Goal: Task Accomplishment & Management: Use online tool/utility

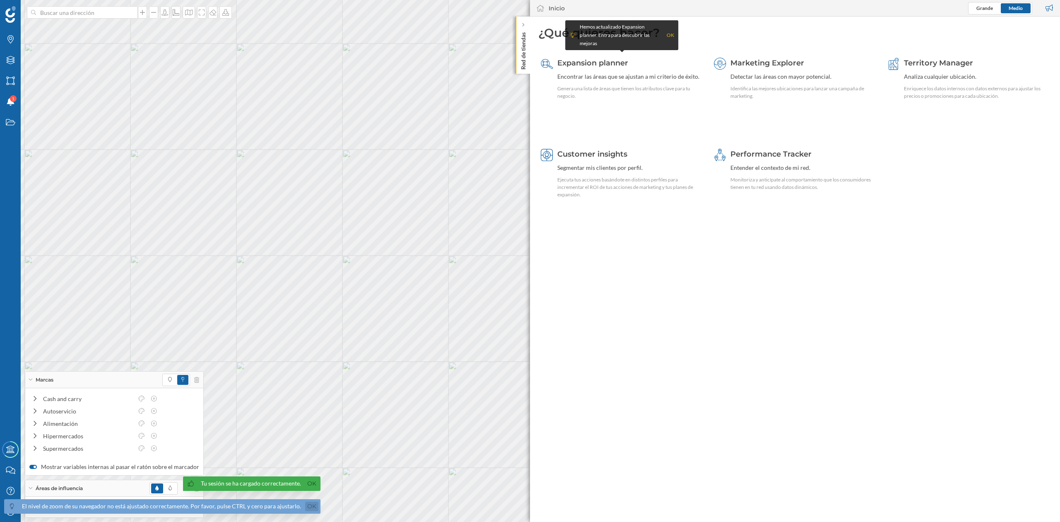
click at [306, 505] on link "Ok" at bounding box center [311, 506] width 13 height 10
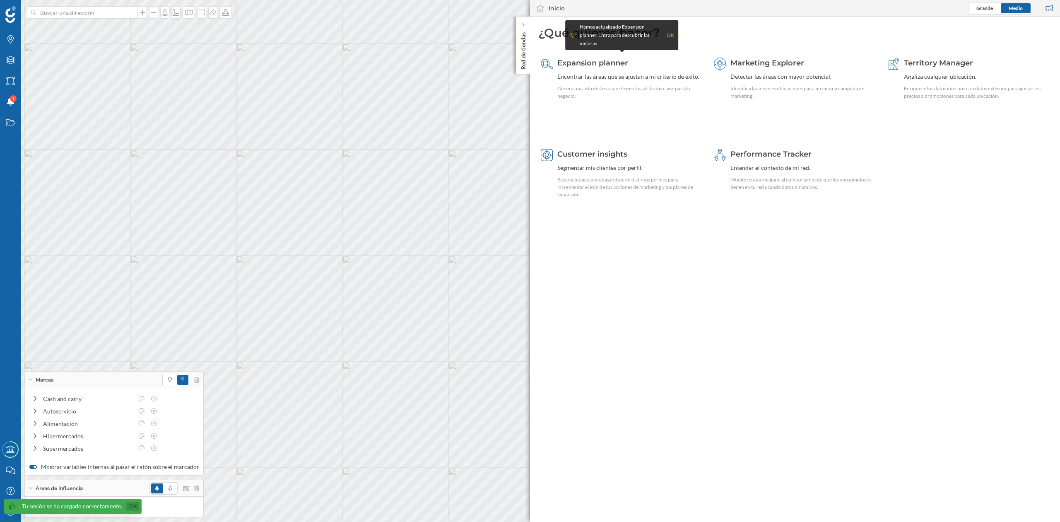
click at [133, 505] on link "Ok" at bounding box center [132, 506] width 13 height 10
click at [517, 62] on div "Red de tiendas" at bounding box center [522, 45] width 14 height 57
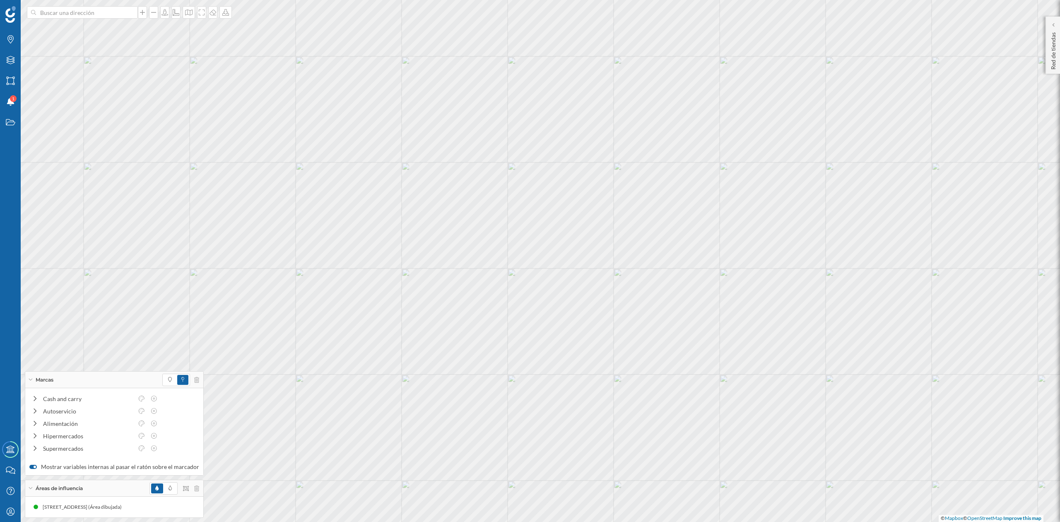
click at [506, 303] on div "© Mapbox © OpenStreetMap Improve this map" at bounding box center [530, 261] width 1060 height 522
click at [7, 123] on icon "Estados" at bounding box center [10, 122] width 10 height 8
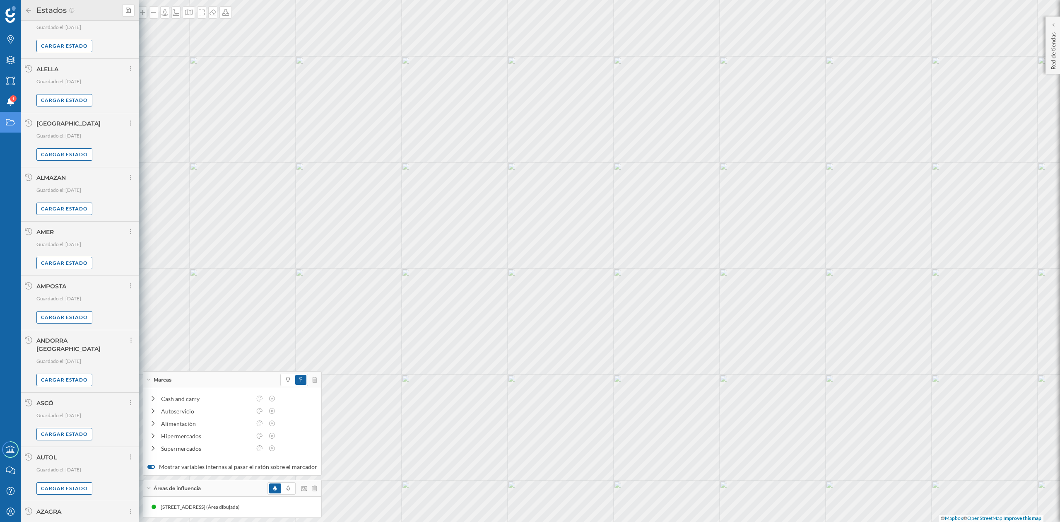
scroll to position [351, 0]
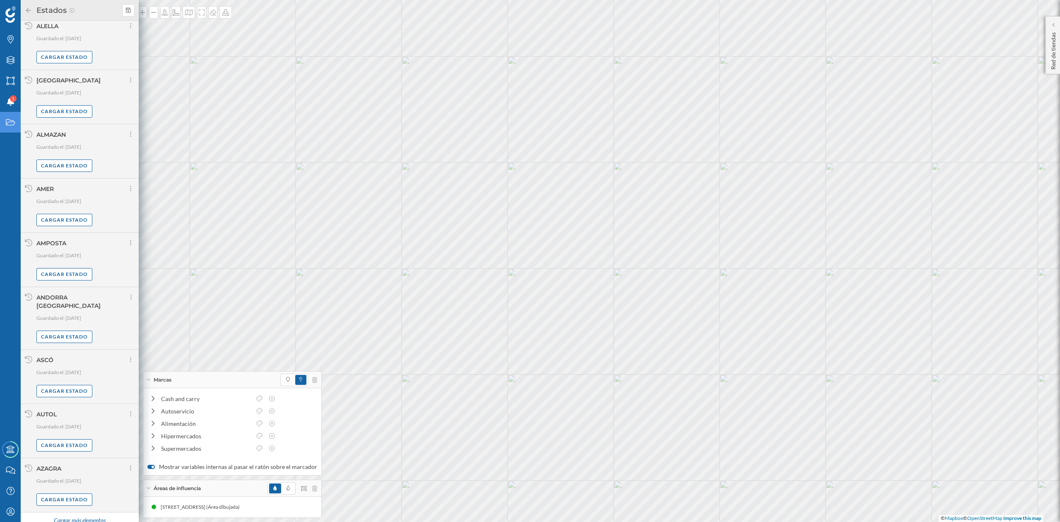
click at [82, 514] on div "Cargar más elementos" at bounding box center [79, 520] width 62 height 12
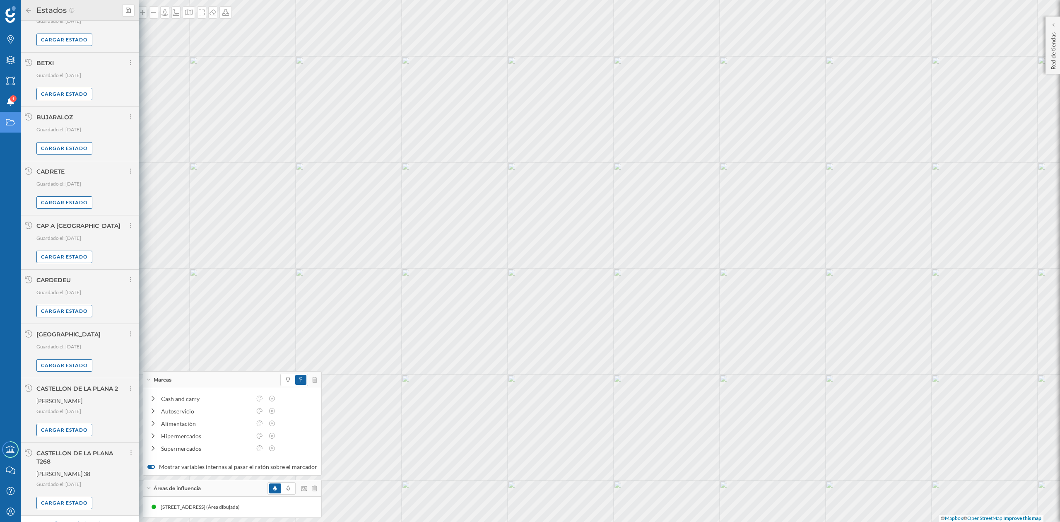
scroll to position [1258, 0]
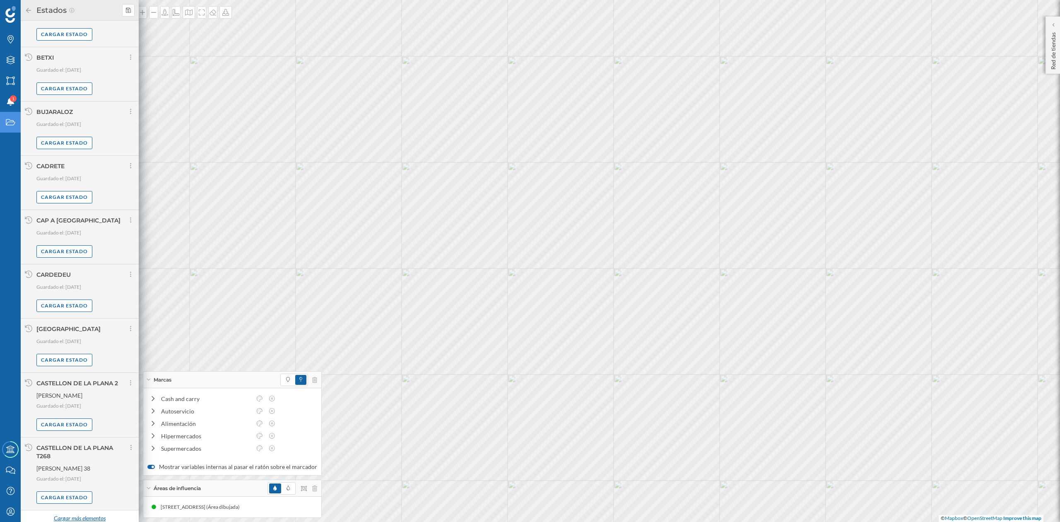
click at [72, 512] on div "Cargar más elementos" at bounding box center [79, 518] width 62 height 12
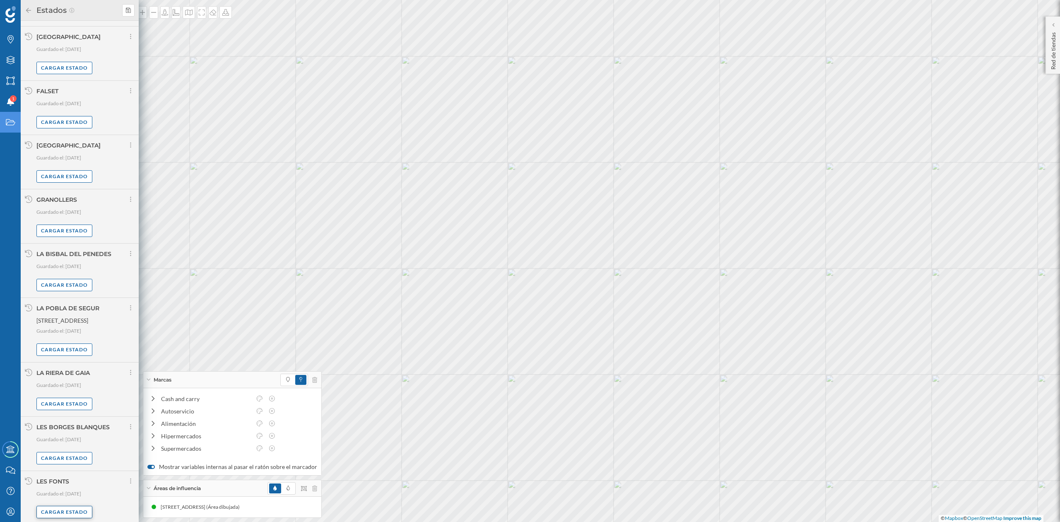
scroll to position [2083, 0]
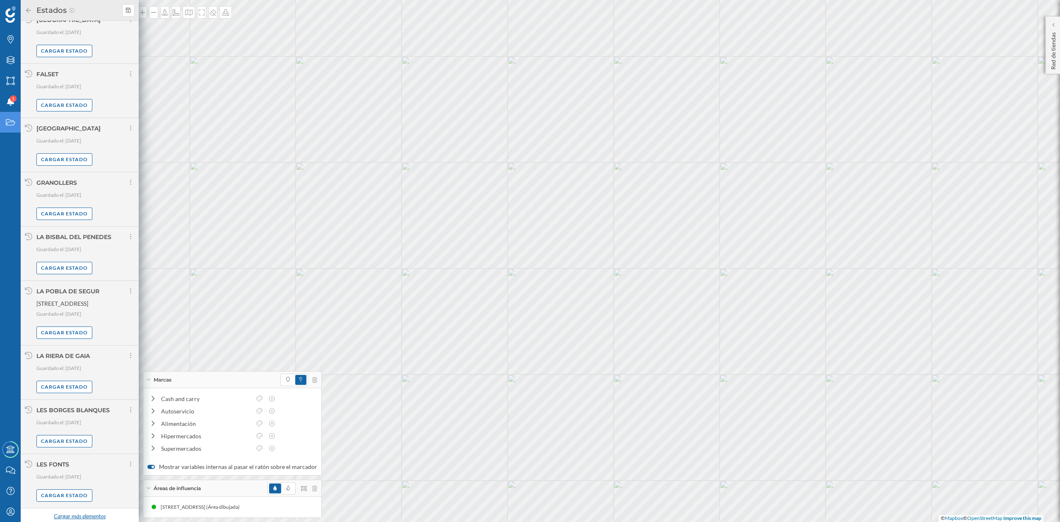
click at [70, 514] on div "Cargar más elementos" at bounding box center [79, 516] width 62 height 12
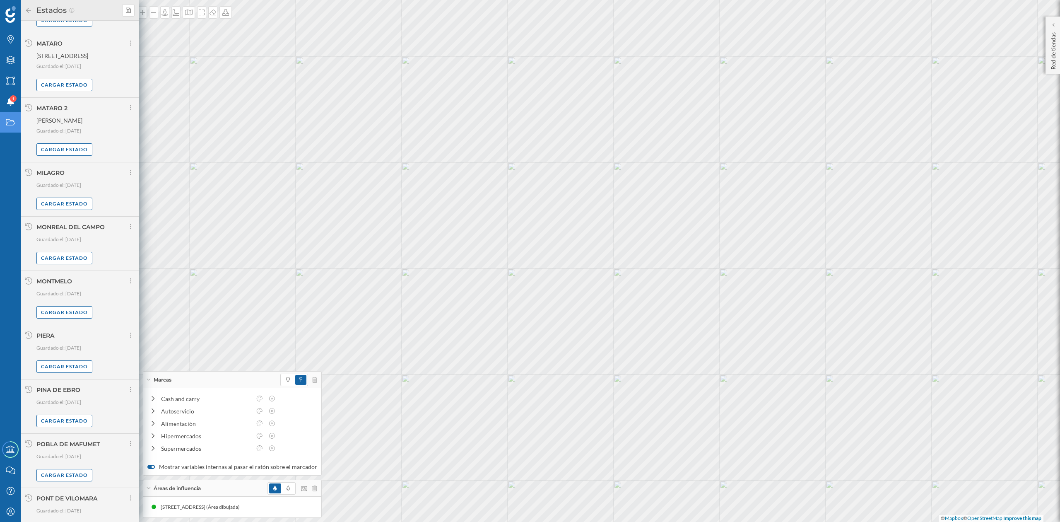
scroll to position [2940, 0]
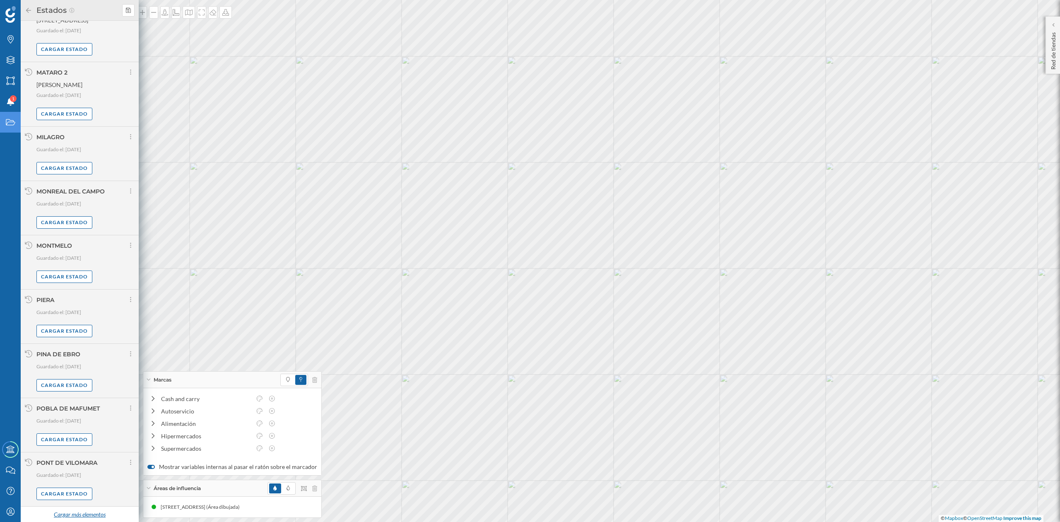
click at [74, 513] on div "Cargar más elementos" at bounding box center [79, 514] width 62 height 12
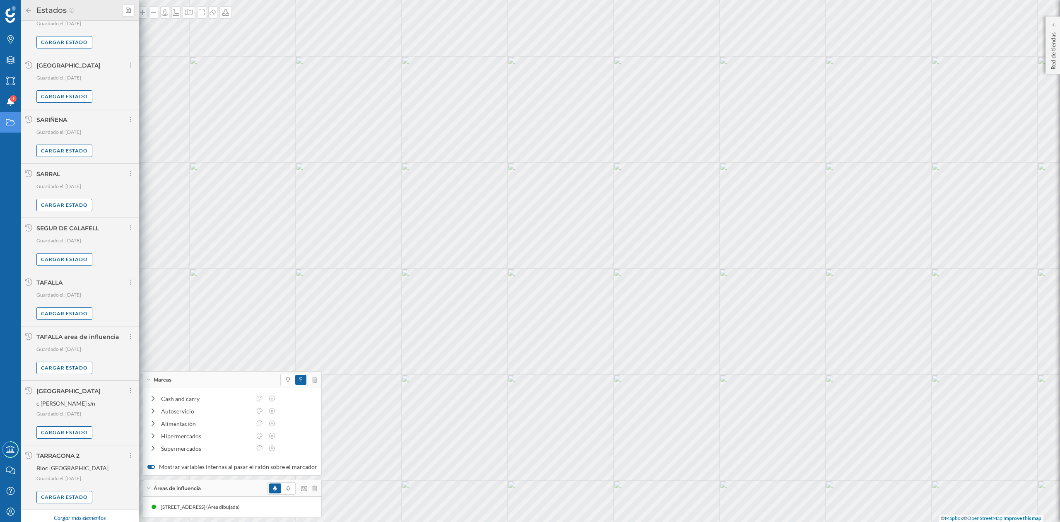
scroll to position [3809, 0]
click at [69, 513] on div "Cargar más elementos" at bounding box center [79, 513] width 62 height 12
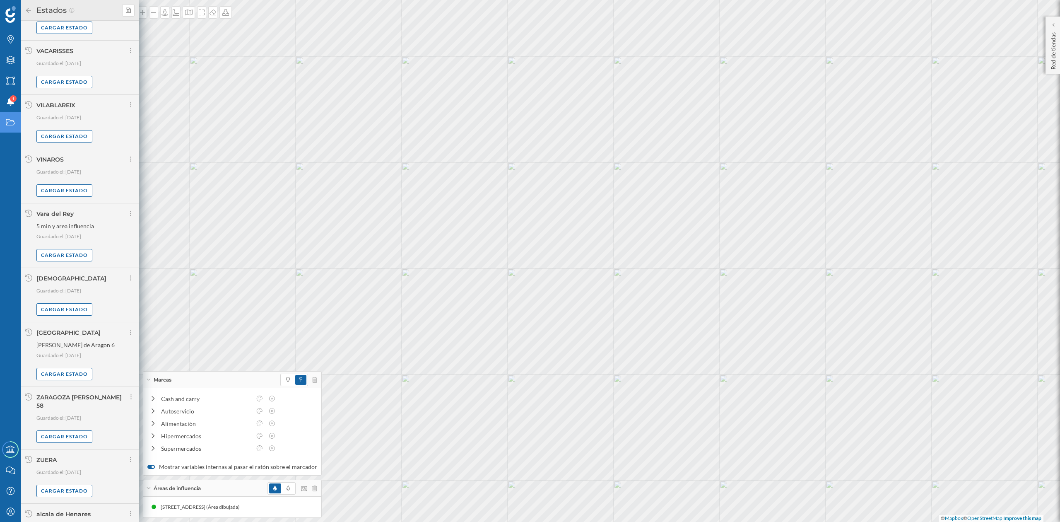
scroll to position [4420, 0]
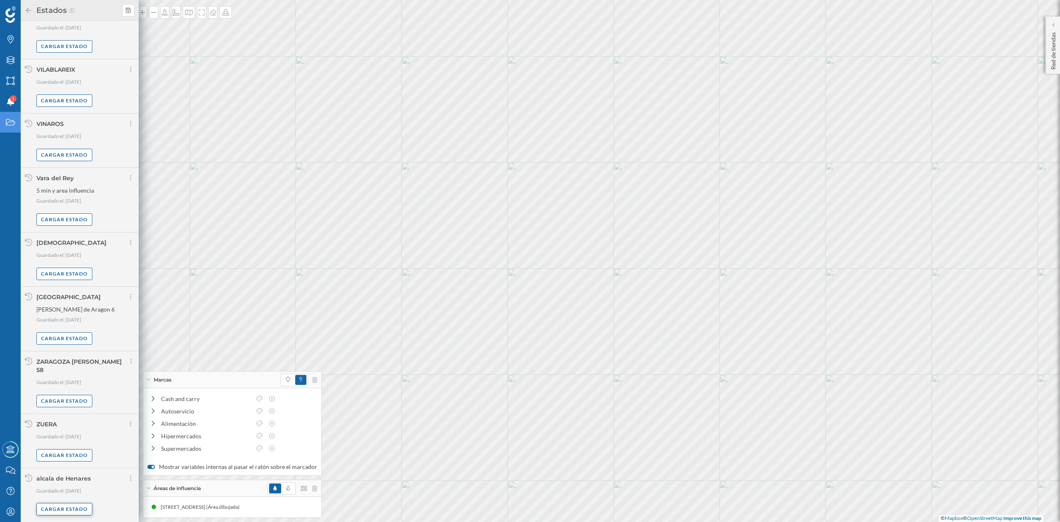
click at [58, 514] on div "Cargar estado" at bounding box center [64, 509] width 56 height 12
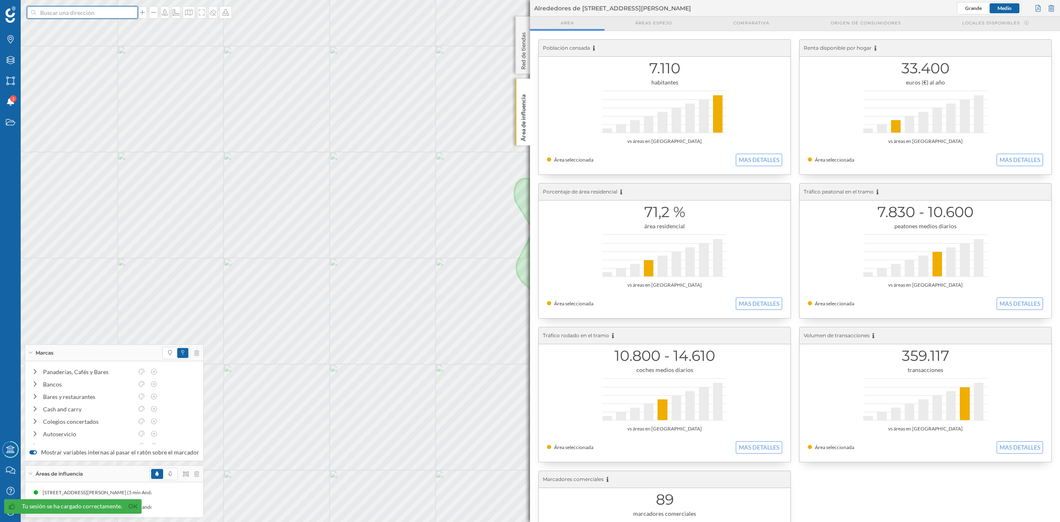
click at [68, 11] on input at bounding box center [82, 12] width 93 height 12
type input "LES CABANYES"
click at [64, 29] on b "Les Cabanyes" at bounding box center [60, 30] width 36 height 7
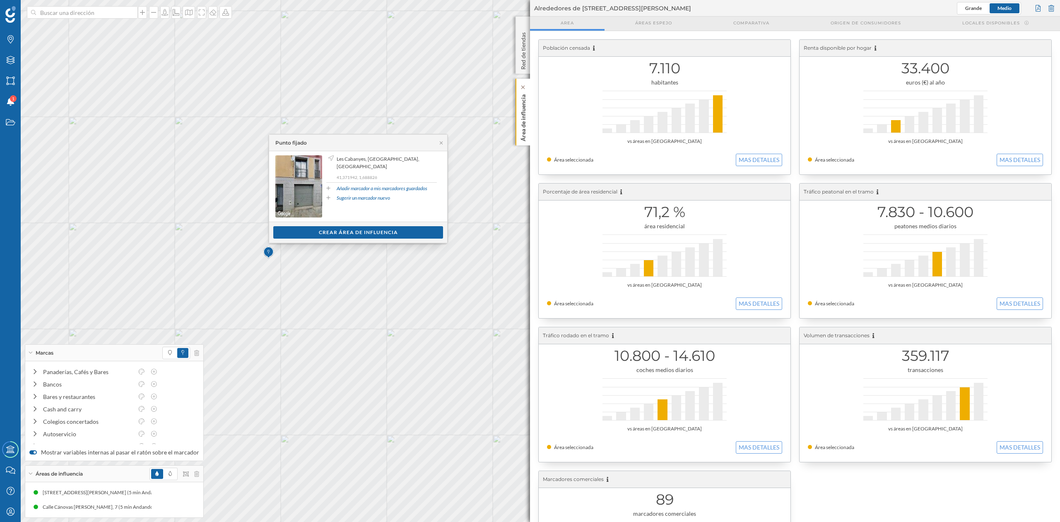
click at [519, 124] on p "Área de influencia" at bounding box center [523, 116] width 8 height 50
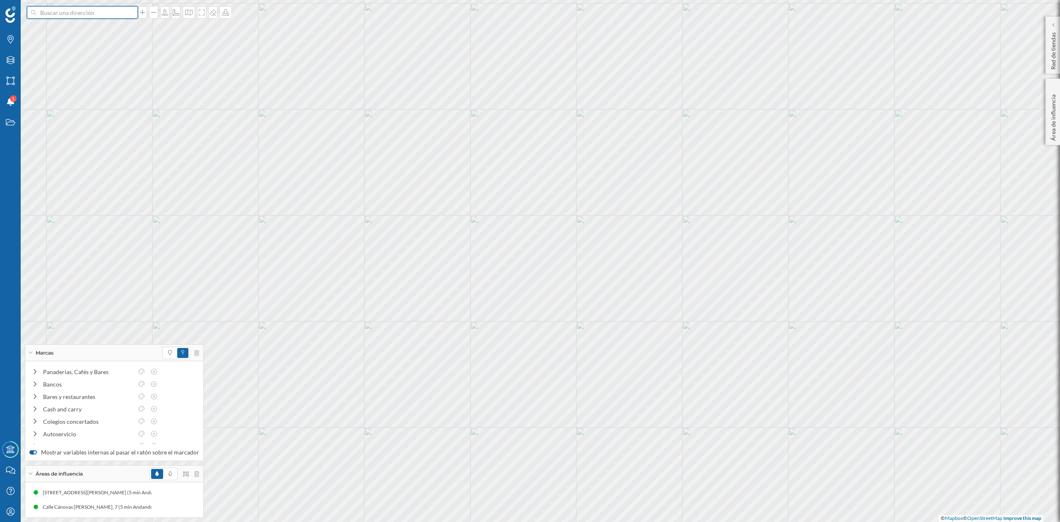
click at [88, 17] on input at bounding box center [82, 12] width 93 height 12
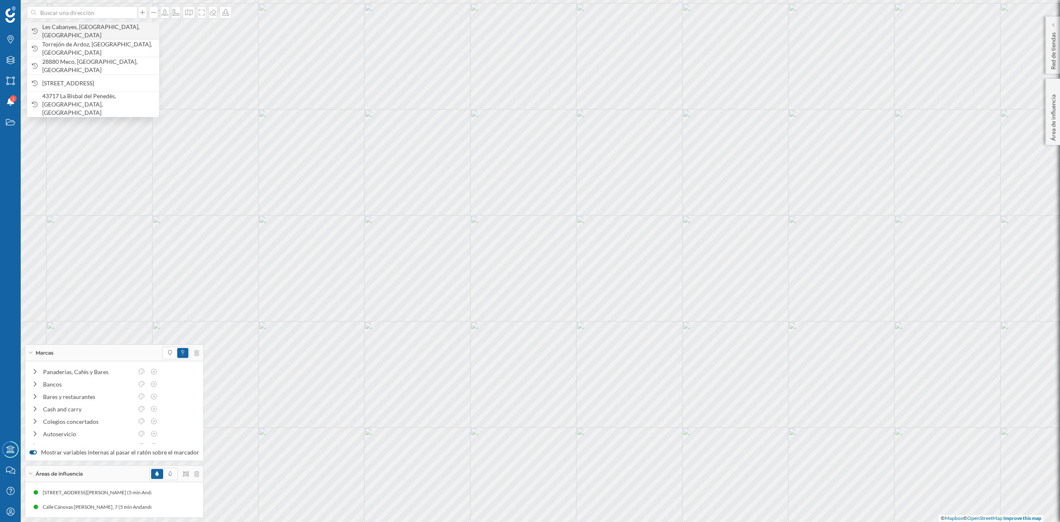
click at [79, 29] on span "Les Cabanyes, [GEOGRAPHIC_DATA], [GEOGRAPHIC_DATA]" at bounding box center [98, 31] width 113 height 17
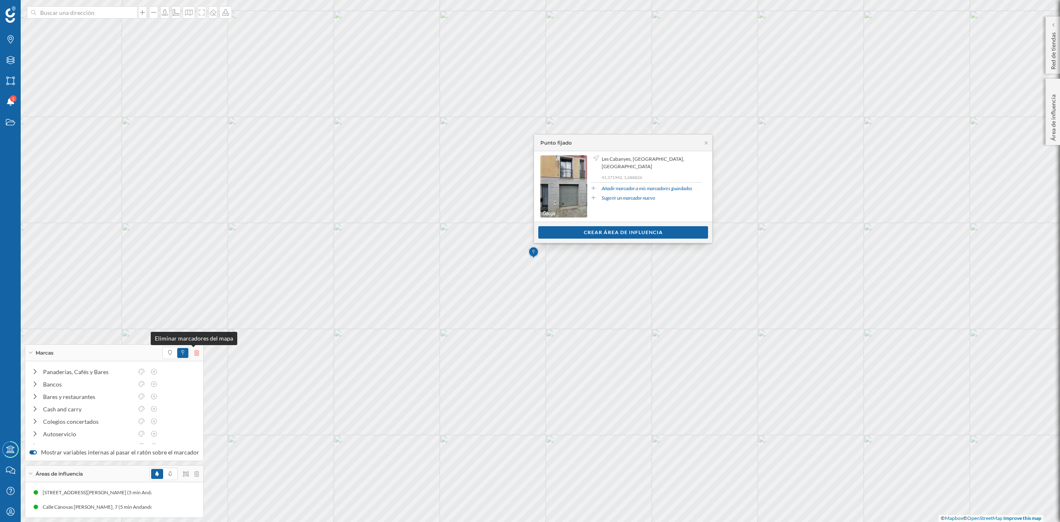
click at [194, 352] on icon at bounding box center [196, 353] width 5 height 6
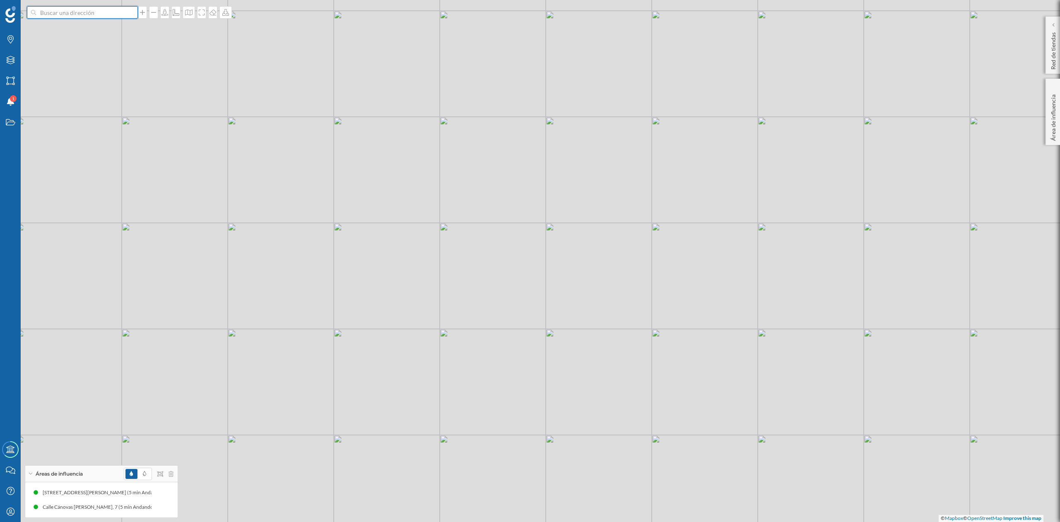
click at [71, 14] on input at bounding box center [82, 12] width 93 height 12
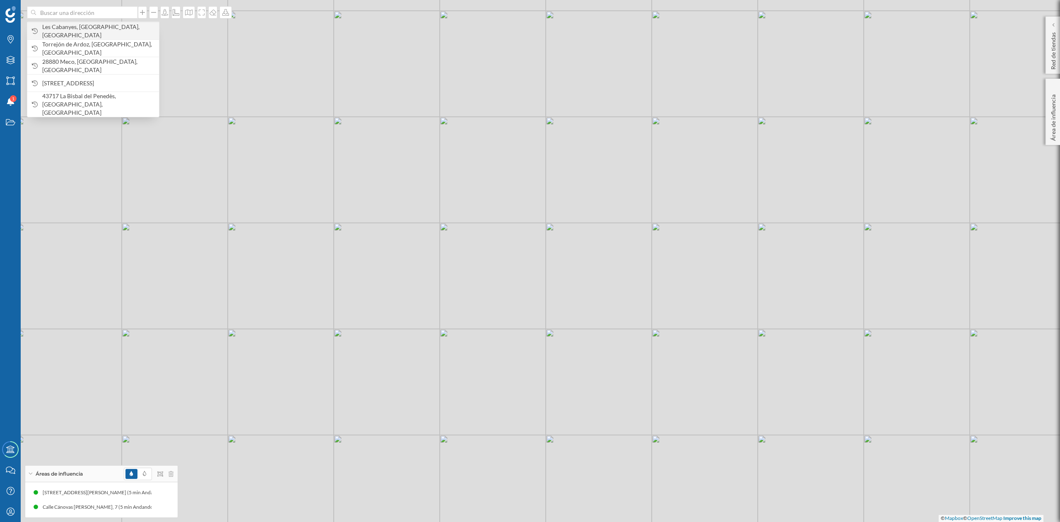
click at [67, 32] on span "Les Cabanyes, Barcelona, España" at bounding box center [98, 31] width 113 height 17
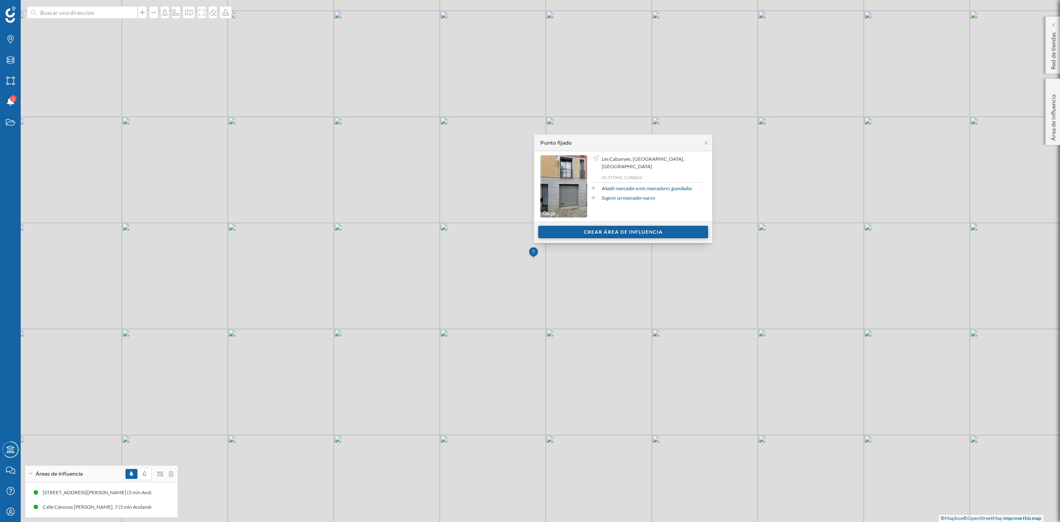
click at [623, 232] on div "Crear área de influencia" at bounding box center [623, 232] width 170 height 12
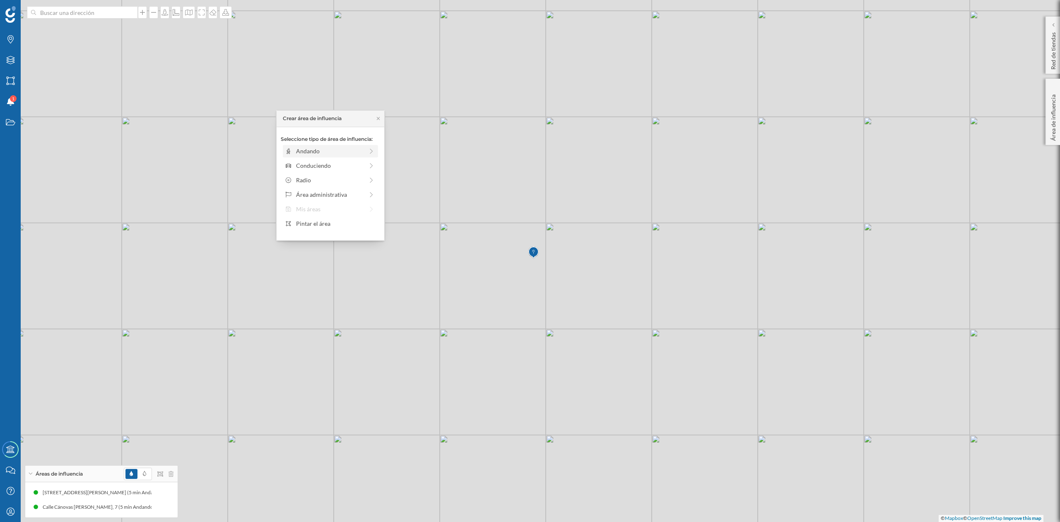
click at [321, 153] on div "Andando" at bounding box center [329, 151] width 67 height 9
drag, startPoint x: 293, startPoint y: 164, endPoint x: 303, endPoint y: 166, distance: 10.1
click at [303, 166] on div at bounding box center [302, 162] width 8 height 8
click at [327, 211] on div "Crear área de influencia" at bounding box center [330, 210] width 99 height 12
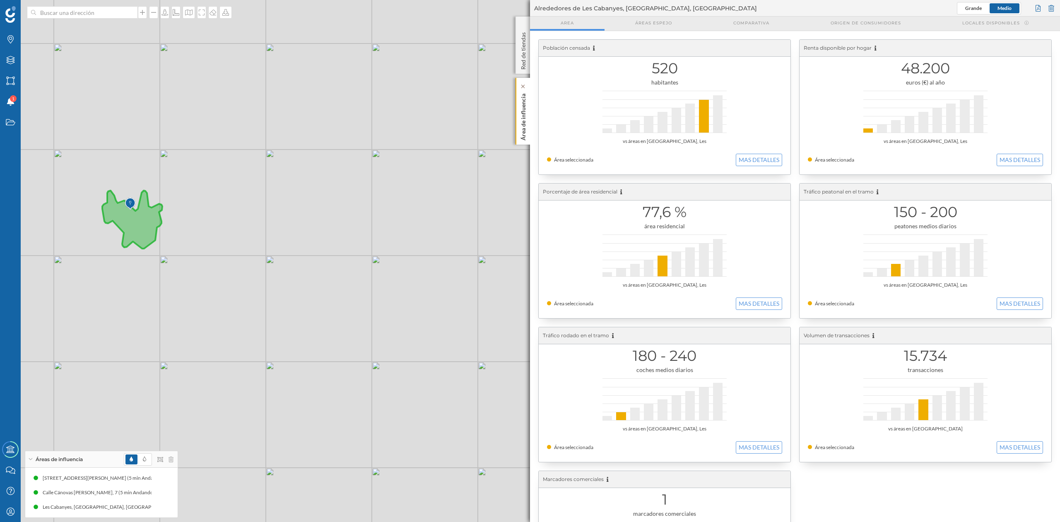
click at [525, 116] on p "Área de influencia" at bounding box center [523, 115] width 8 height 50
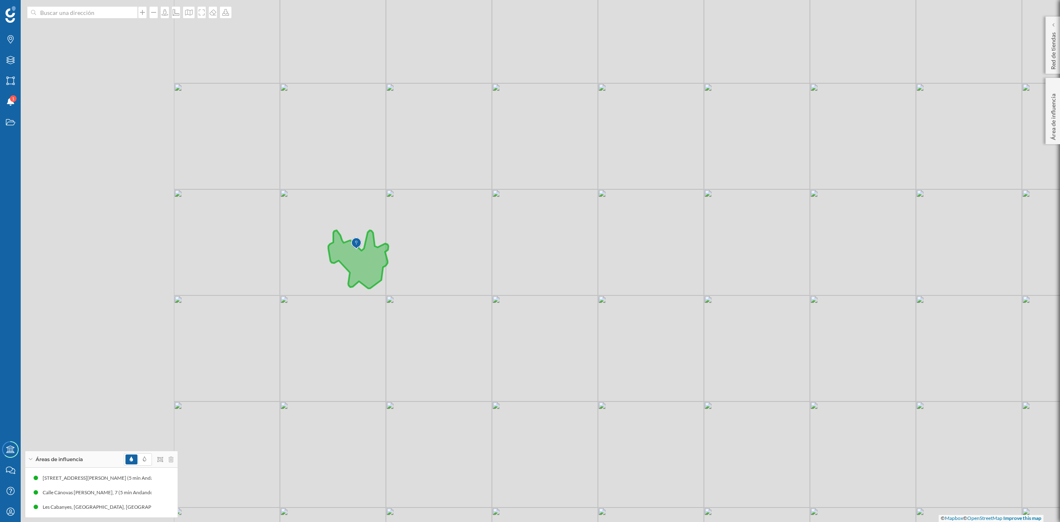
drag, startPoint x: 422, startPoint y: 274, endPoint x: 736, endPoint y: 325, distance: 317.9
click at [736, 325] on div "© Mapbox © OpenStreetMap Improve this map" at bounding box center [530, 261] width 1060 height 522
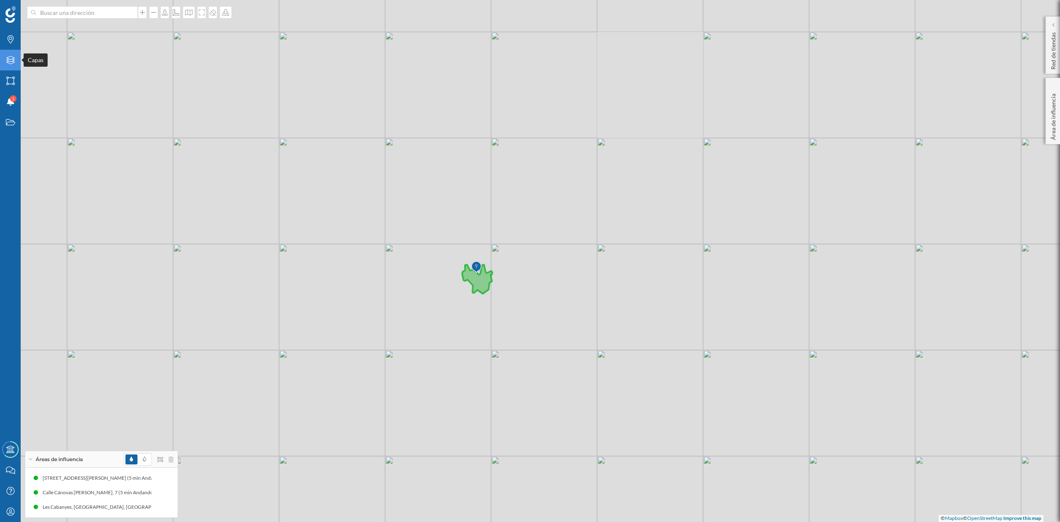
click at [9, 60] on icon "Capas" at bounding box center [10, 60] width 10 height 8
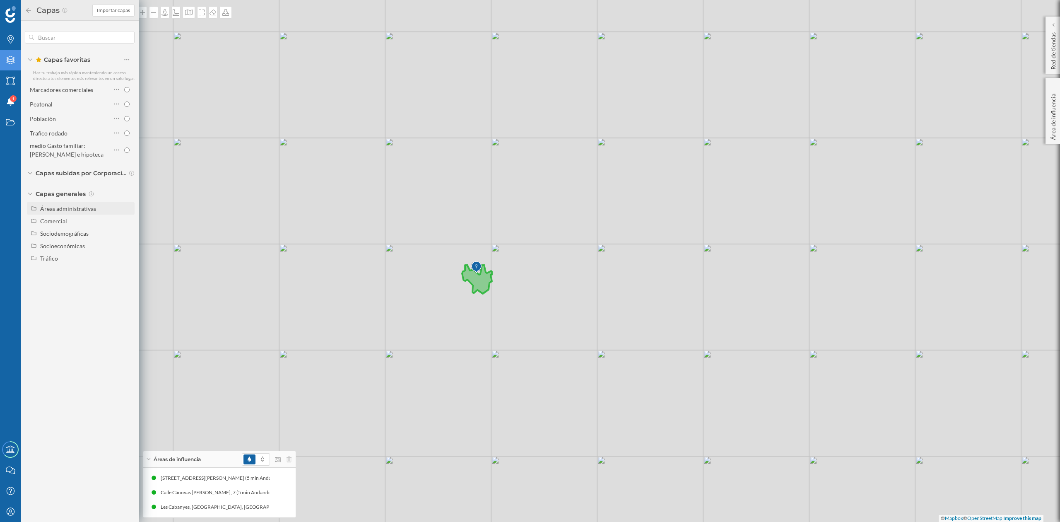
click at [55, 210] on div "Áreas administrativas" at bounding box center [68, 208] width 56 height 7
click at [127, 247] on input "Municipio" at bounding box center [128, 245] width 5 height 5
radio input "true"
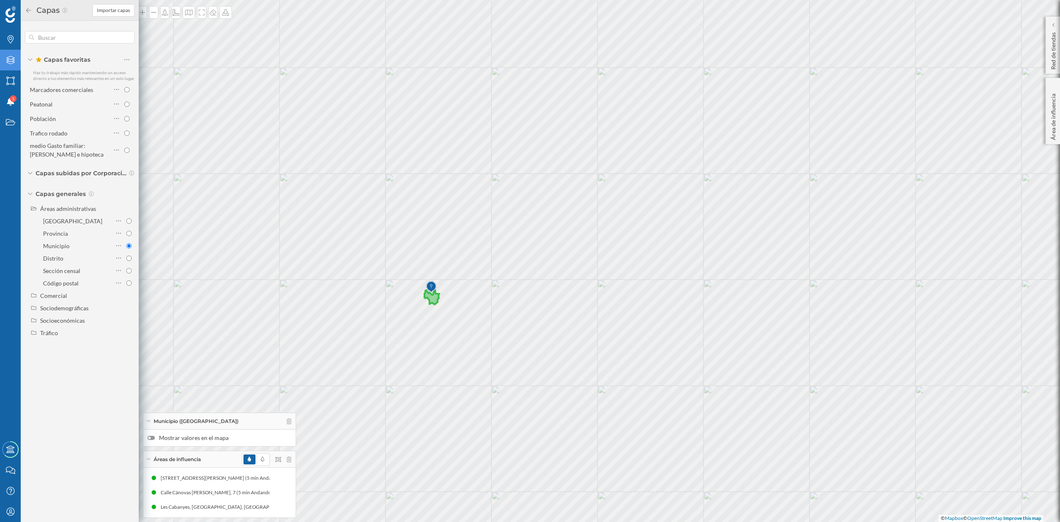
click at [150, 435] on div at bounding box center [150, 437] width 7 height 4
click at [0, 0] on input "Mostrar valores en el mapa" at bounding box center [0, 0] width 0 height 0
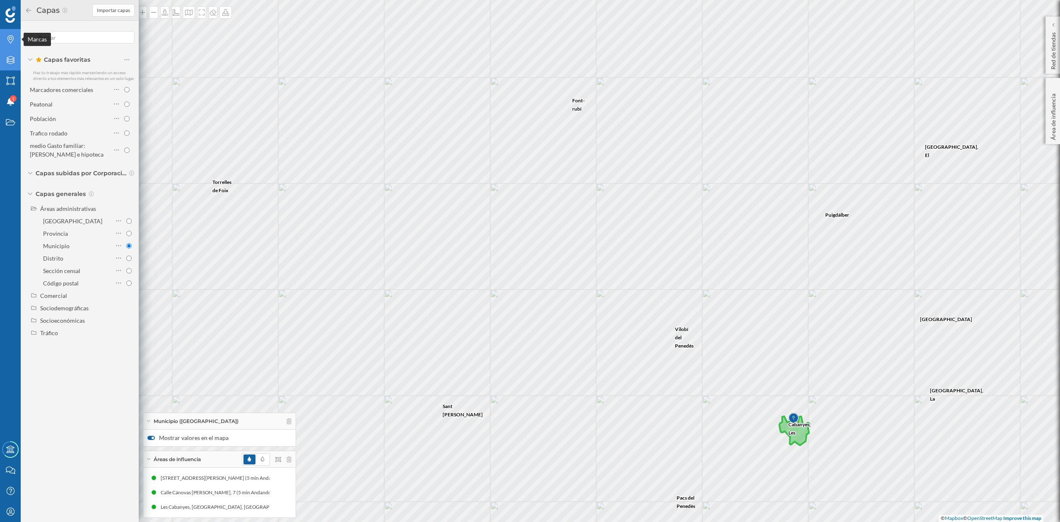
click at [14, 34] on div "Marcas" at bounding box center [10, 39] width 21 height 21
click at [123, 215] on div "Alimentación (159)" at bounding box center [79, 216] width 101 height 9
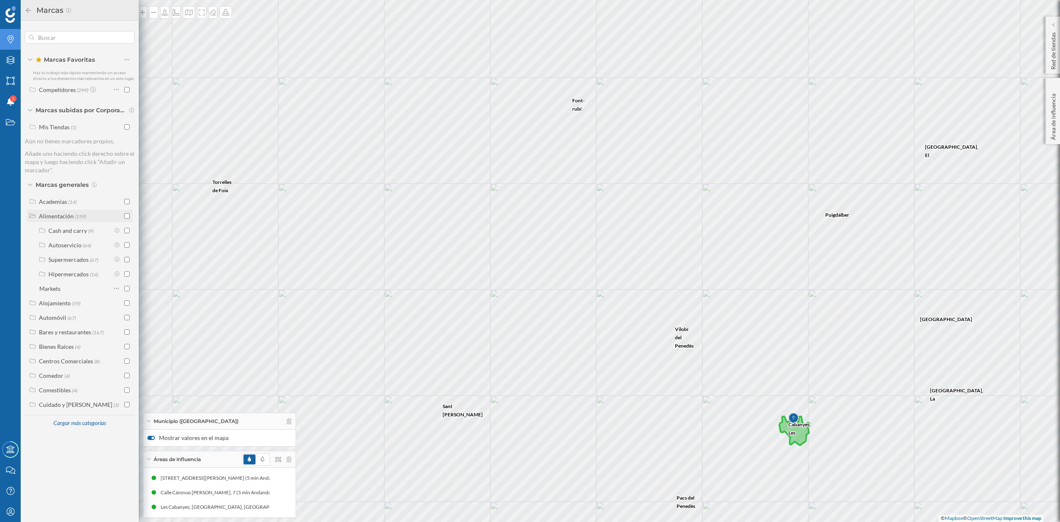
click at [130, 215] on div "Alimentación (159)" at bounding box center [80, 215] width 106 height 12
click at [128, 215] on input "checkbox" at bounding box center [126, 215] width 5 height 5
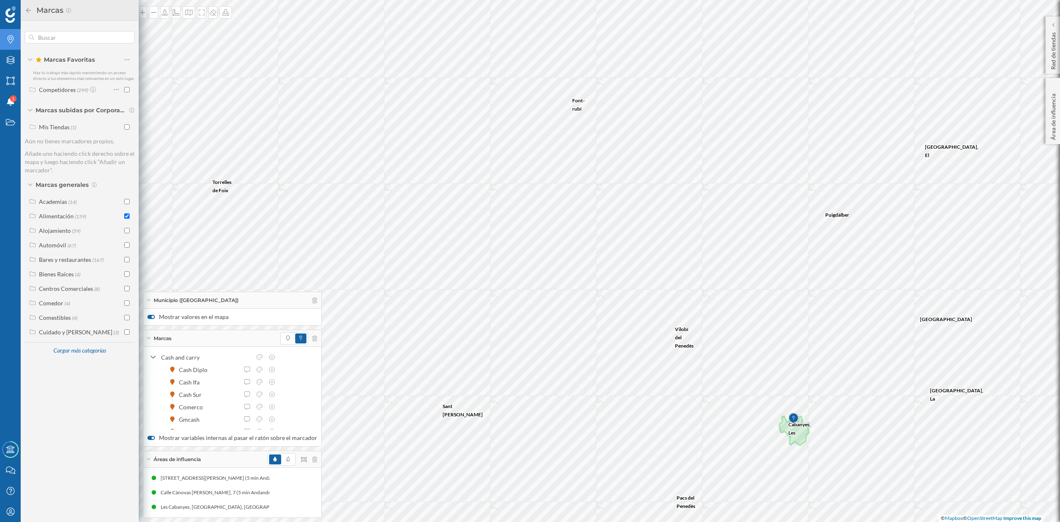
click at [280, 339] on div at bounding box center [294, 338] width 28 height 12
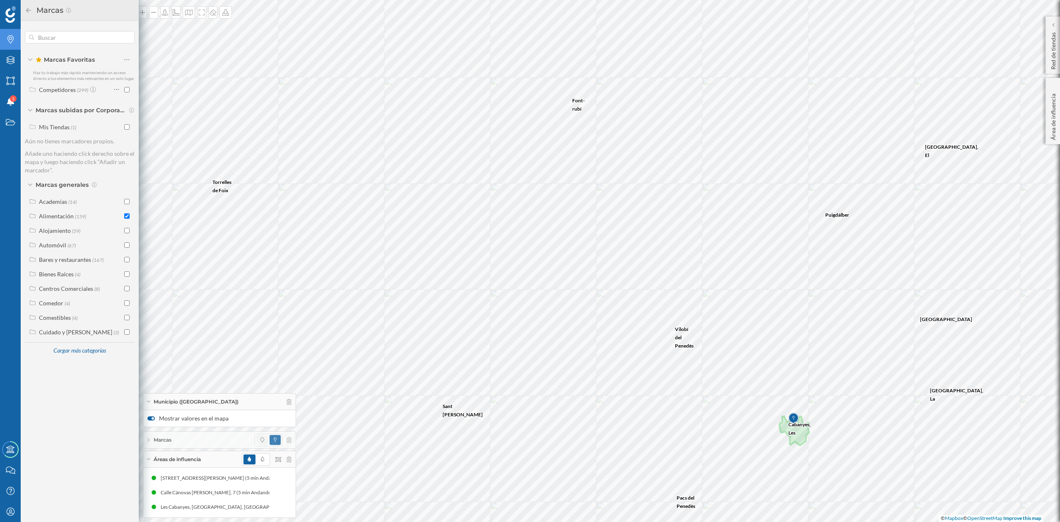
click at [258, 437] on span at bounding box center [262, 440] width 12 height 10
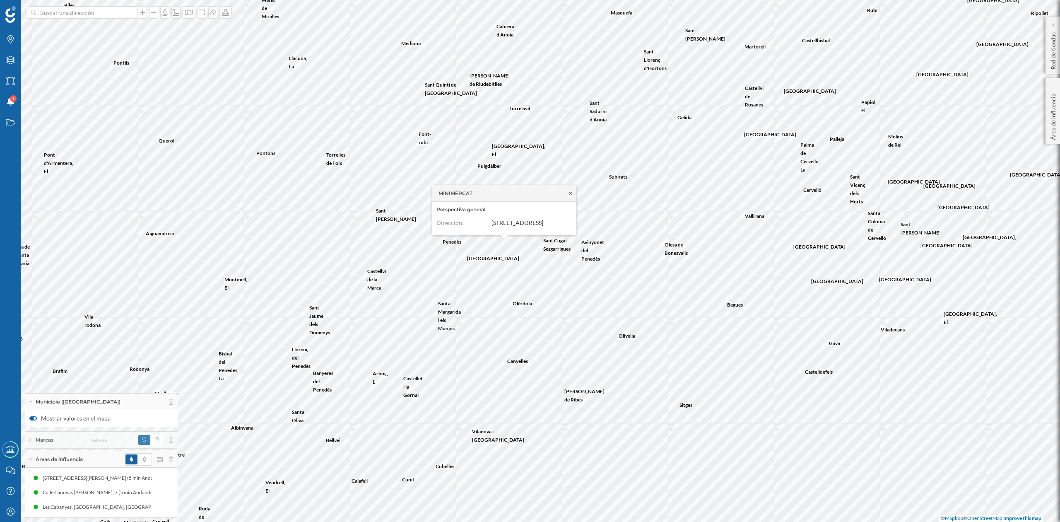
click at [570, 192] on icon at bounding box center [570, 193] width 3 height 3
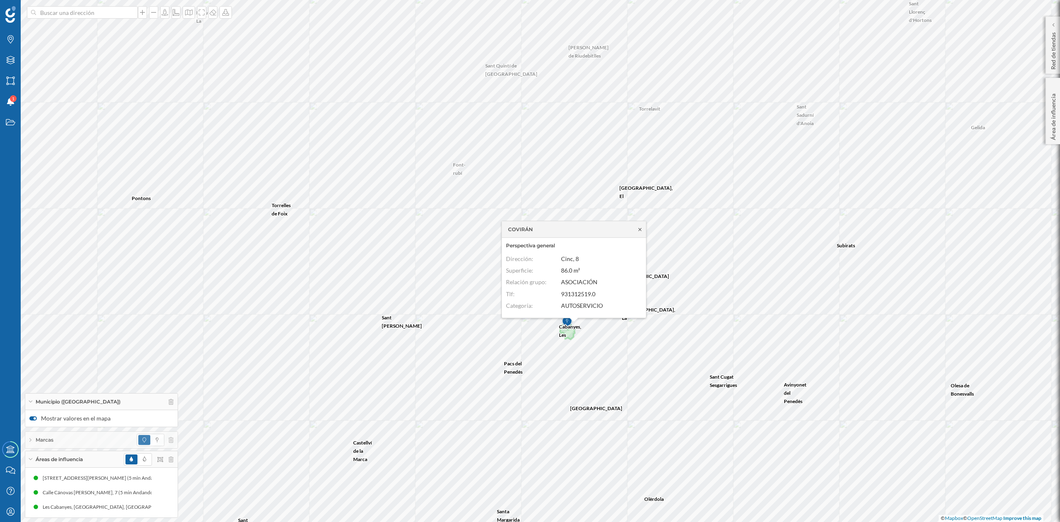
click at [637, 229] on icon at bounding box center [640, 229] width 6 height 5
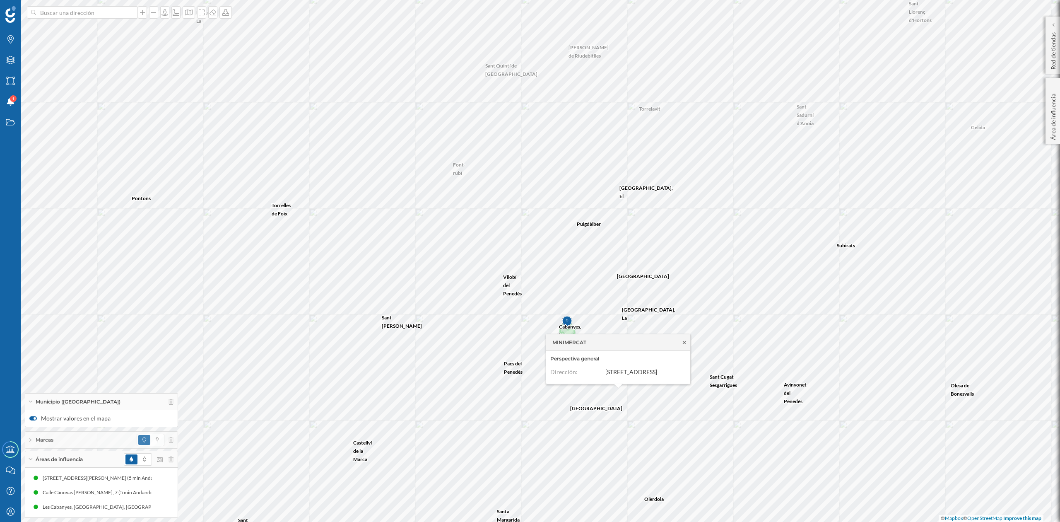
click at [685, 340] on icon at bounding box center [684, 341] width 6 height 5
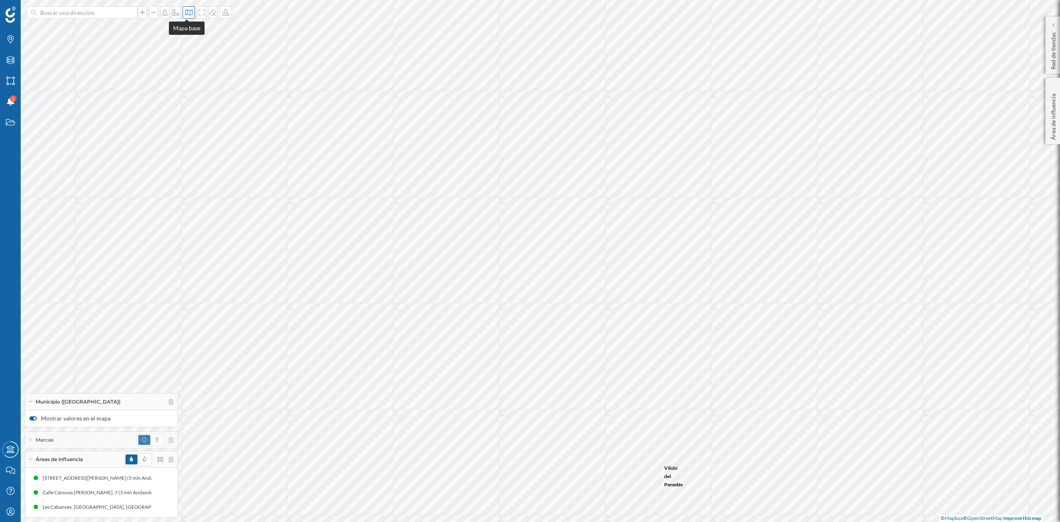
click at [186, 10] on icon at bounding box center [189, 12] width 8 height 7
click at [204, 122] on img at bounding box center [197, 116] width 25 height 29
click at [186, 12] on icon at bounding box center [189, 12] width 8 height 7
click at [194, 51] on img at bounding box center [197, 54] width 25 height 29
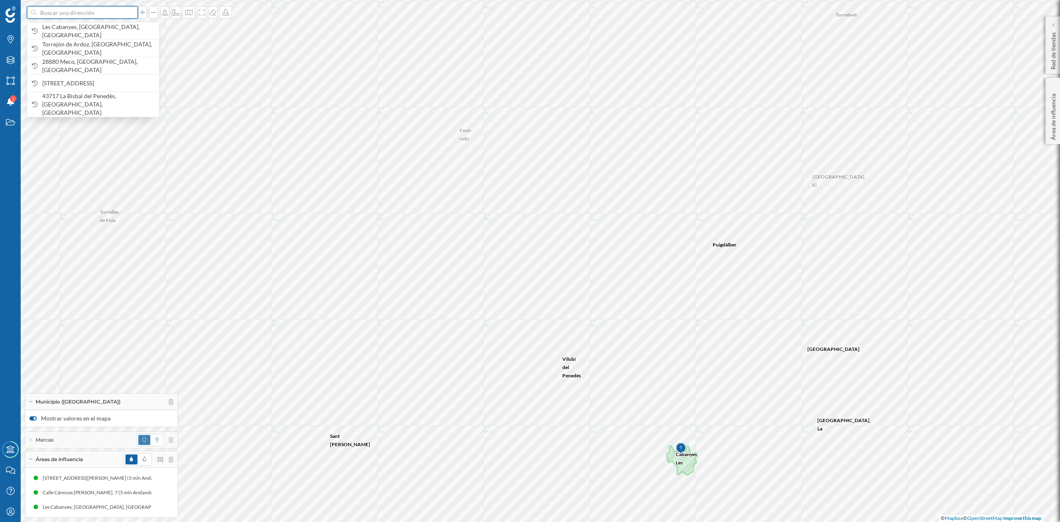
click at [99, 14] on input at bounding box center [82, 12] width 93 height 12
click at [89, 31] on span "Les Cabanyes, Barcelona, España" at bounding box center [98, 31] width 113 height 17
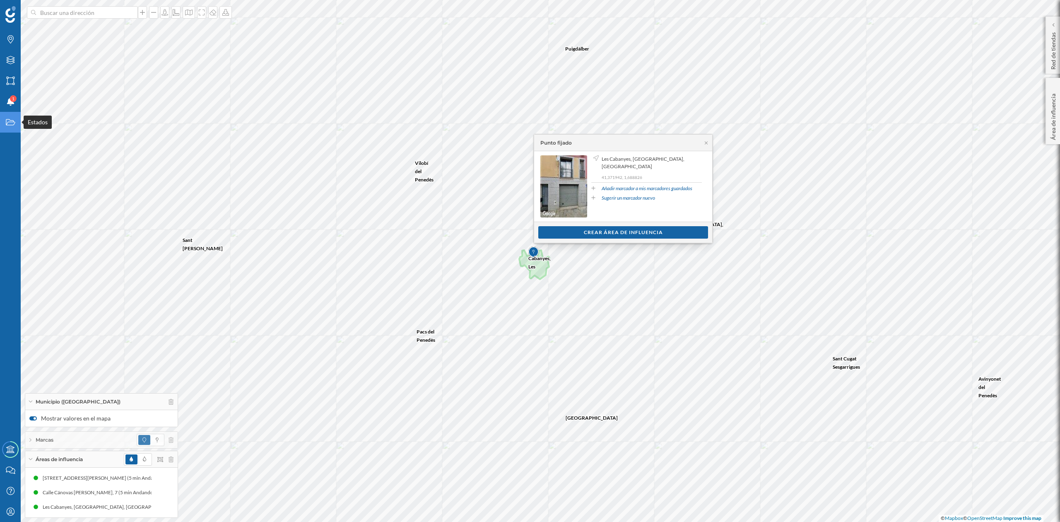
click at [2, 128] on div "Estados" at bounding box center [10, 122] width 21 height 21
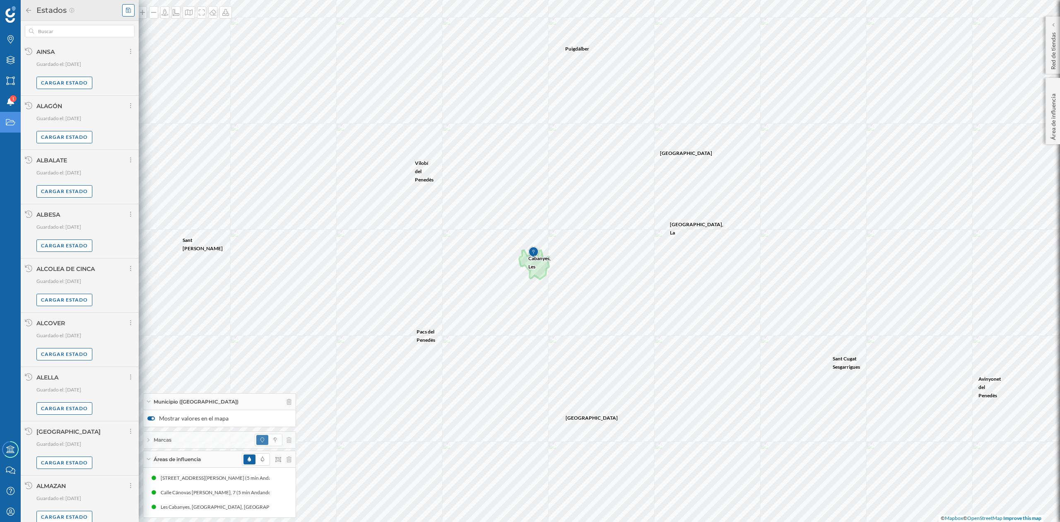
click at [126, 4] on div at bounding box center [128, 10] width 12 height 12
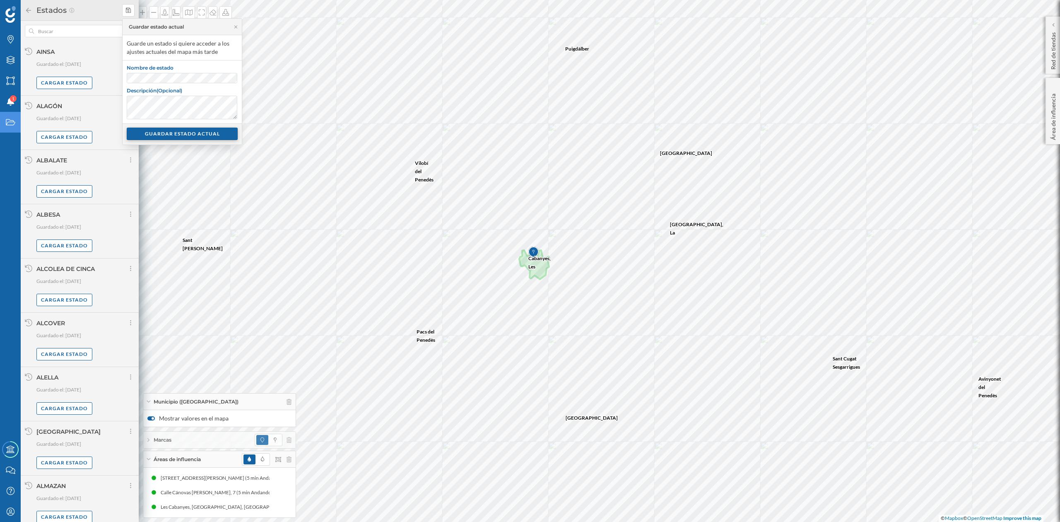
click at [163, 133] on div "GUARDAR ESTADO ACTUAL" at bounding box center [182, 133] width 111 height 12
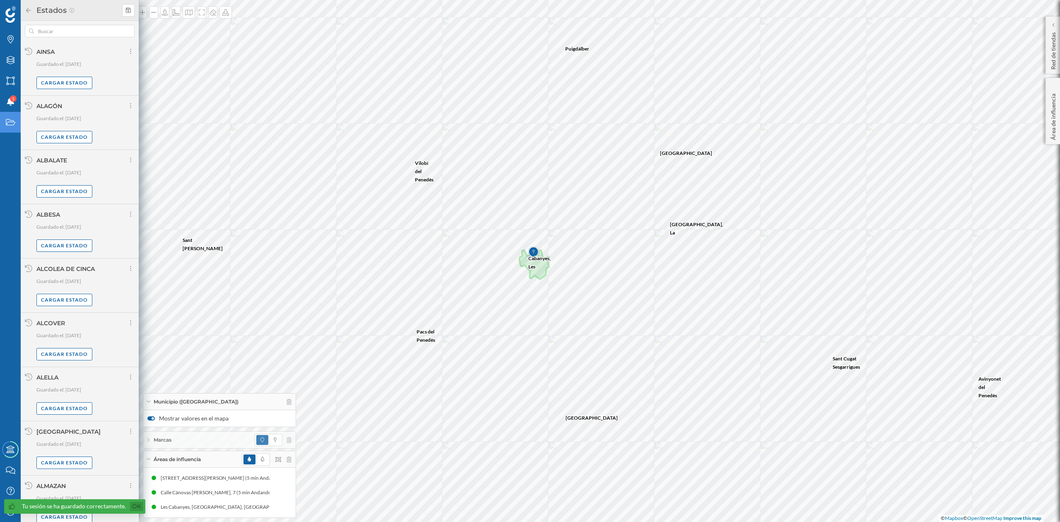
click at [131, 504] on link "Ok" at bounding box center [136, 506] width 13 height 10
click at [283, 493] on icon at bounding box center [282, 492] width 5 height 6
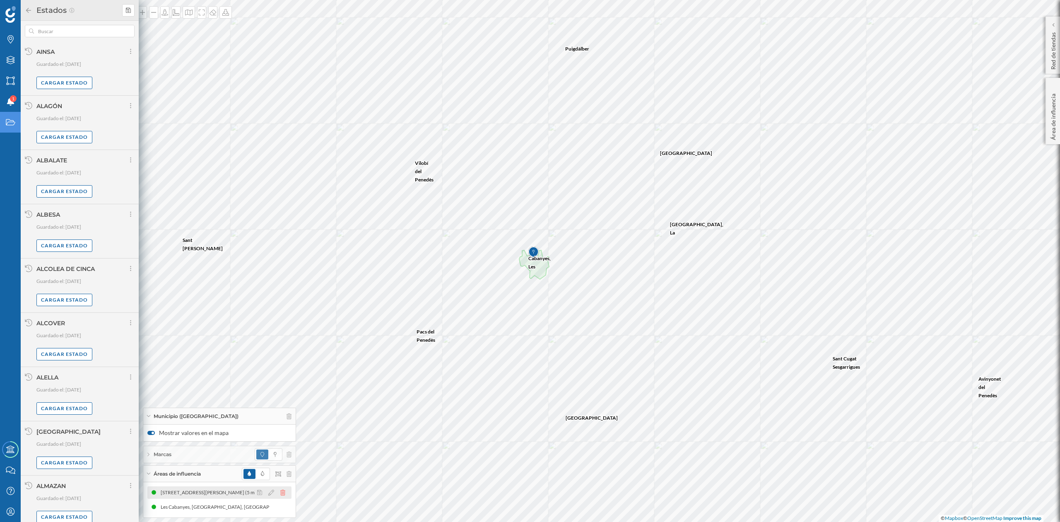
click at [284, 491] on icon at bounding box center [282, 492] width 5 height 6
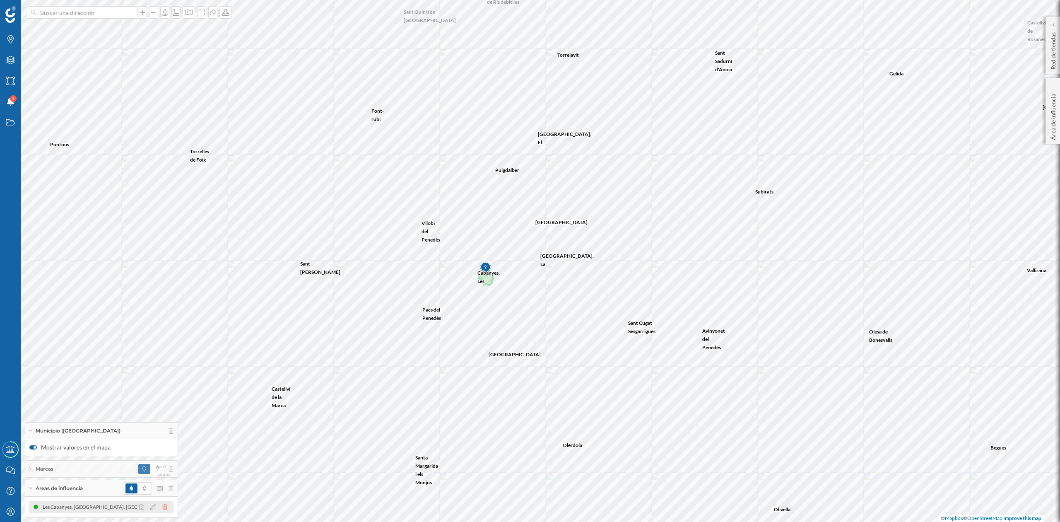
click at [165, 508] on icon at bounding box center [164, 507] width 5 height 6
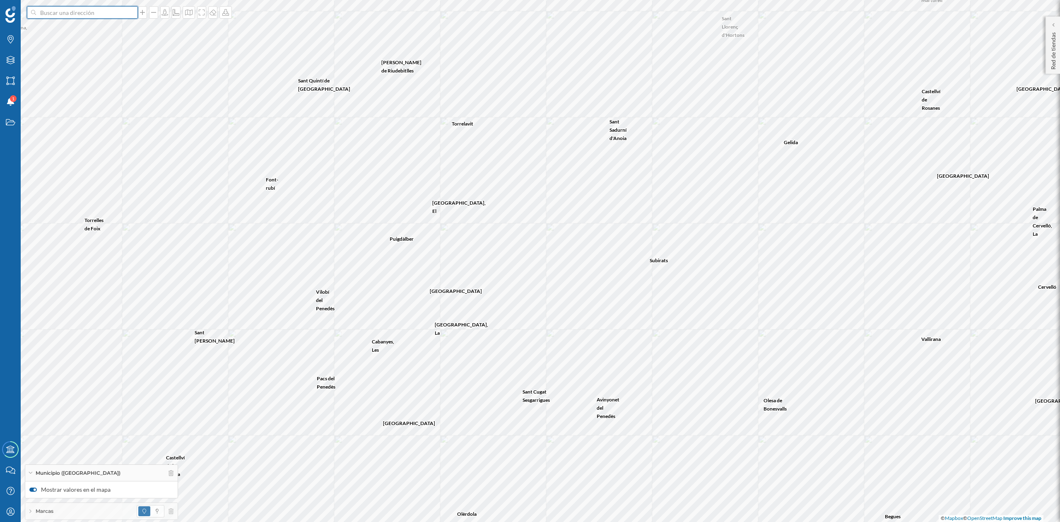
click at [68, 15] on input at bounding box center [82, 12] width 93 height 12
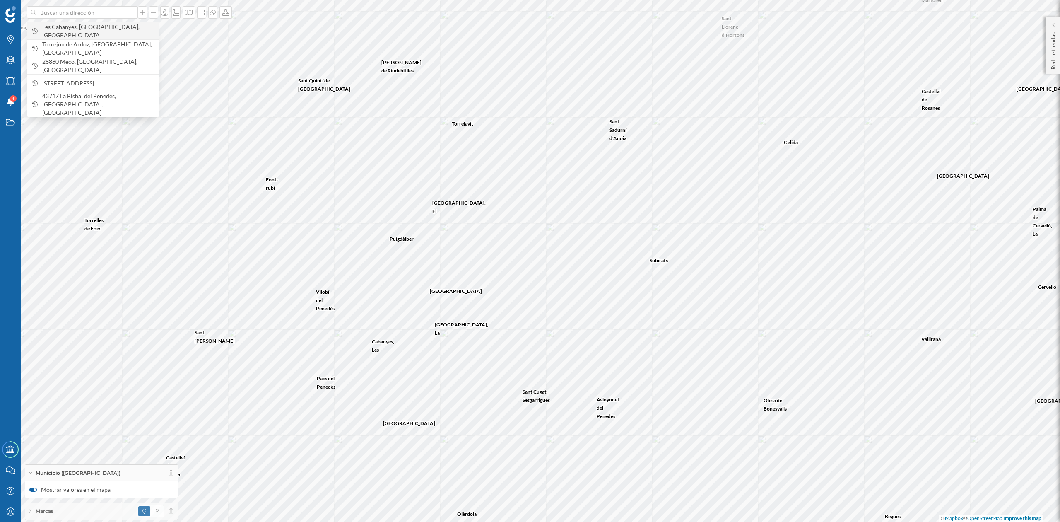
click at [68, 29] on span "Les Cabanyes, Barcelona, España" at bounding box center [98, 31] width 113 height 17
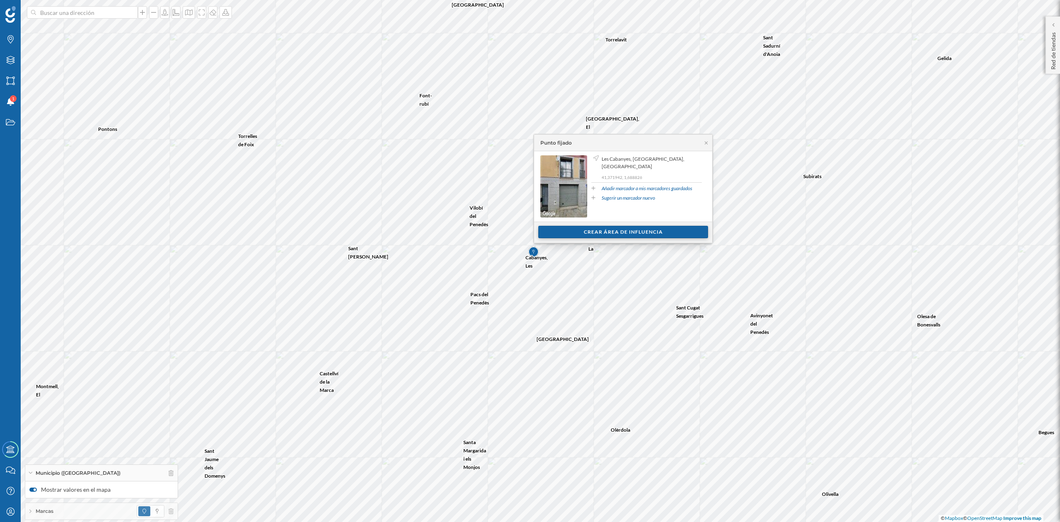
click at [641, 230] on div "Crear área de influencia" at bounding box center [623, 232] width 170 height 12
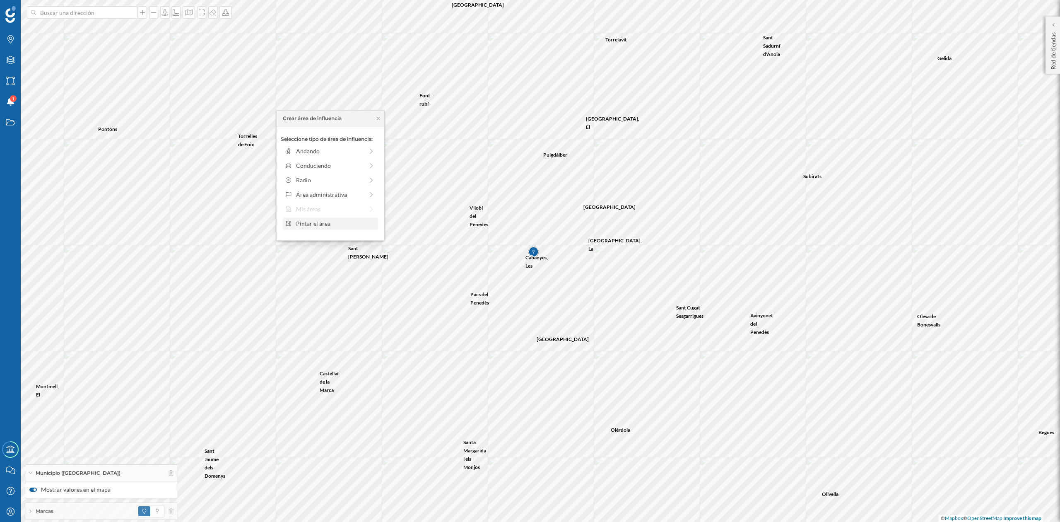
click at [300, 224] on div "Pintar el área" at bounding box center [335, 223] width 79 height 9
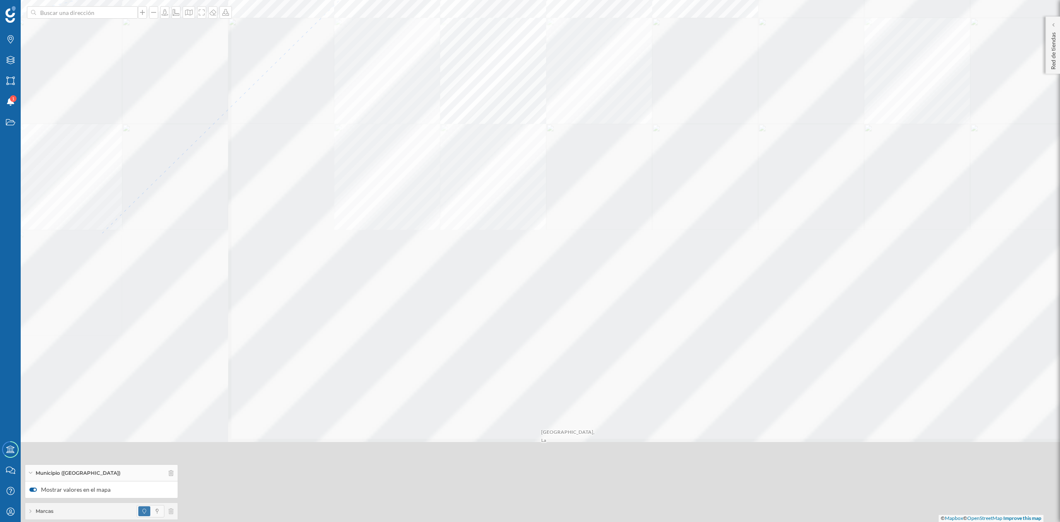
click at [431, 0] on html "Marcas Capas Áreas Notificaciones 1 Estados Academy Contacta con nosotros Centr…" at bounding box center [530, 261] width 1060 height 522
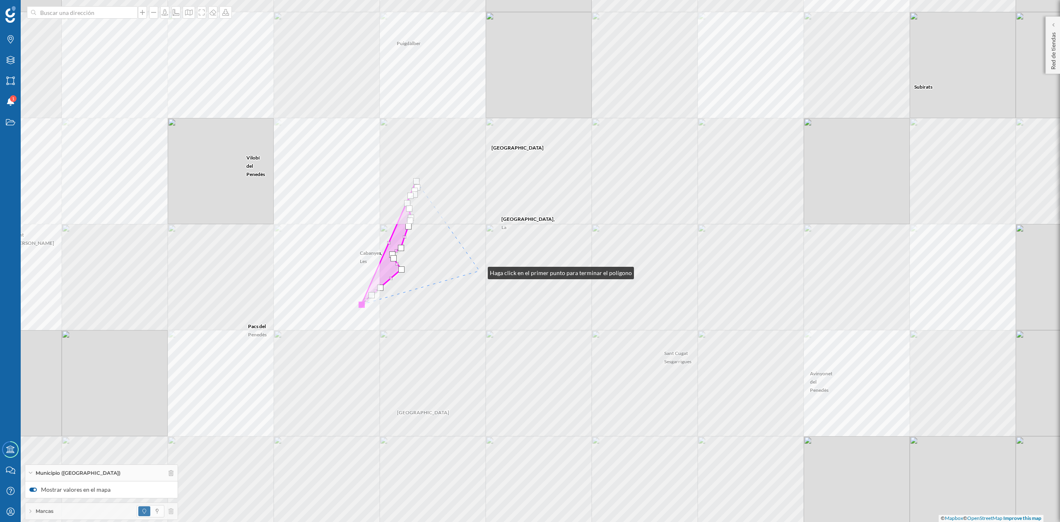
click at [464, 331] on div "Avinyonet del Penedès Granada, La Santa Fe del Penedès Subirats Cabanyes, Les V…" at bounding box center [530, 261] width 1060 height 522
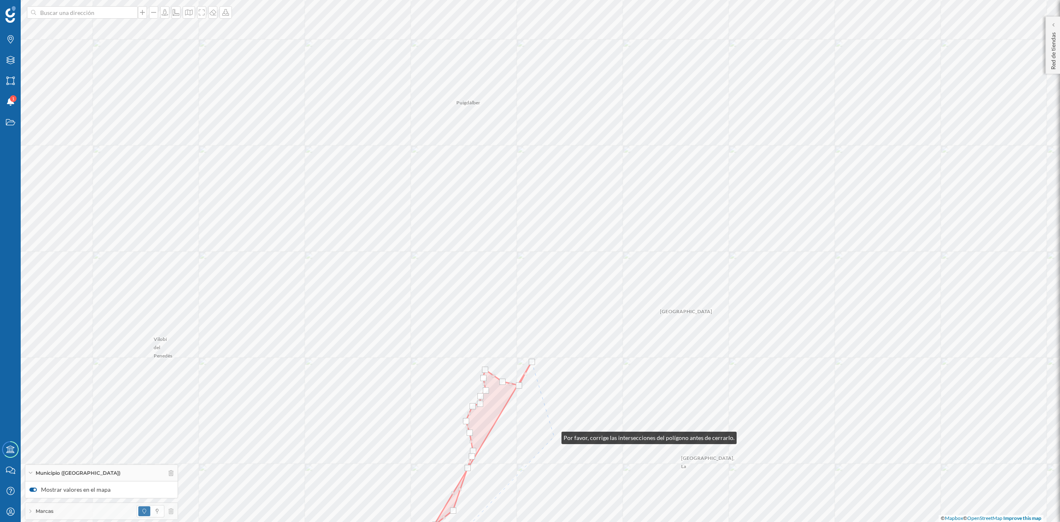
click at [553, 435] on div "Avinyonet del Penedès Granada, La Olèrdola Sant Cugat Sesgarrigues Vilafranca d…" at bounding box center [530, 261] width 1060 height 522
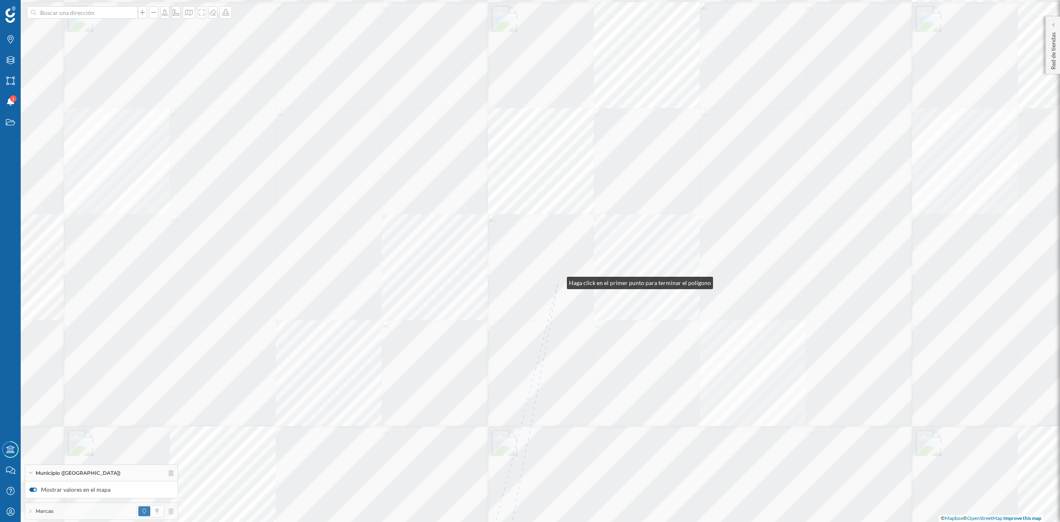
drag, startPoint x: 522, startPoint y: 217, endPoint x: 644, endPoint y: -14, distance: 262.0
click at [644, 0] on html "Marcas Capas Áreas Notificaciones 1 Estados Academy Contacta con nosotros Centr…" at bounding box center [530, 261] width 1060 height 522
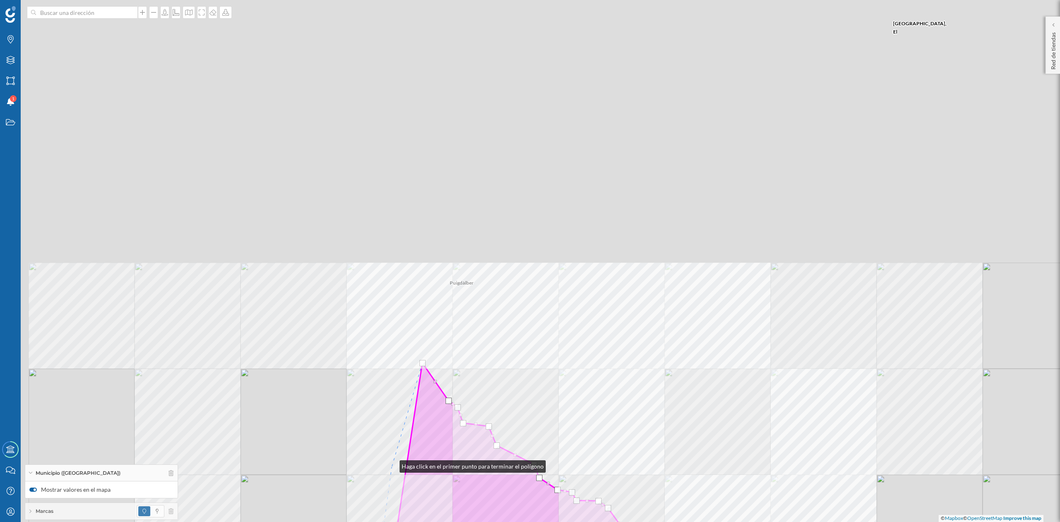
drag, startPoint x: 298, startPoint y: 195, endPoint x: 391, endPoint y: 464, distance: 285.1
click at [391, 464] on div "Subirats Santa Fe del Penedès Santa Fe del Penedès Font-rubí Pla del Penedès, E…" at bounding box center [530, 261] width 1060 height 522
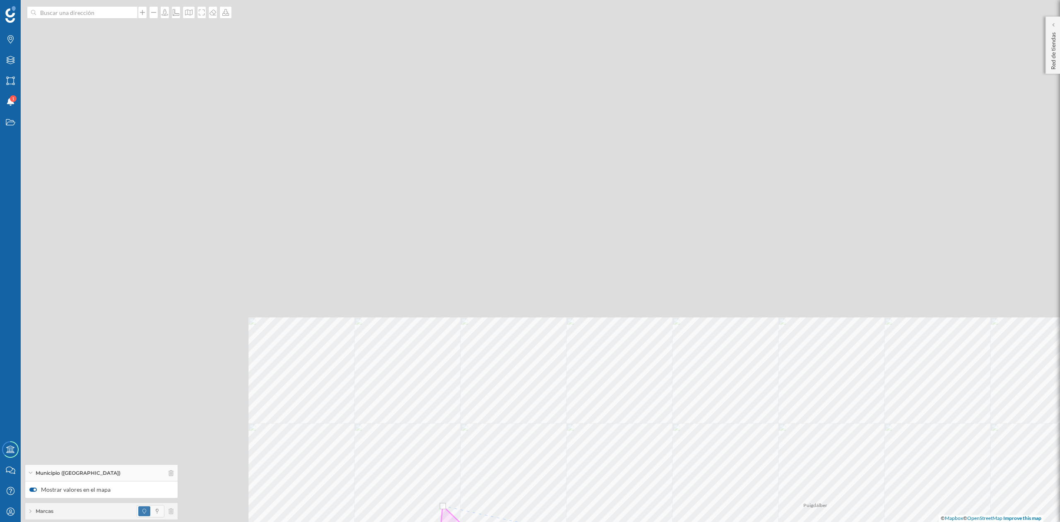
click at [756, 521] on html "Marcas Capas Áreas Notificaciones 1 Estados Academy Contacta con nosotros Centr…" at bounding box center [530, 261] width 1060 height 522
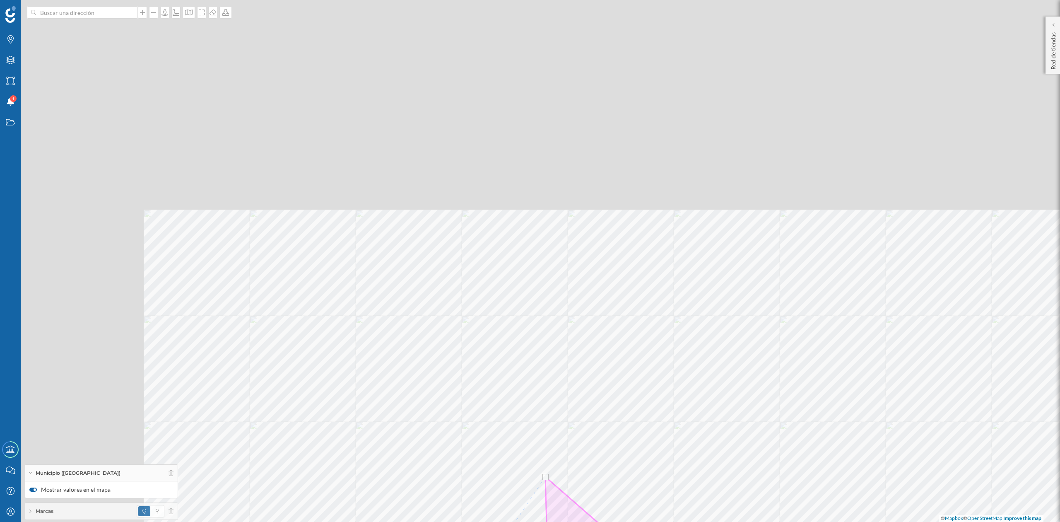
click at [443, 521] on html "Marcas Capas Áreas Notificaciones 1 Estados Academy Contacta con nosotros Centr…" at bounding box center [530, 261] width 1060 height 522
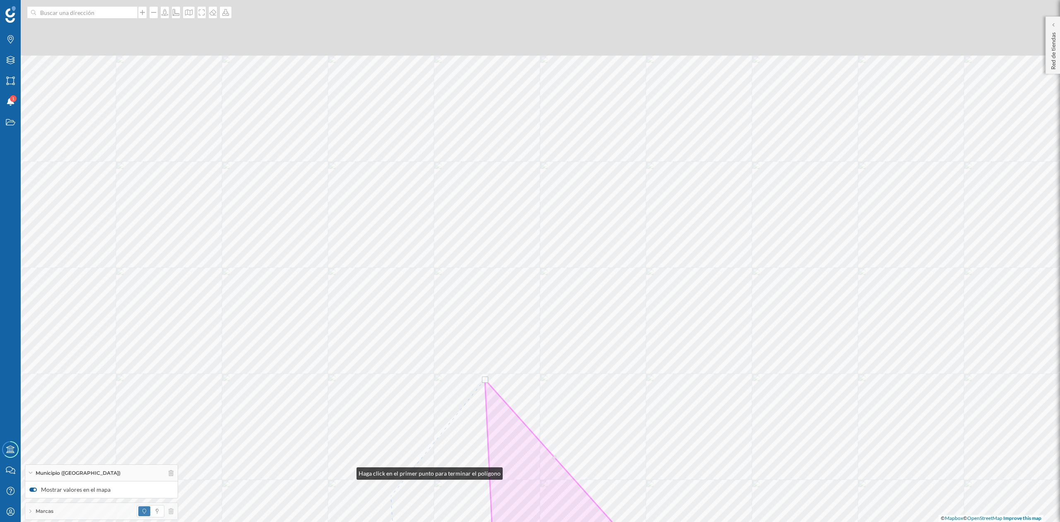
click at [529, 521] on html "Marcas Capas Áreas Notificaciones 1 Estados Academy Contacta con nosotros Centr…" at bounding box center [530, 261] width 1060 height 522
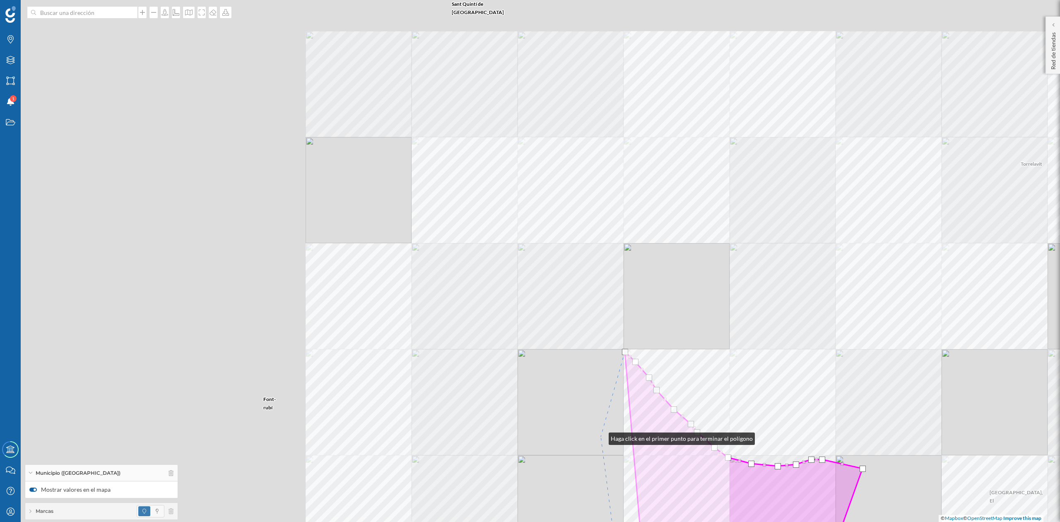
click at [600, 436] on div "Subirats Santa Fe del Penedès Mediona Piera Sant Pere de Riudebitlles Sant Quin…" at bounding box center [530, 261] width 1060 height 522
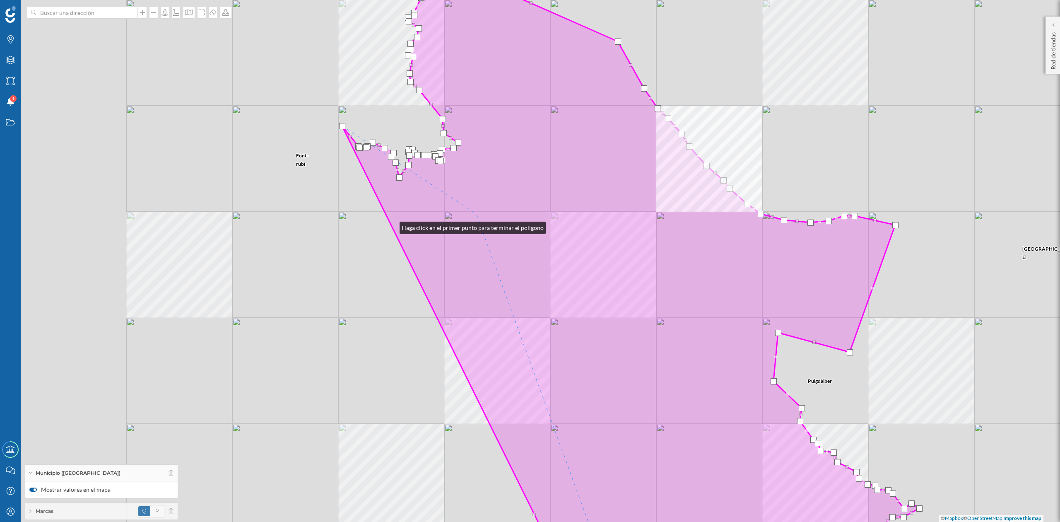
drag, startPoint x: 169, startPoint y: 267, endPoint x: 651, endPoint y: 194, distance: 487.4
click at [651, 194] on icon at bounding box center [630, 249] width 577 height 569
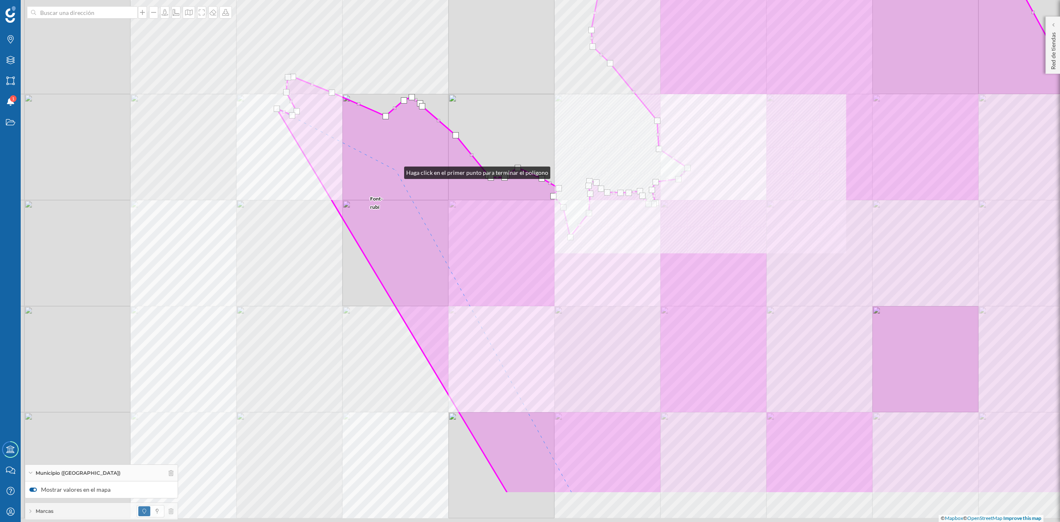
drag, startPoint x: 229, startPoint y: 253, endPoint x: 396, endPoint y: 171, distance: 185.9
click at [396, 171] on icon at bounding box center [805, 179] width 1057 height 628
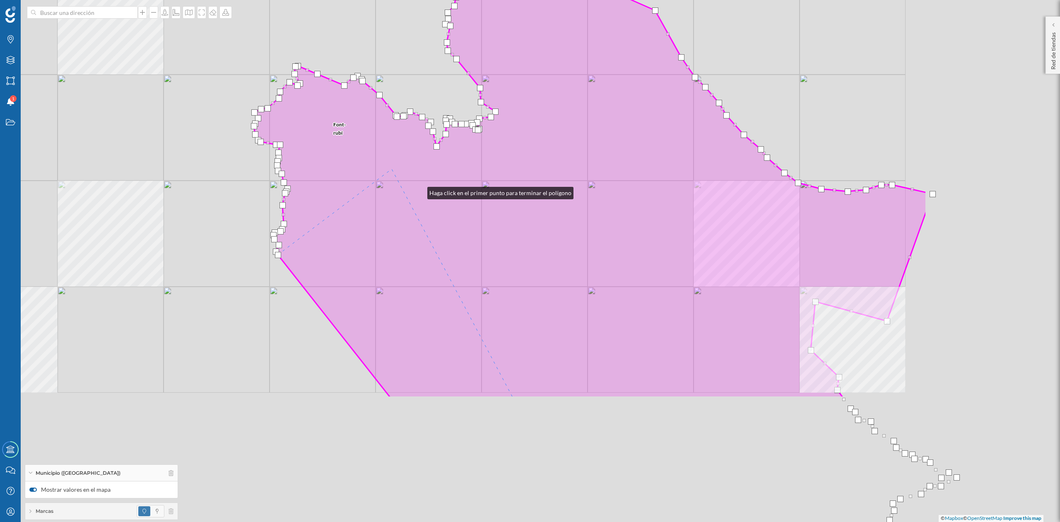
drag, startPoint x: 659, startPoint y: 368, endPoint x: 391, endPoint y: 165, distance: 337.1
click at [391, 165] on icon at bounding box center [590, 166] width 673 height 464
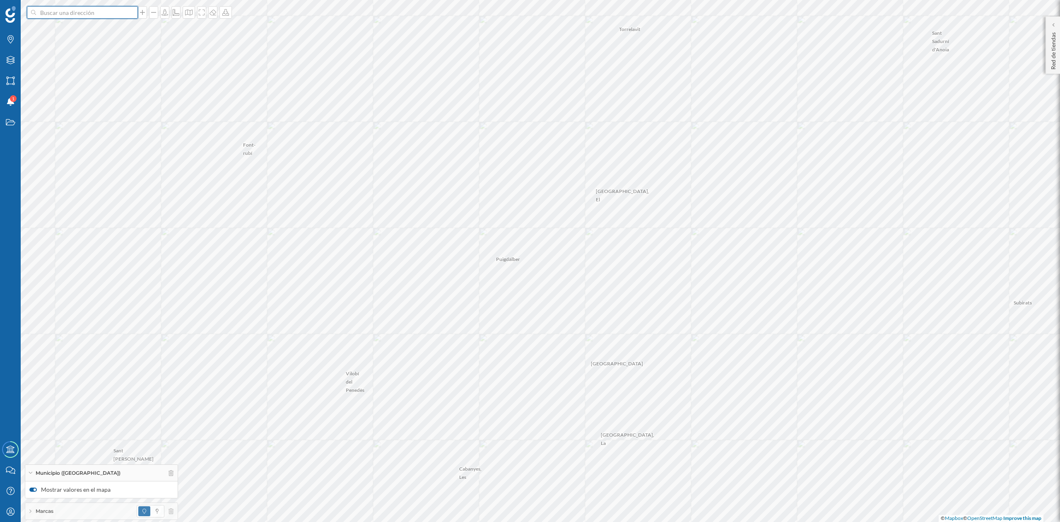
click at [70, 12] on input at bounding box center [82, 12] width 93 height 12
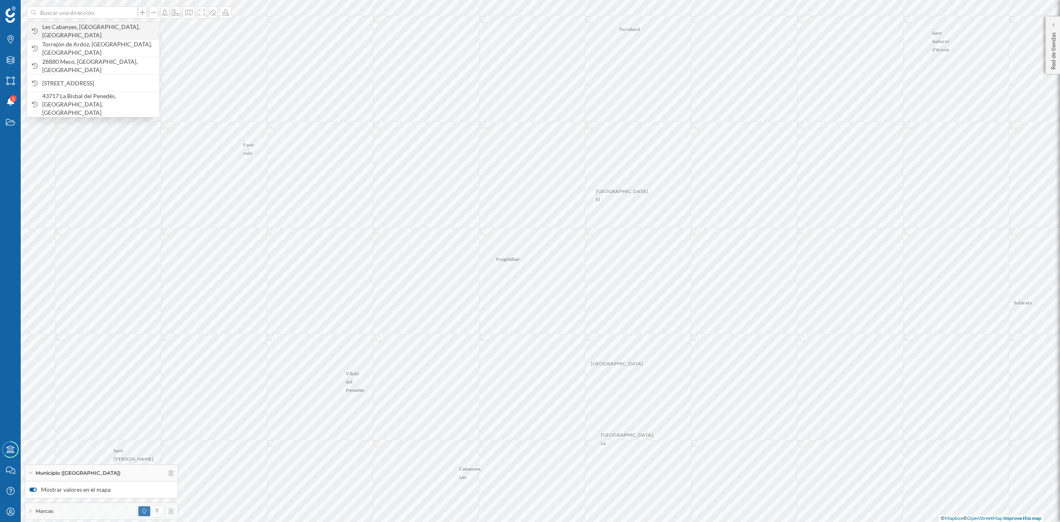
click at [71, 25] on div "Les Cabanyes, [GEOGRAPHIC_DATA], [GEOGRAPHIC_DATA]" at bounding box center [93, 30] width 132 height 17
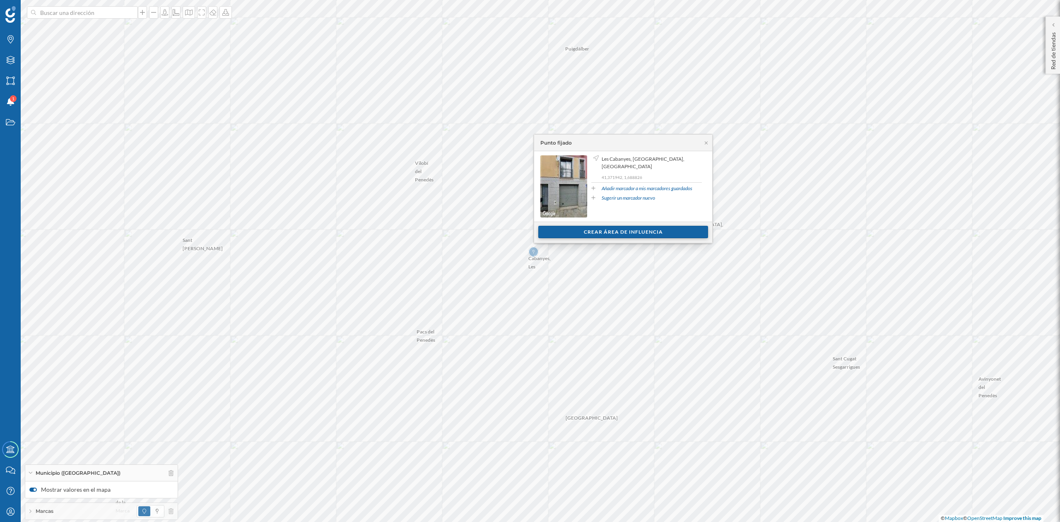
click at [661, 232] on div "Crear área de influencia" at bounding box center [623, 232] width 170 height 12
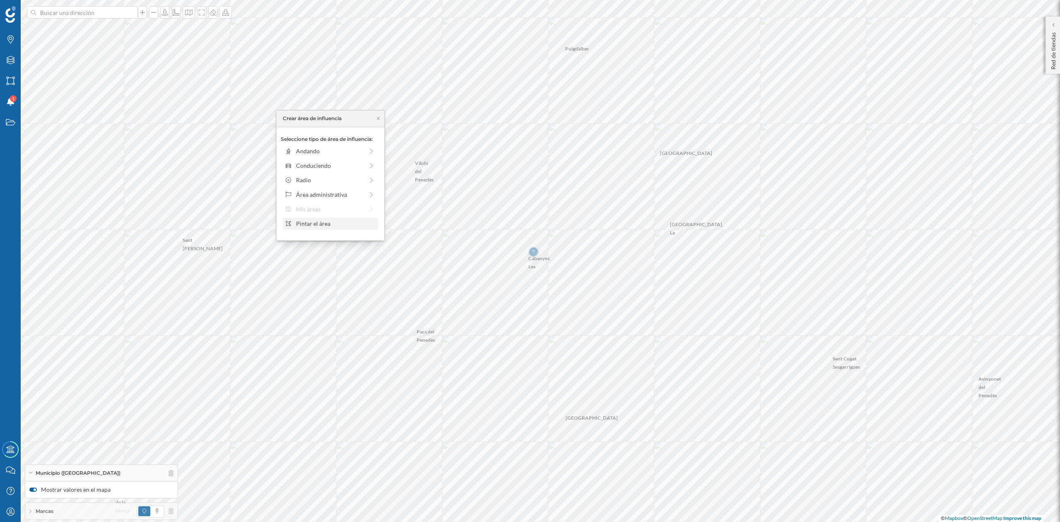
click at [320, 228] on div "Pintar el área" at bounding box center [335, 223] width 79 height 9
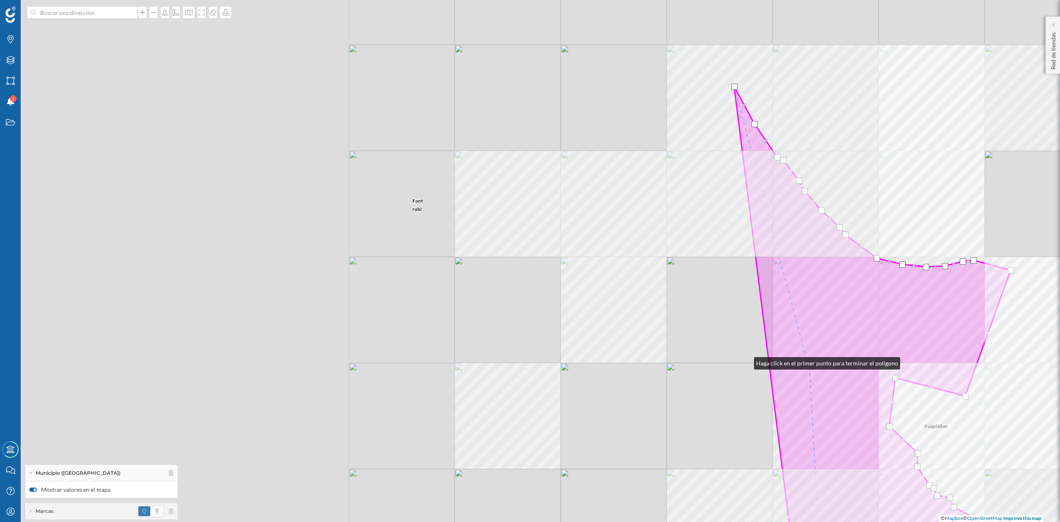
drag, startPoint x: 289, startPoint y: 311, endPoint x: 746, endPoint y: 361, distance: 459.3
click at [746, 361] on div "Pla del Penedès, El Font-rubí Torrelavit Puigdàlber Subirats Santa Fe del Pened…" at bounding box center [530, 261] width 1060 height 522
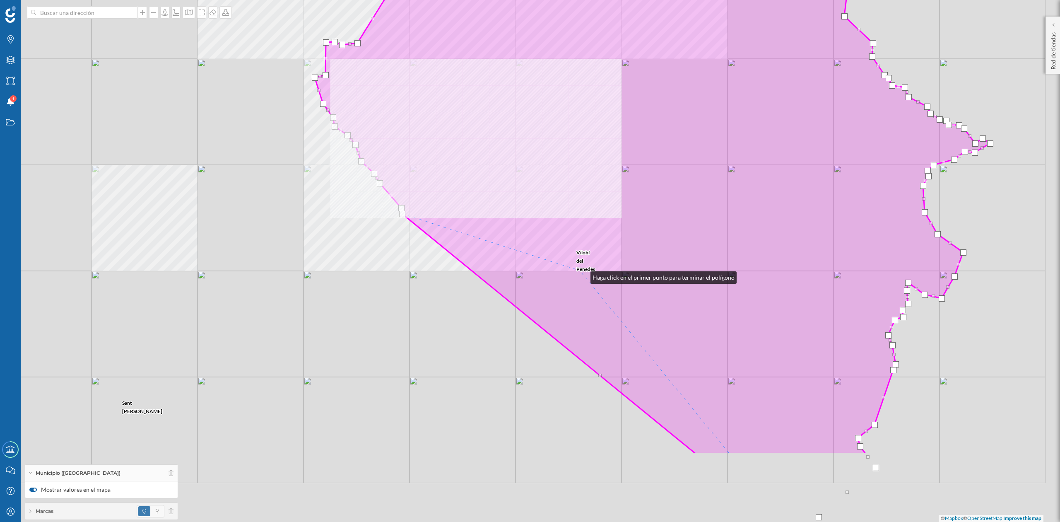
drag, startPoint x: 582, startPoint y: 275, endPoint x: 569, endPoint y: 219, distance: 58.2
click at [569, 219] on icon at bounding box center [647, 139] width 683 height 628
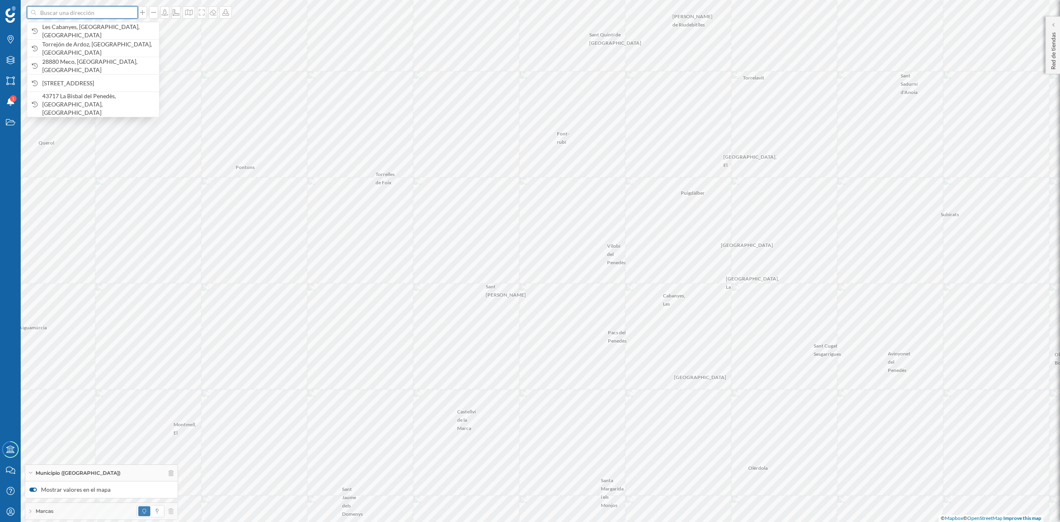
click at [60, 14] on input at bounding box center [82, 12] width 93 height 12
click at [62, 30] on span "Les Cabanyes, [GEOGRAPHIC_DATA], [GEOGRAPHIC_DATA]" at bounding box center [98, 31] width 113 height 17
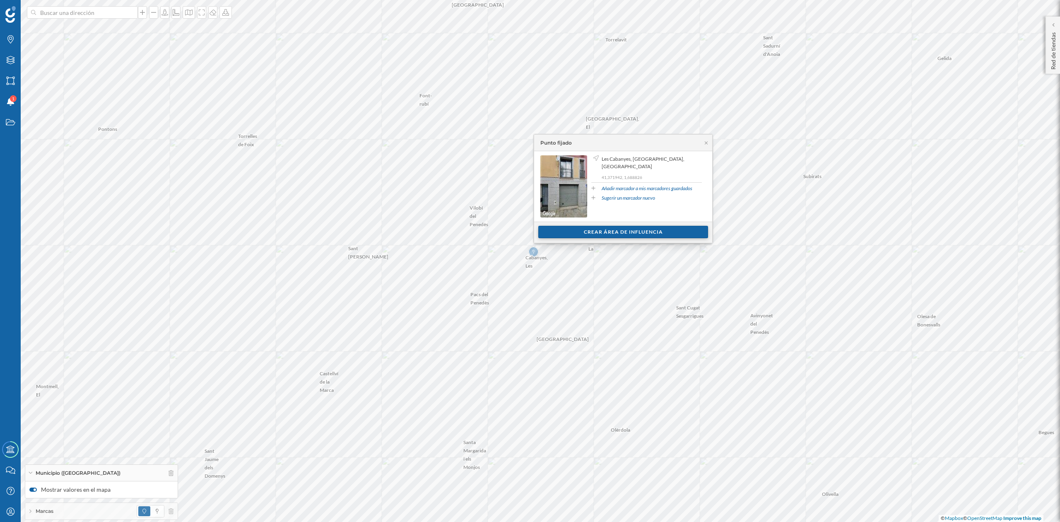
click at [603, 231] on div "Crear área de influencia" at bounding box center [623, 232] width 170 height 12
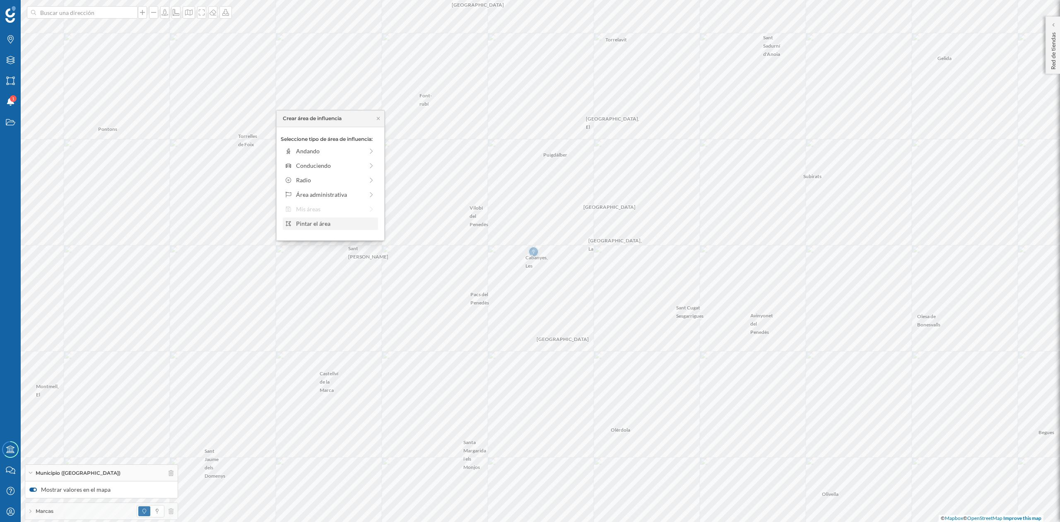
click at [347, 221] on div "Pintar el área" at bounding box center [335, 223] width 79 height 9
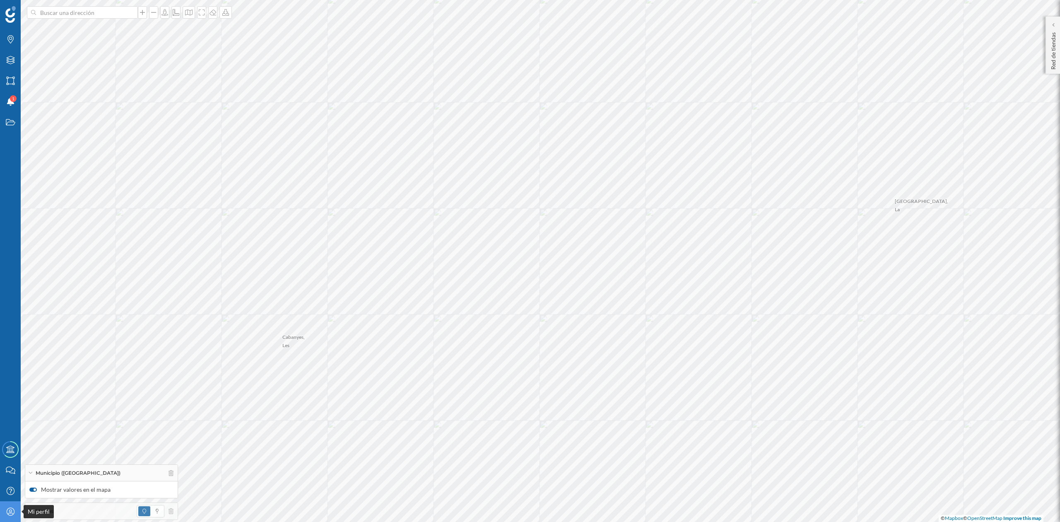
click at [5, 512] on icon "Mi perfil" at bounding box center [10, 511] width 10 height 8
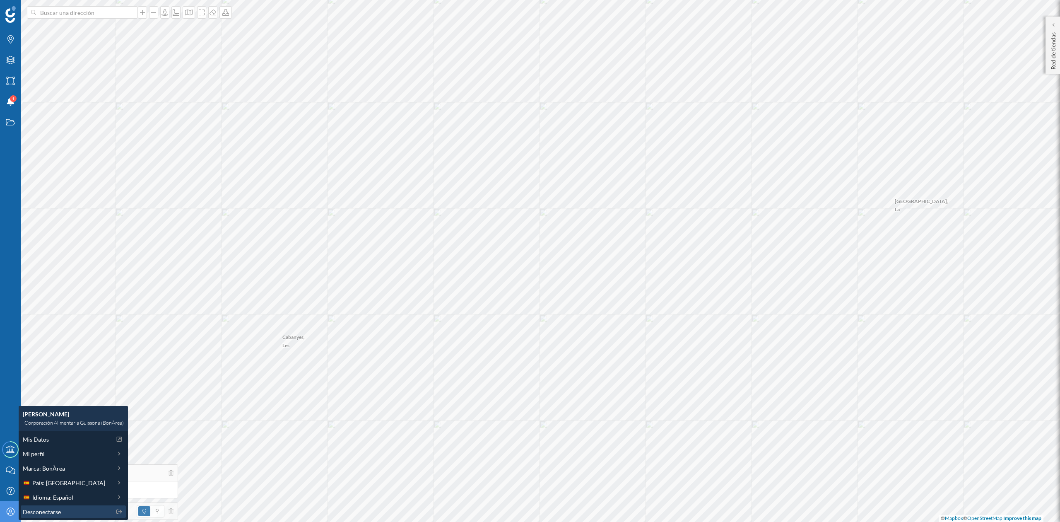
click at [29, 510] on span "Desconectarse" at bounding box center [42, 511] width 38 height 9
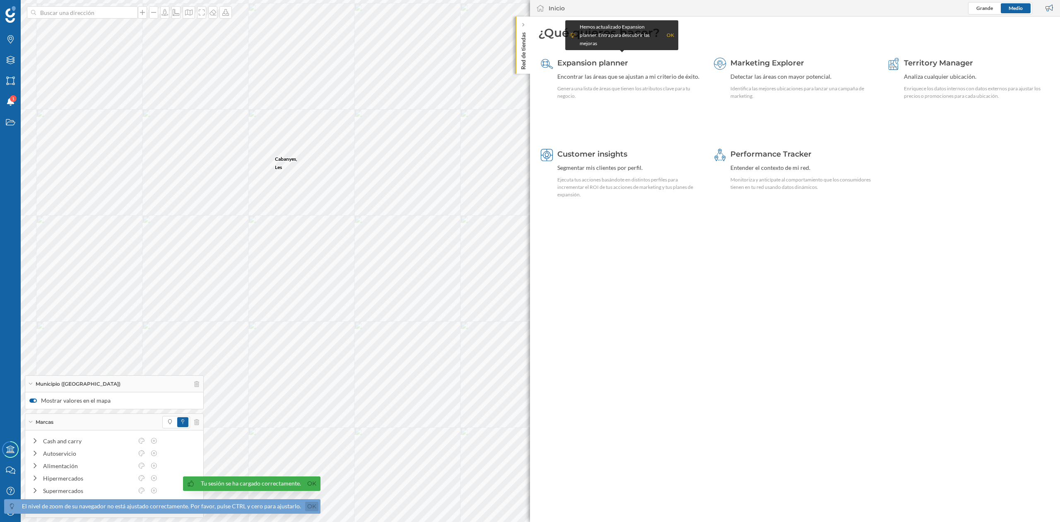
click at [310, 507] on link "Ok" at bounding box center [311, 506] width 13 height 10
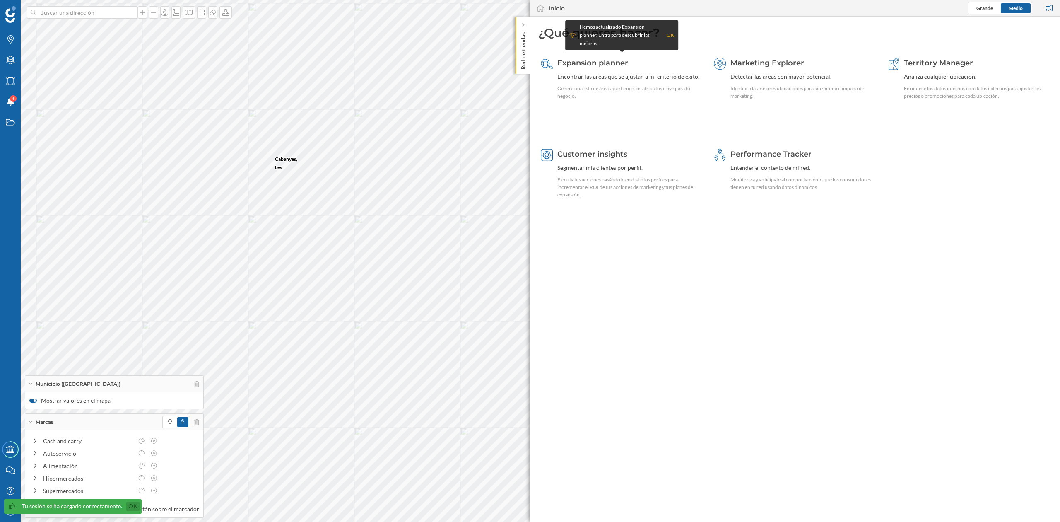
click at [129, 504] on link "Ok" at bounding box center [132, 506] width 13 height 10
click at [522, 44] on p "Red de tiendas" at bounding box center [523, 49] width 8 height 41
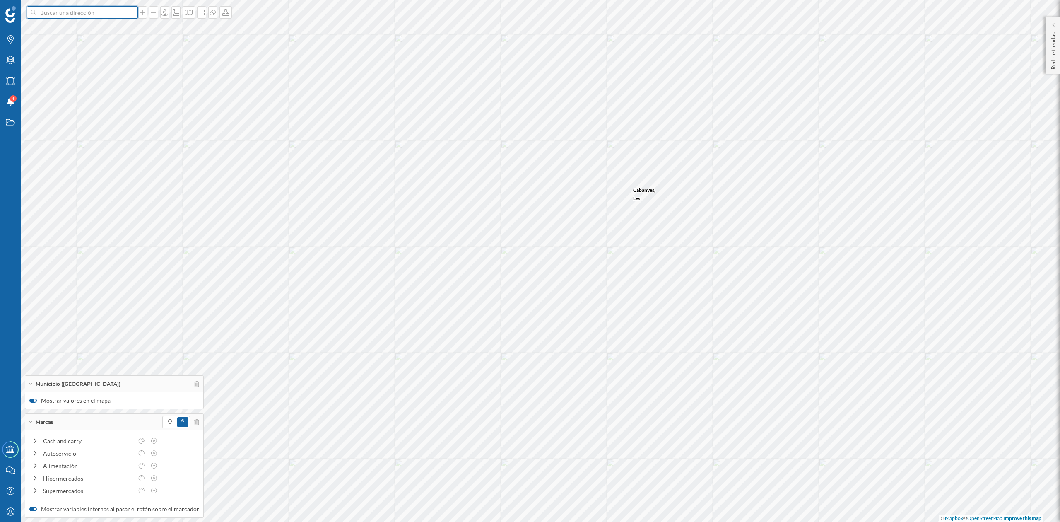
click at [86, 13] on input at bounding box center [82, 12] width 93 height 12
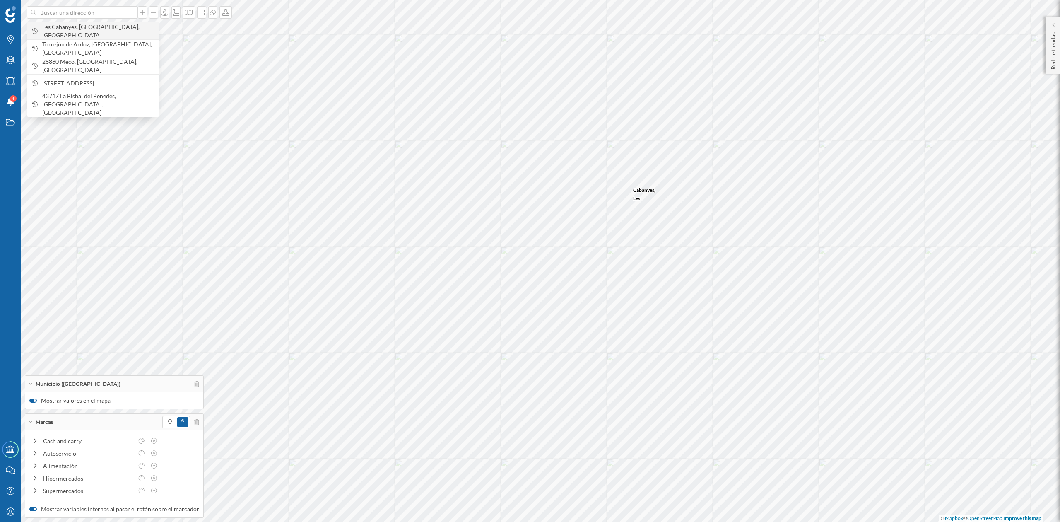
click at [79, 32] on span "Les Cabanyes, [GEOGRAPHIC_DATA], [GEOGRAPHIC_DATA]" at bounding box center [98, 31] width 113 height 17
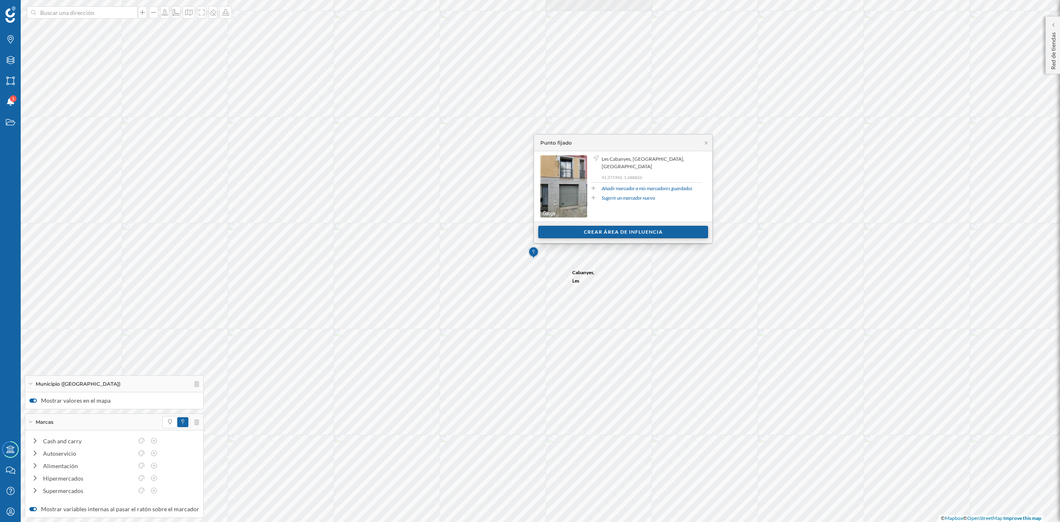
click at [603, 231] on div "Crear área de influencia" at bounding box center [623, 232] width 170 height 12
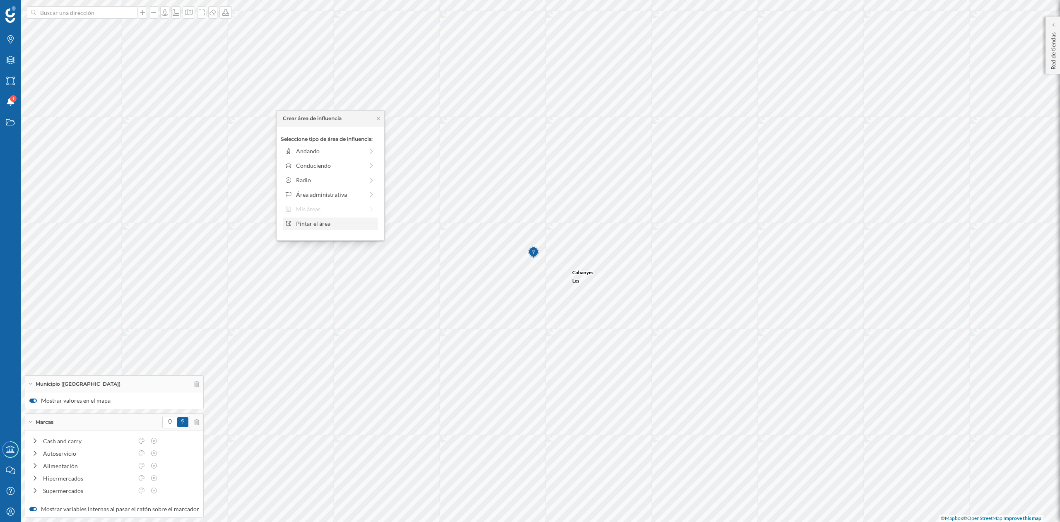
click at [333, 222] on div "Pintar el área" at bounding box center [335, 223] width 79 height 9
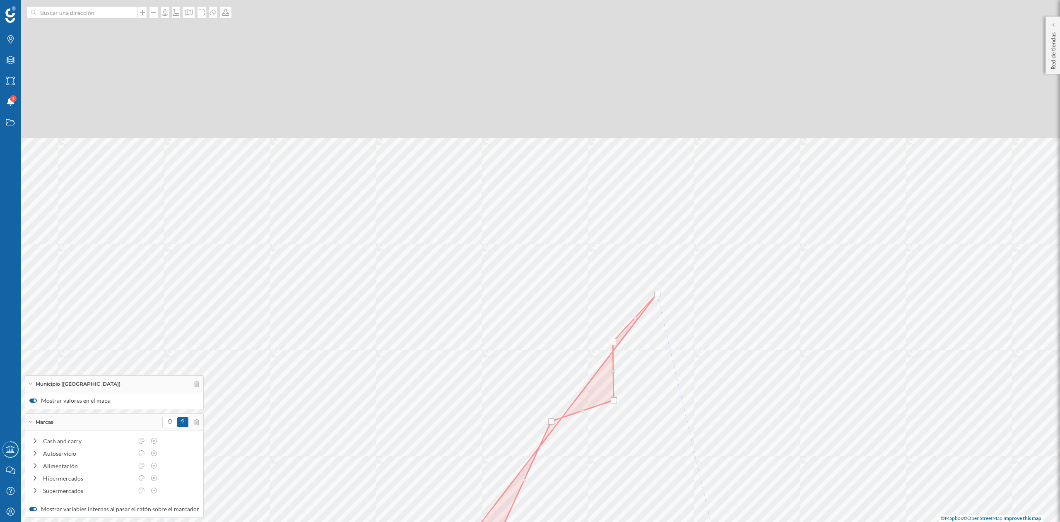
click at [724, 521] on html "Marcas Capas Áreas Notificaciones 1 Estados Academy Contacta con nosotros Centr…" at bounding box center [530, 261] width 1060 height 522
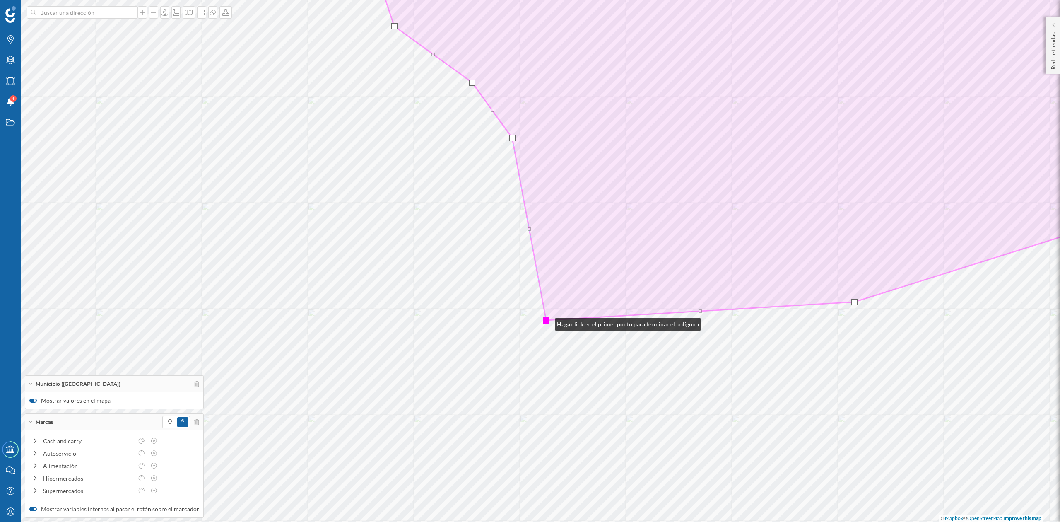
click at [546, 322] on div at bounding box center [546, 320] width 6 height 6
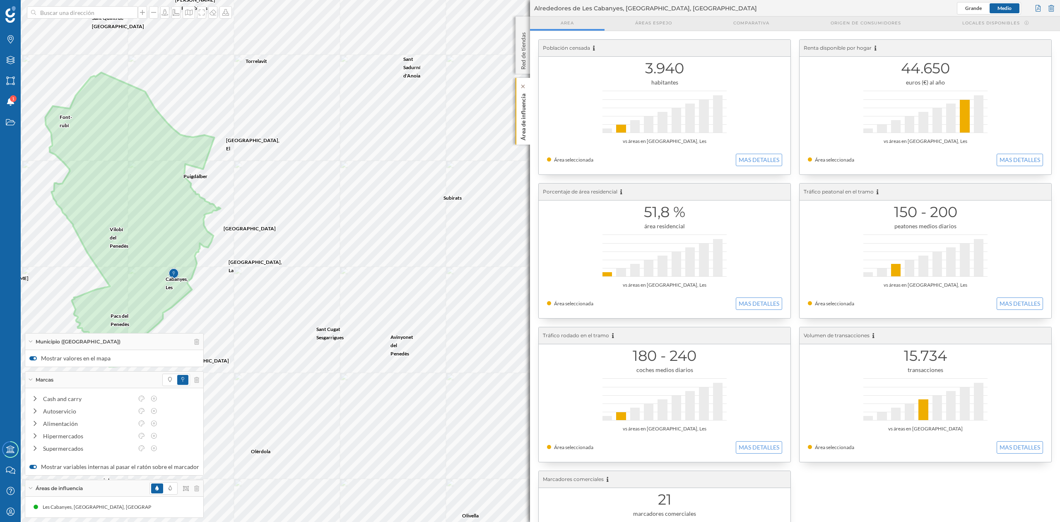
click at [528, 118] on div "Área de influencia" at bounding box center [522, 111] width 14 height 67
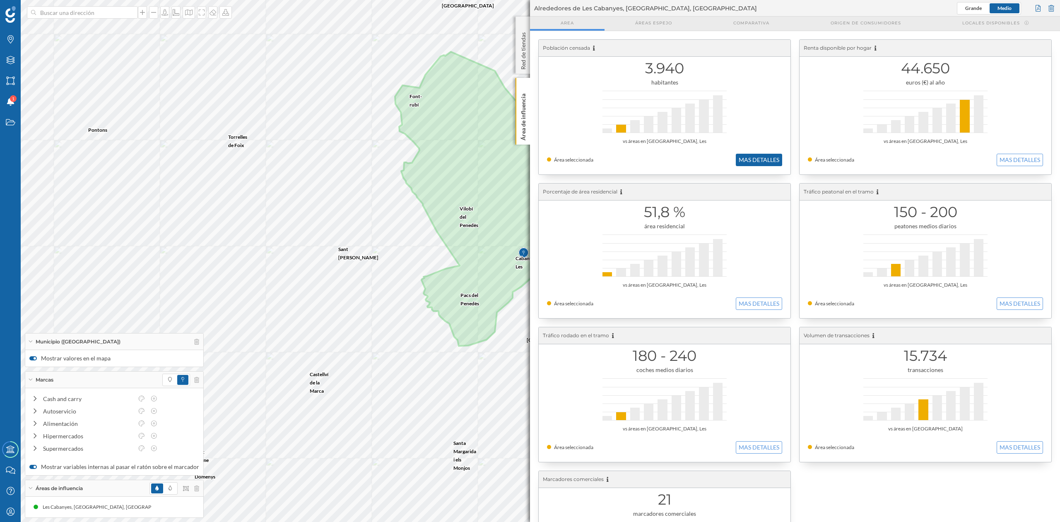
click at [769, 161] on button "MAS DETALLES" at bounding box center [759, 160] width 46 height 12
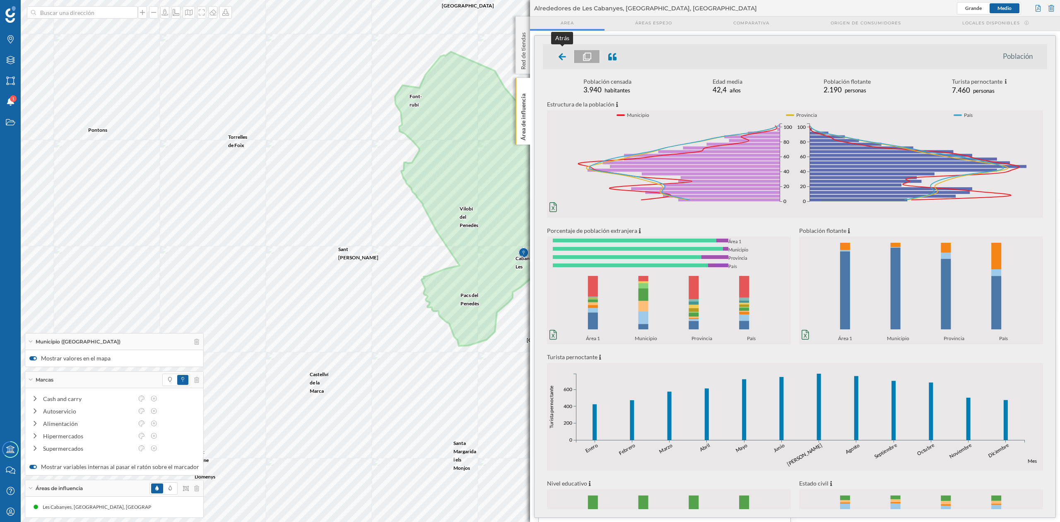
click at [560, 60] on icon at bounding box center [561, 57] width 7 height 8
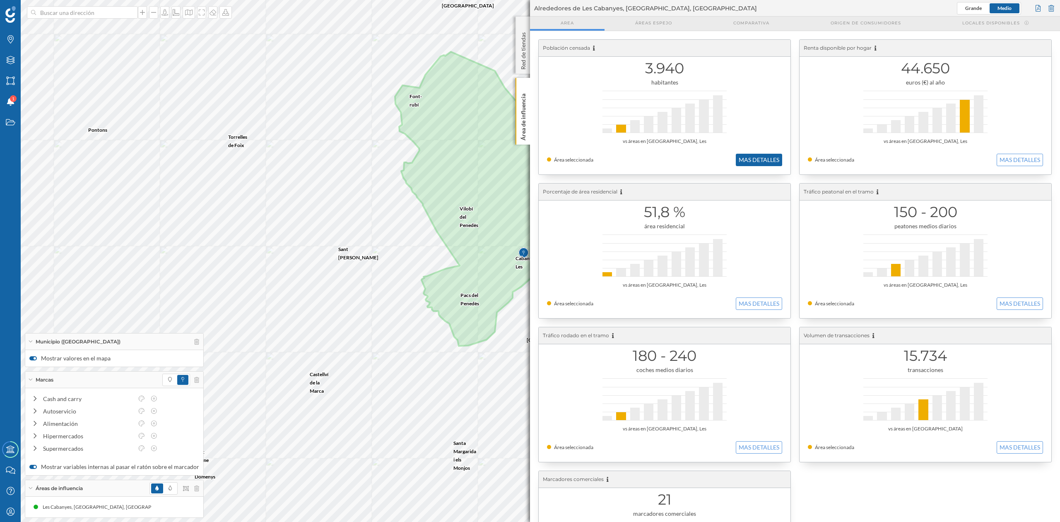
click at [772, 163] on button "MAS DETALLES" at bounding box center [759, 160] width 46 height 12
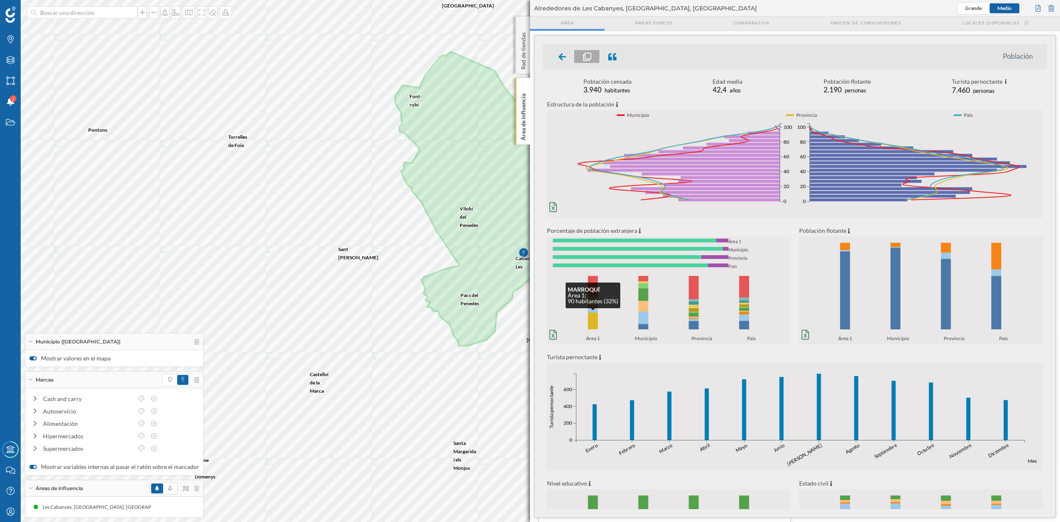
click at [593, 320] on rect at bounding box center [593, 320] width 10 height 17
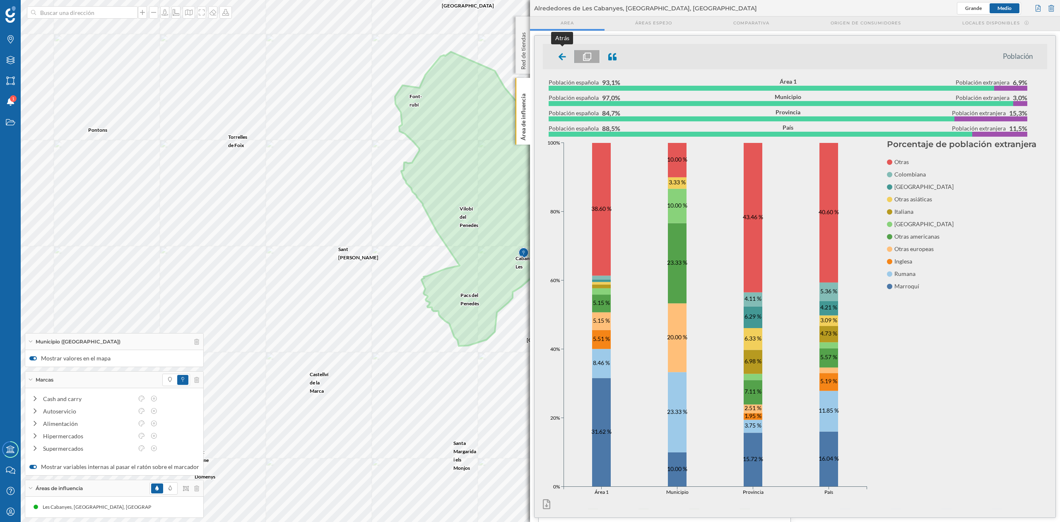
click at [560, 59] on icon at bounding box center [561, 57] width 7 height 8
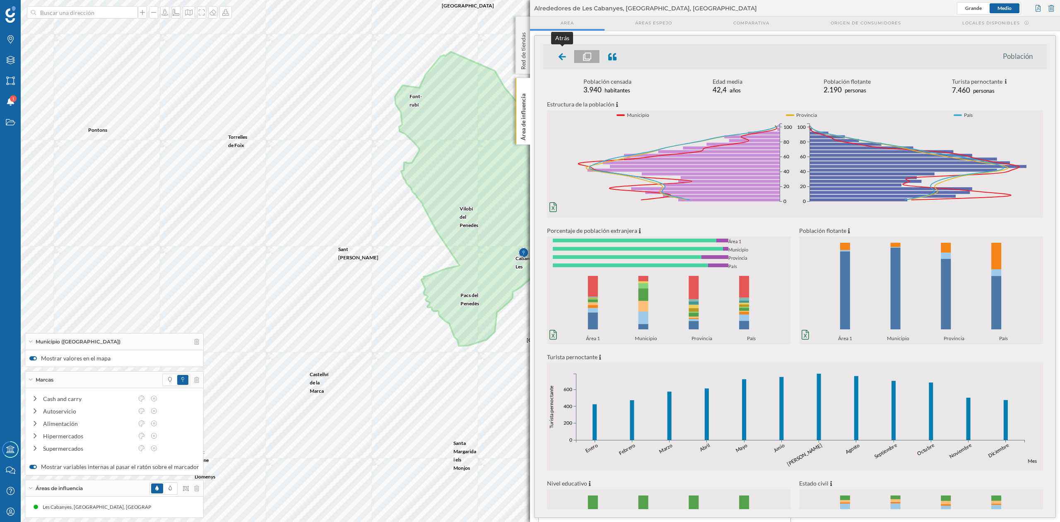
click at [564, 55] on icon at bounding box center [561, 57] width 7 height 8
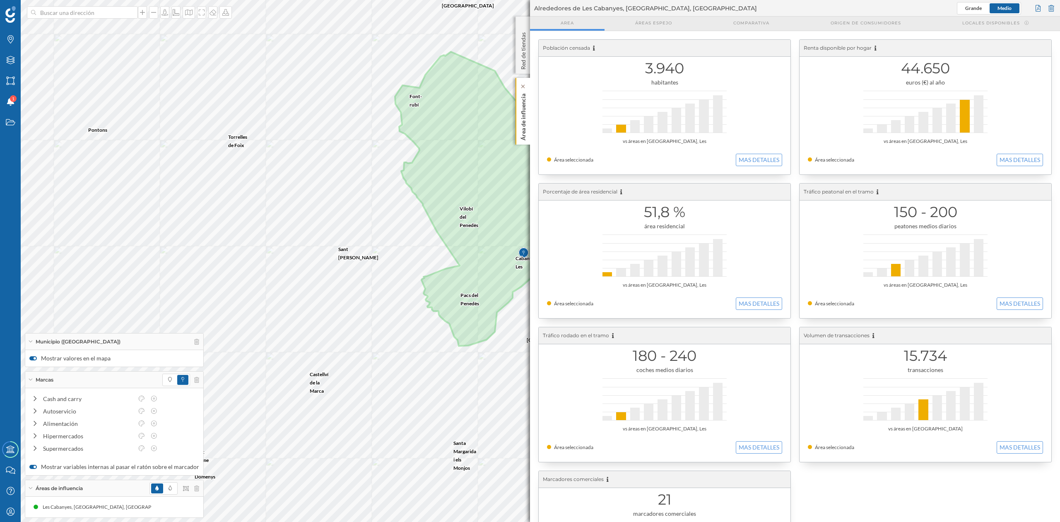
click at [522, 121] on p "Área de influencia" at bounding box center [523, 115] width 8 height 50
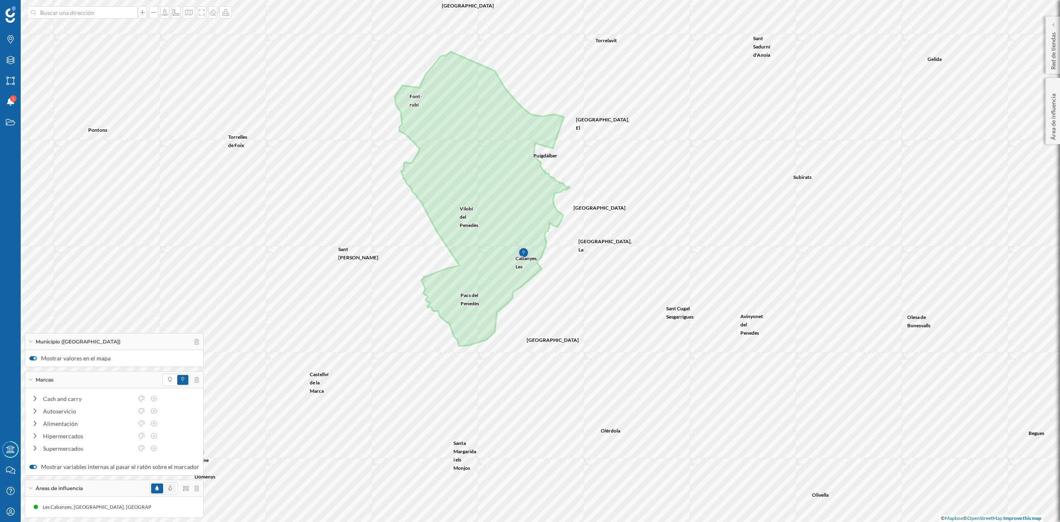
click at [164, 486] on span at bounding box center [170, 488] width 12 height 10
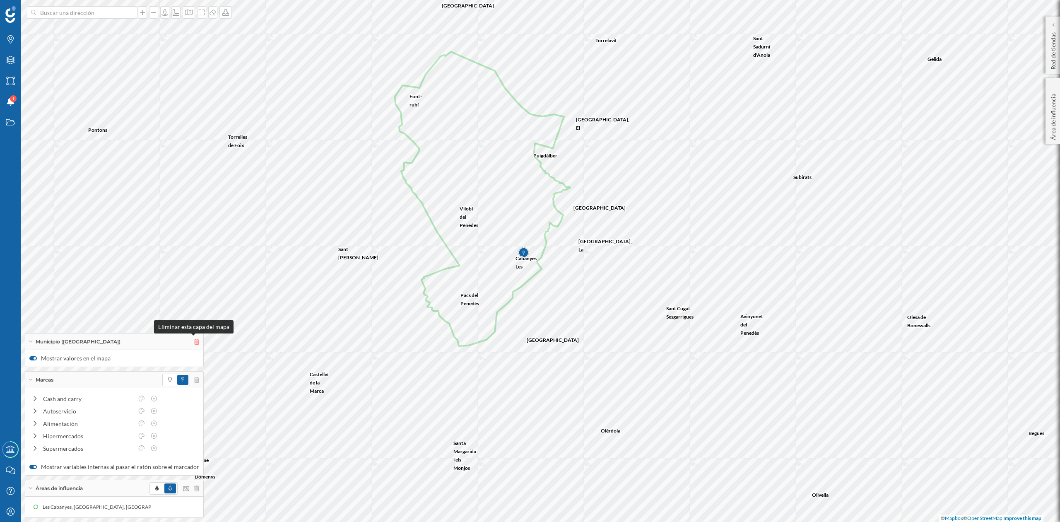
click at [194, 342] on icon at bounding box center [196, 342] width 5 height 6
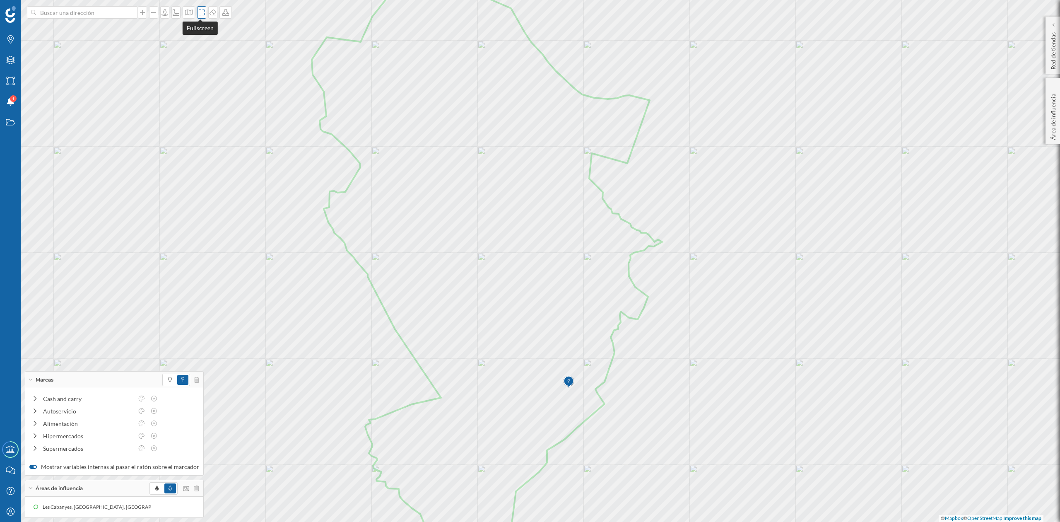
click at [200, 15] on icon at bounding box center [201, 12] width 8 height 7
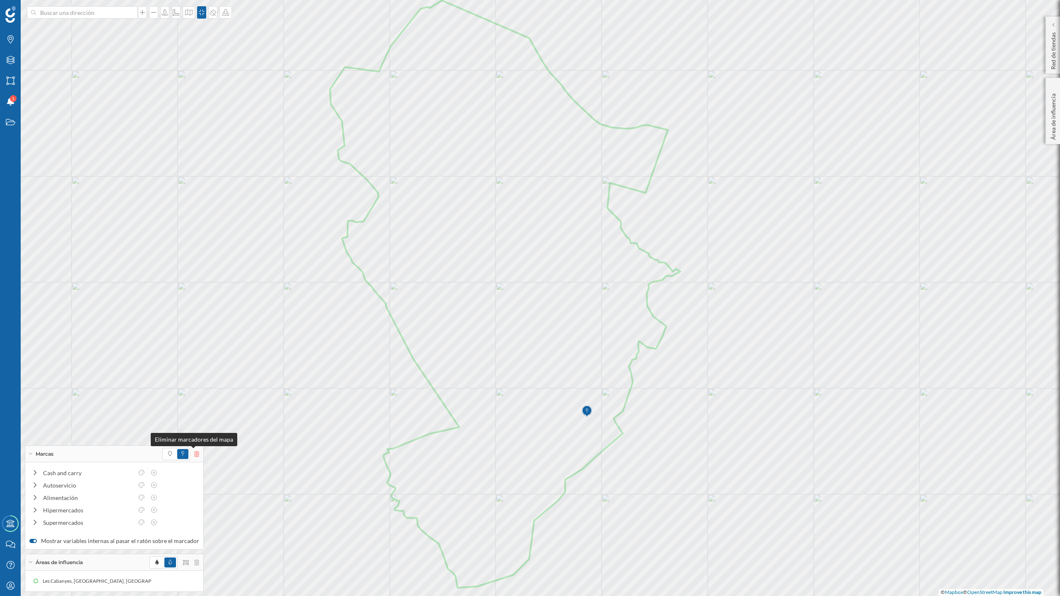
click at [194, 452] on icon at bounding box center [196, 454] width 5 height 6
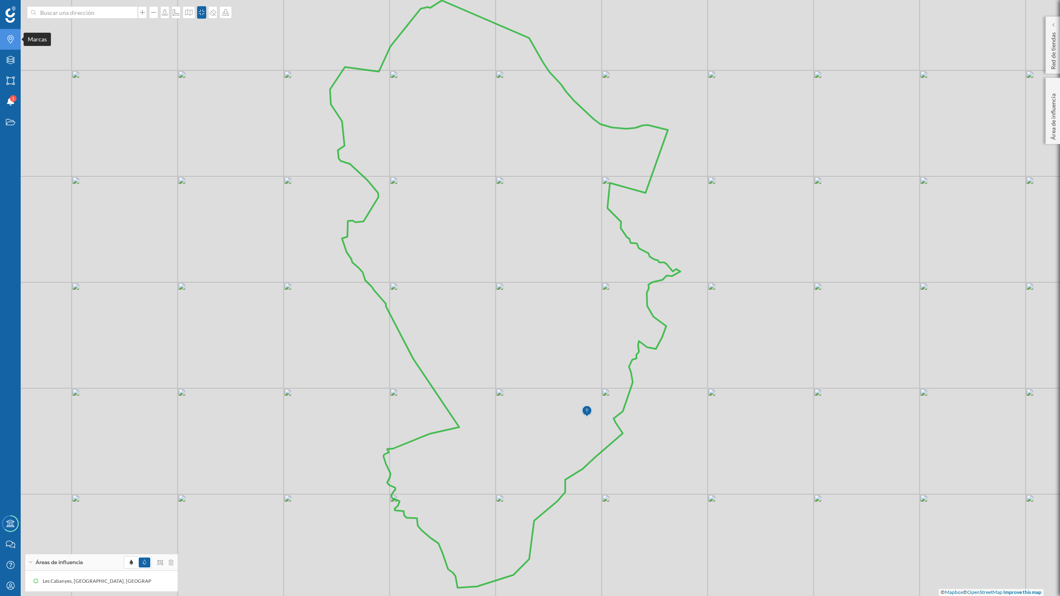
click at [9, 45] on div "Marcas" at bounding box center [10, 39] width 21 height 21
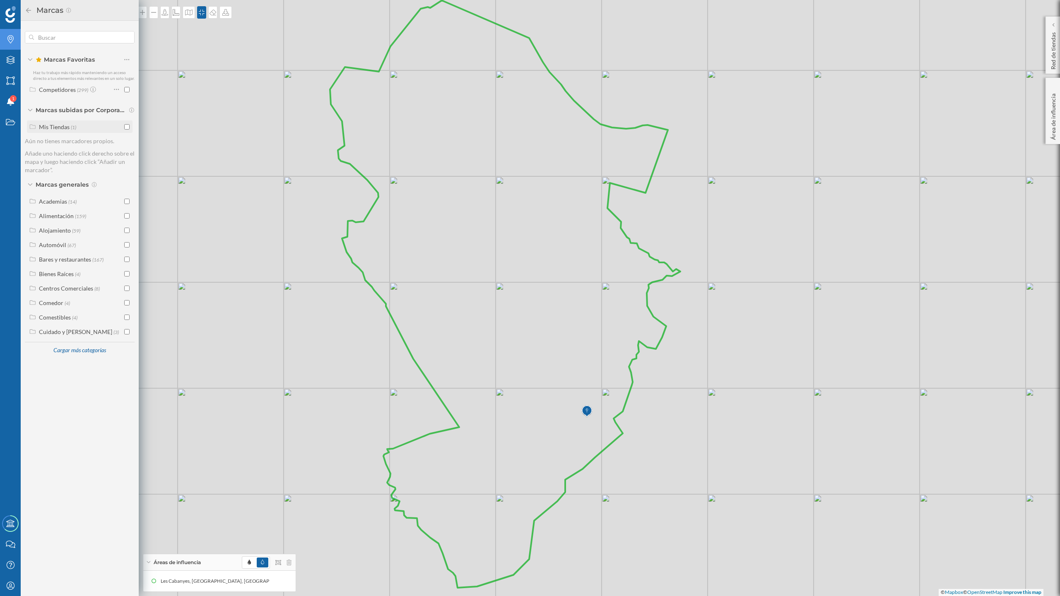
click at [127, 125] on input "checkbox" at bounding box center [126, 126] width 5 height 5
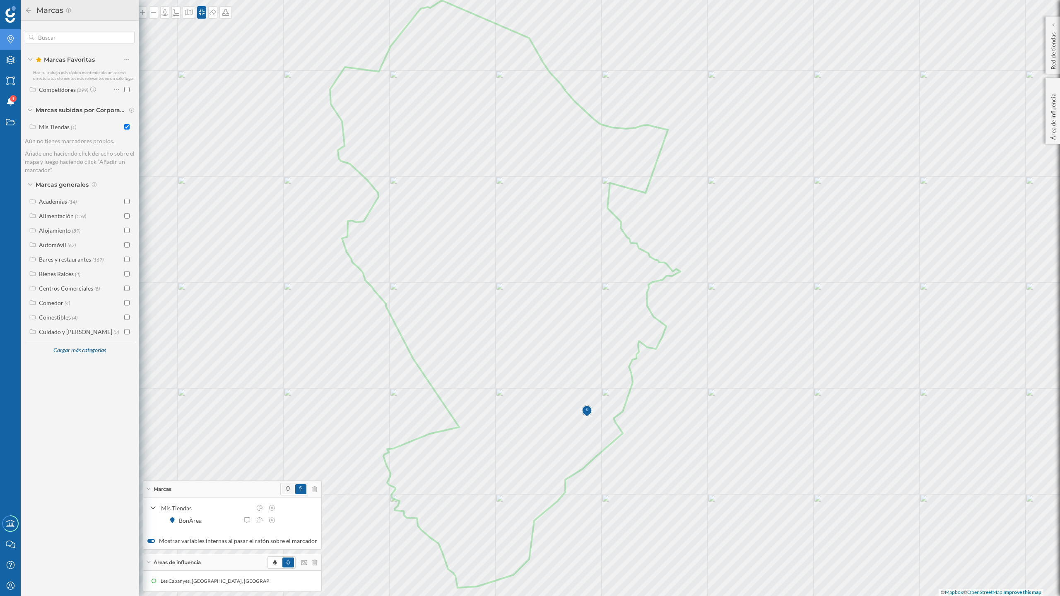
click at [282, 491] on span at bounding box center [288, 489] width 12 height 10
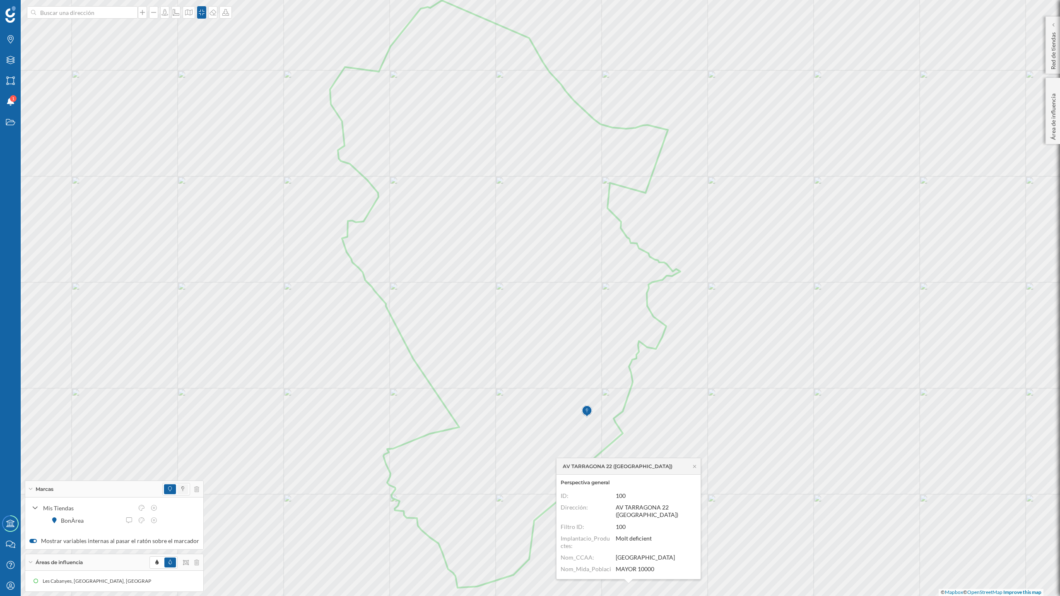
click at [181, 489] on span at bounding box center [182, 489] width 11 height 10
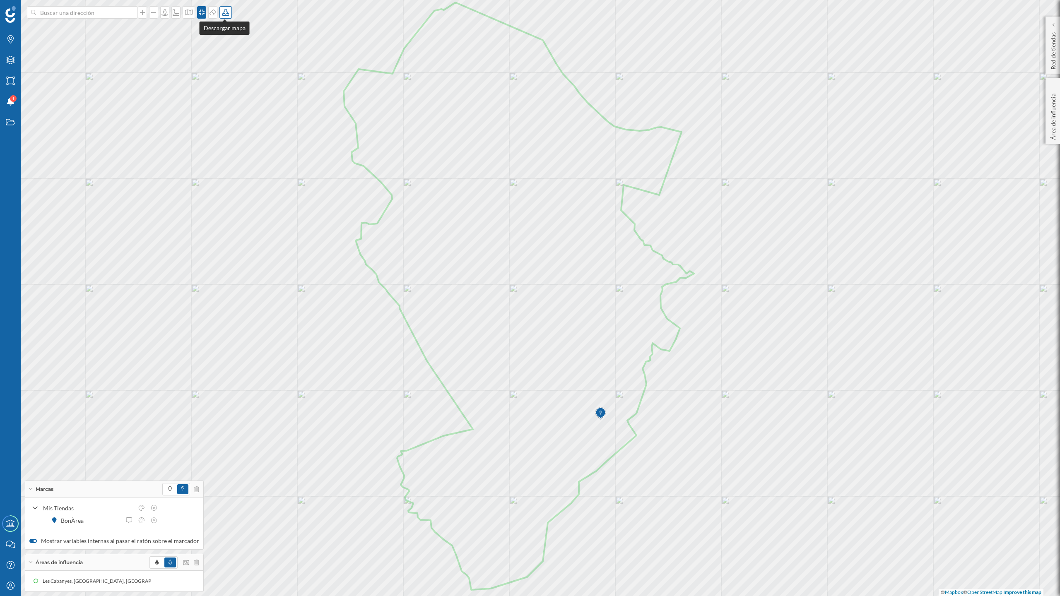
click at [224, 11] on icon at bounding box center [225, 12] width 8 height 7
click at [235, 57] on div "Descargar sin leyenda" at bounding box center [251, 60] width 58 height 9
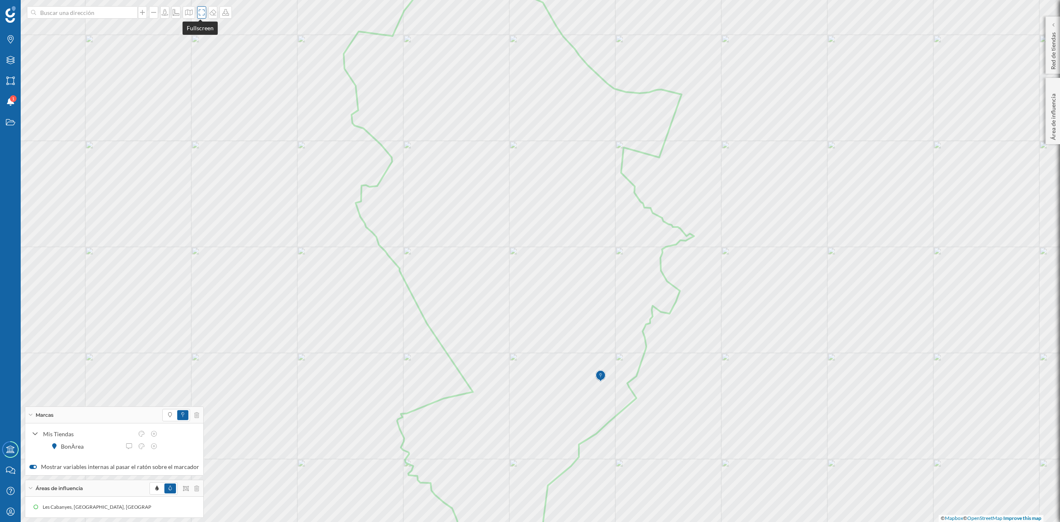
click at [198, 14] on icon at bounding box center [201, 12] width 8 height 7
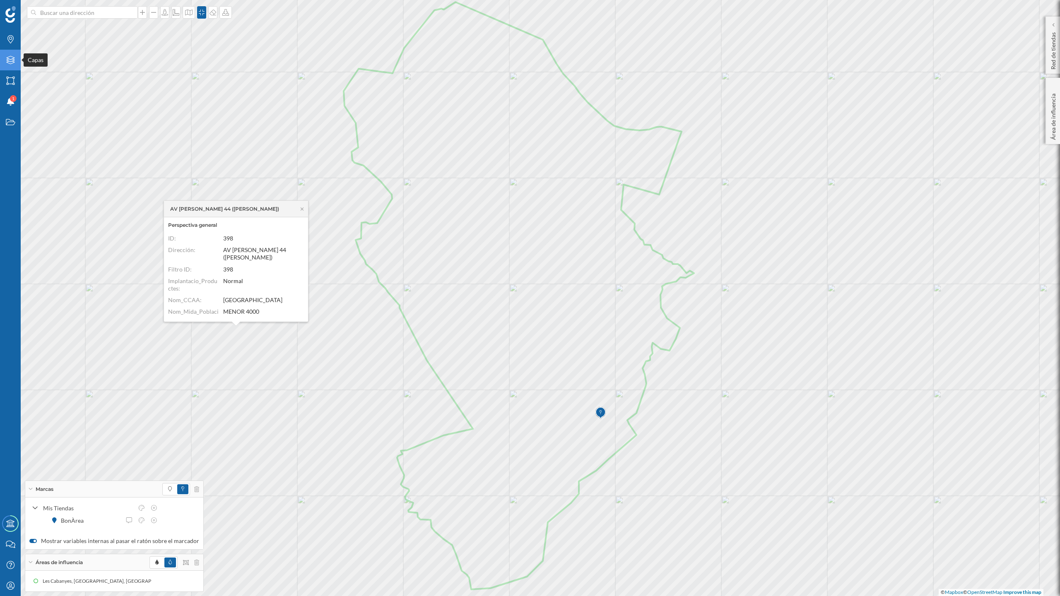
click at [5, 57] on icon "Capas" at bounding box center [10, 60] width 10 height 8
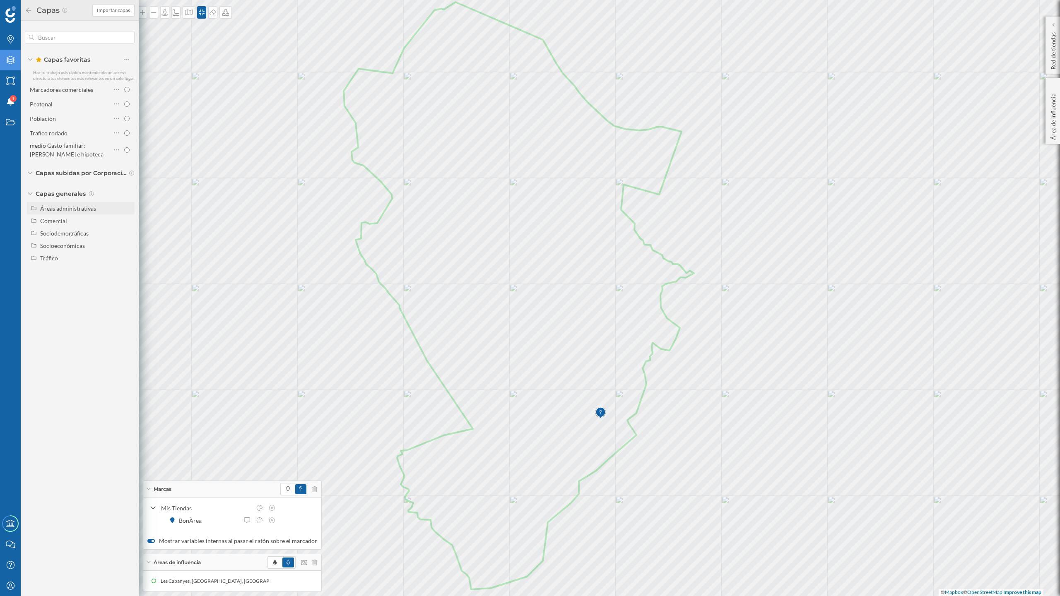
click at [88, 209] on div "Áreas administrativas" at bounding box center [68, 208] width 56 height 7
click at [127, 246] on input "Municipio" at bounding box center [128, 245] width 5 height 5
radio input "true"
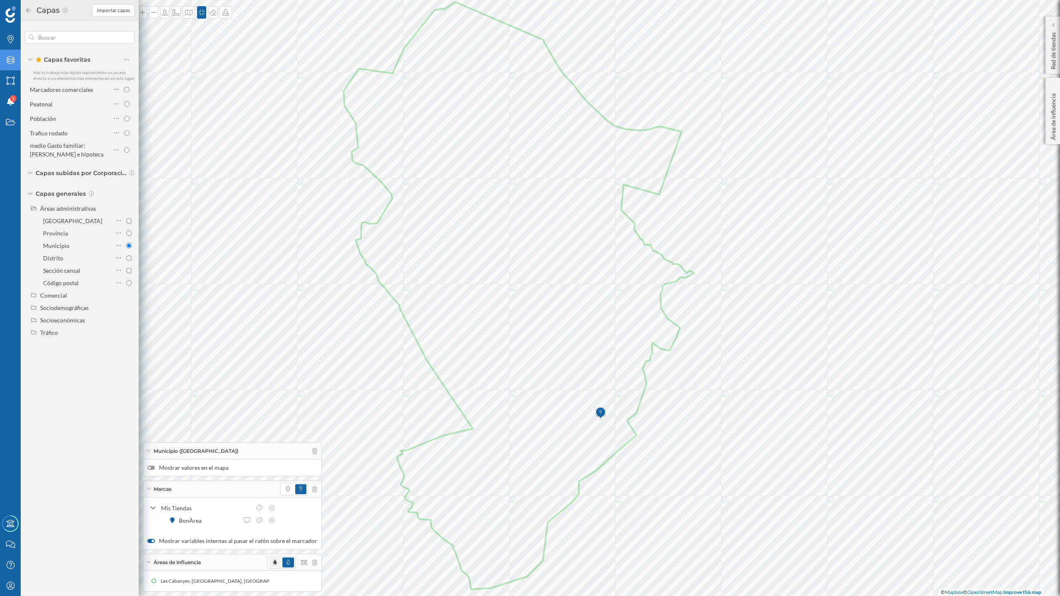
click at [269, 521] on span at bounding box center [275, 563] width 12 height 10
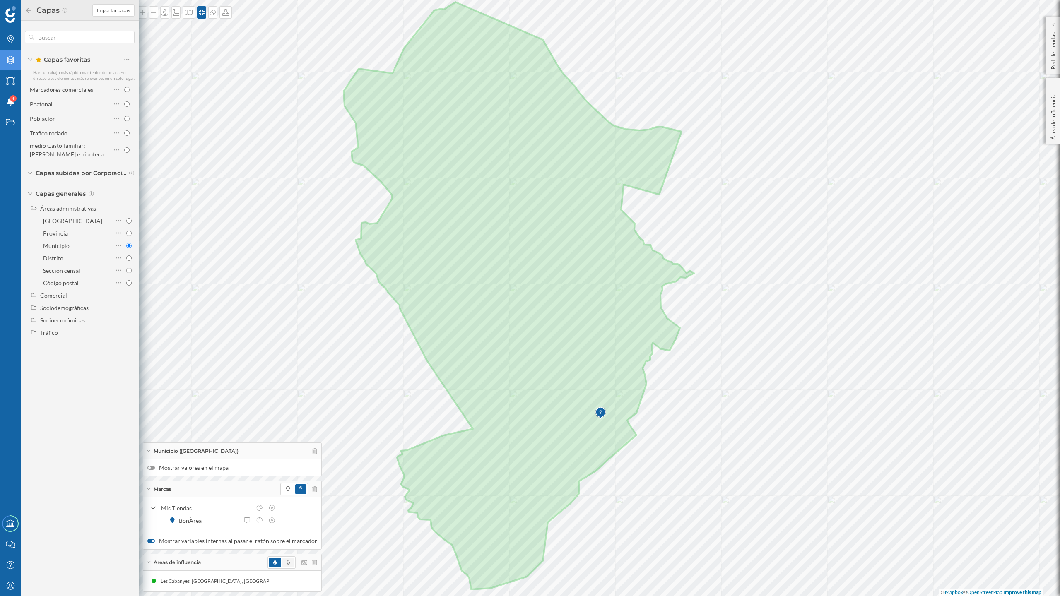
click at [283, 521] on span at bounding box center [288, 563] width 12 height 10
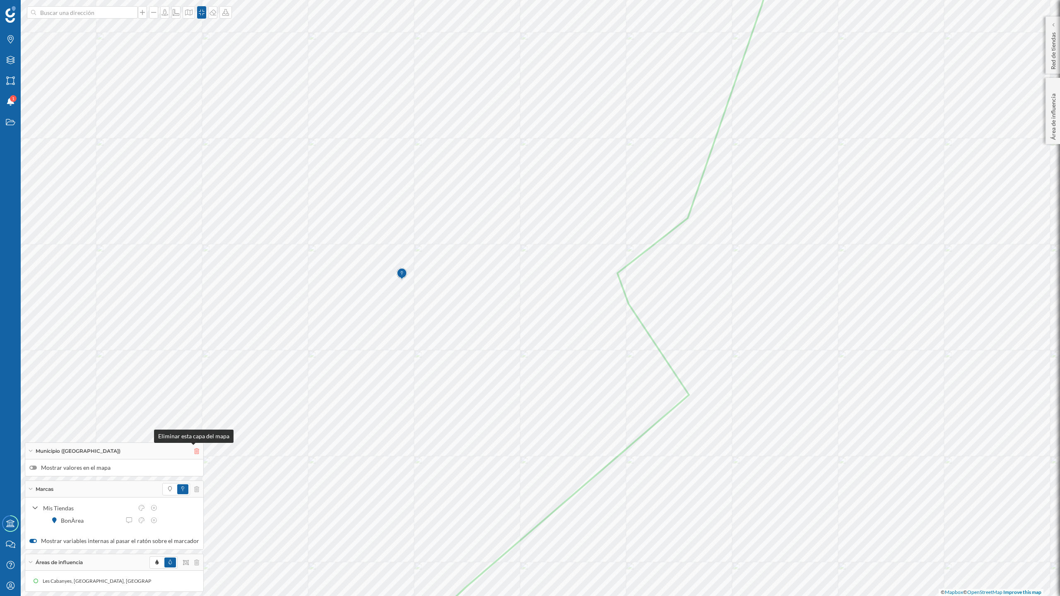
click at [195, 450] on icon at bounding box center [196, 451] width 5 height 6
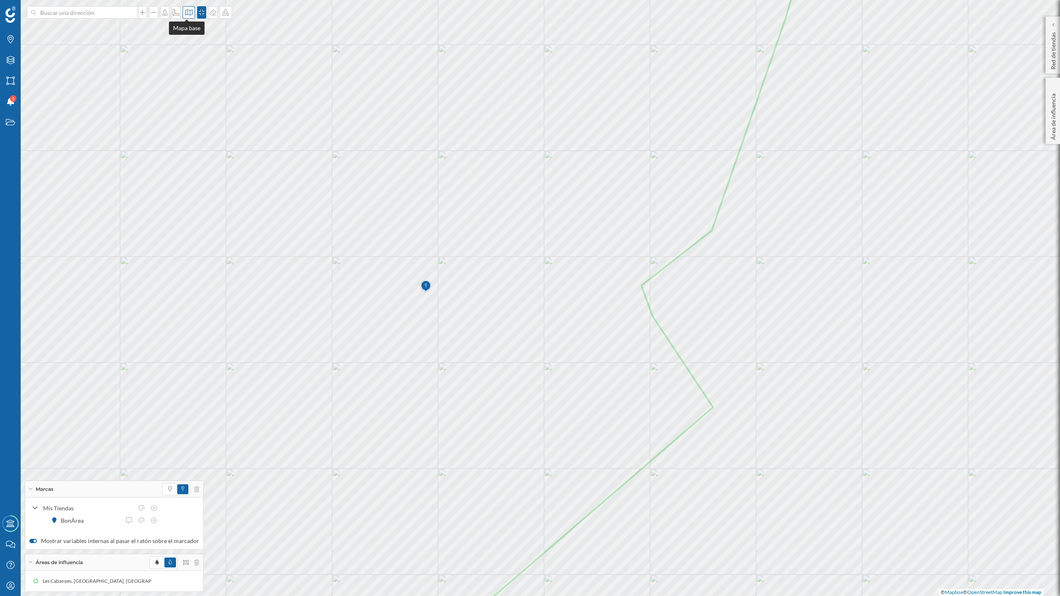
click at [183, 17] on div at bounding box center [189, 12] width 12 height 12
click at [192, 116] on img at bounding box center [197, 116] width 25 height 29
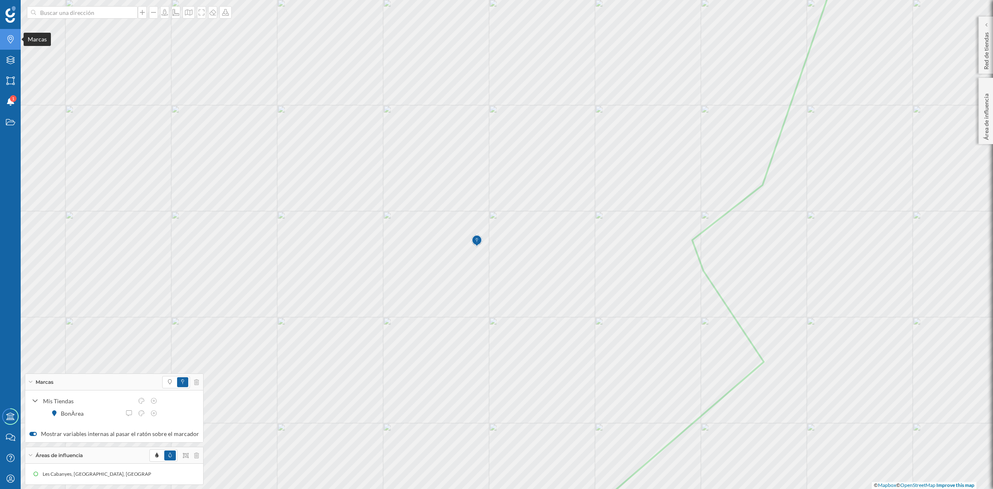
click at [13, 38] on icon at bounding box center [10, 39] width 6 height 8
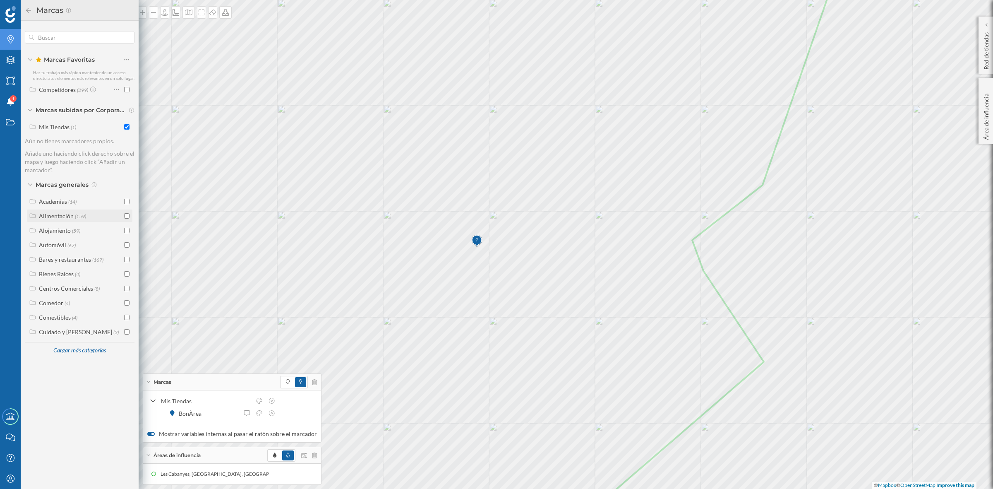
click at [125, 214] on input "checkbox" at bounding box center [126, 215] width 5 height 5
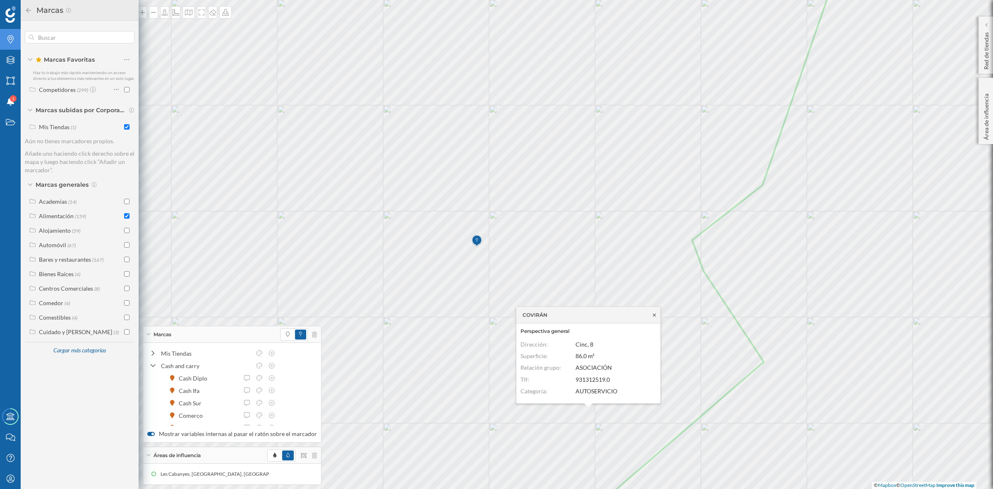
click at [654, 313] on icon at bounding box center [655, 315] width 6 height 5
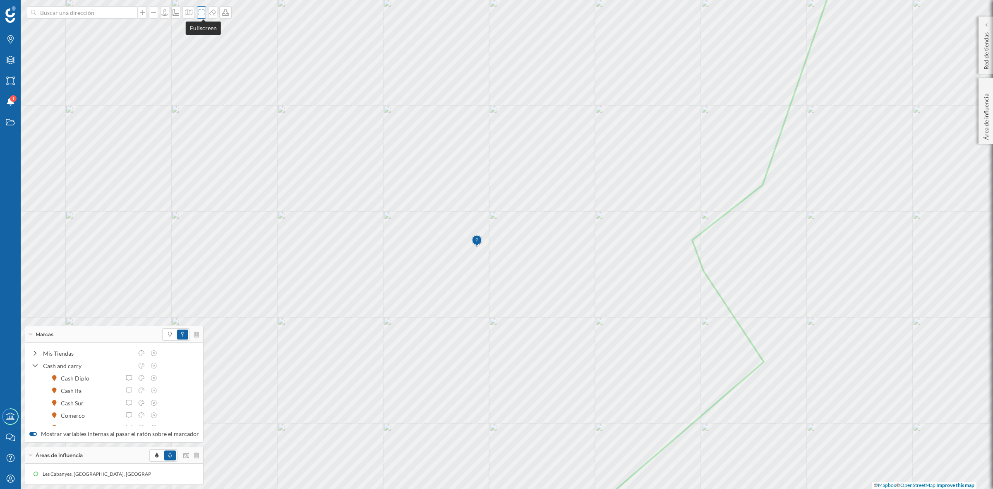
click at [204, 11] on icon at bounding box center [201, 12] width 8 height 7
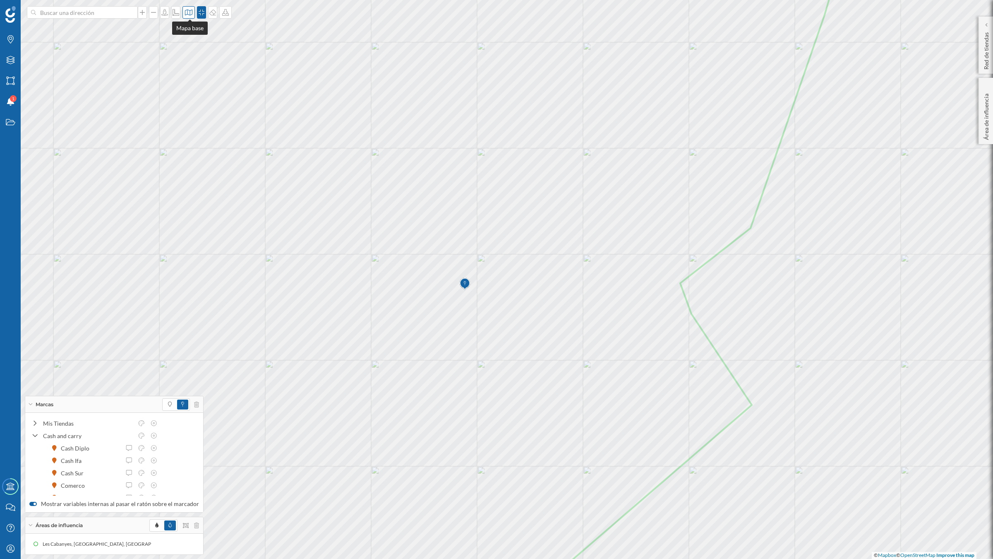
click at [189, 16] on div at bounding box center [189, 12] width 12 height 12
click at [199, 58] on img at bounding box center [200, 54] width 25 height 29
click at [13, 57] on icon at bounding box center [10, 60] width 8 height 8
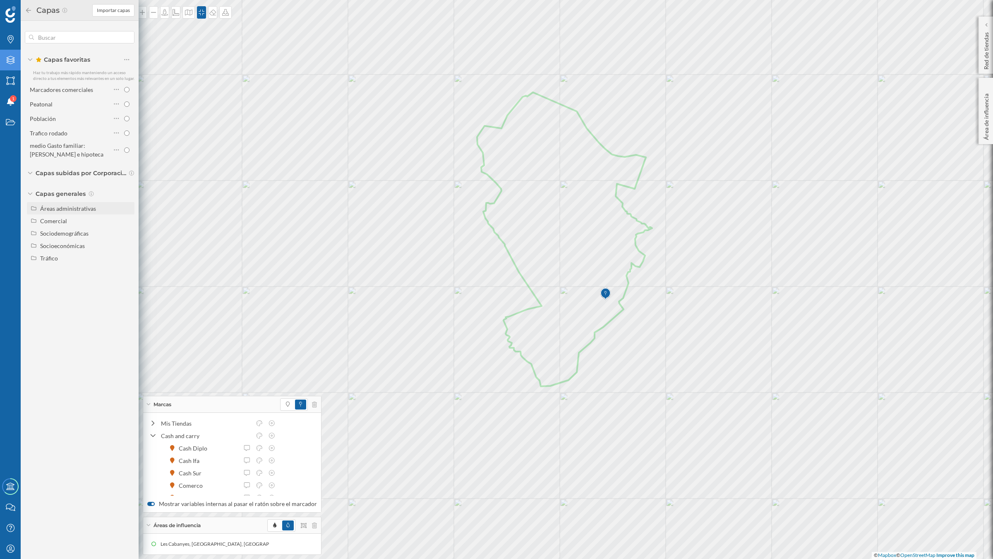
click at [57, 206] on div "Áreas administrativas" at bounding box center [68, 208] width 56 height 7
click at [129, 246] on input "Municipio" at bounding box center [128, 245] width 5 height 5
radio input "true"
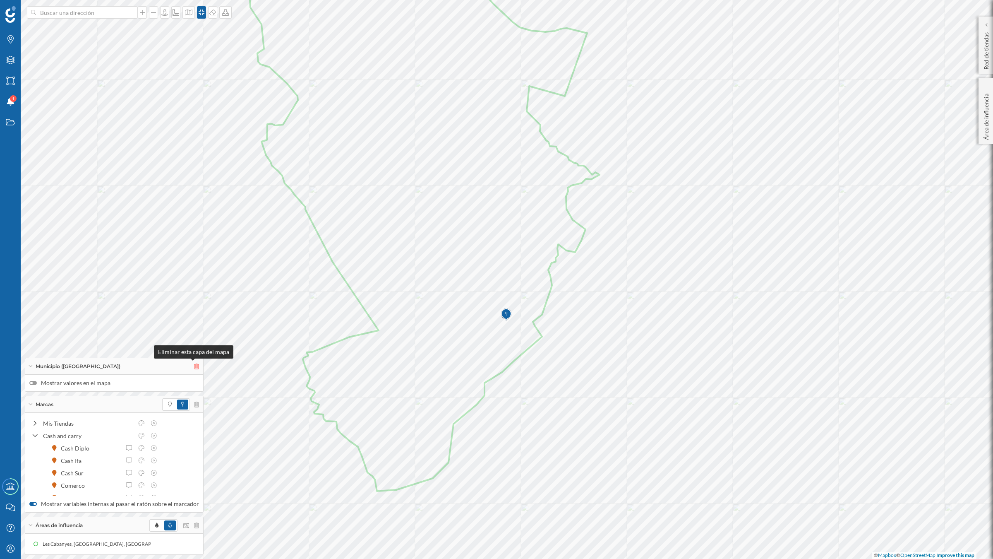
click at [194, 367] on icon at bounding box center [196, 366] width 5 height 6
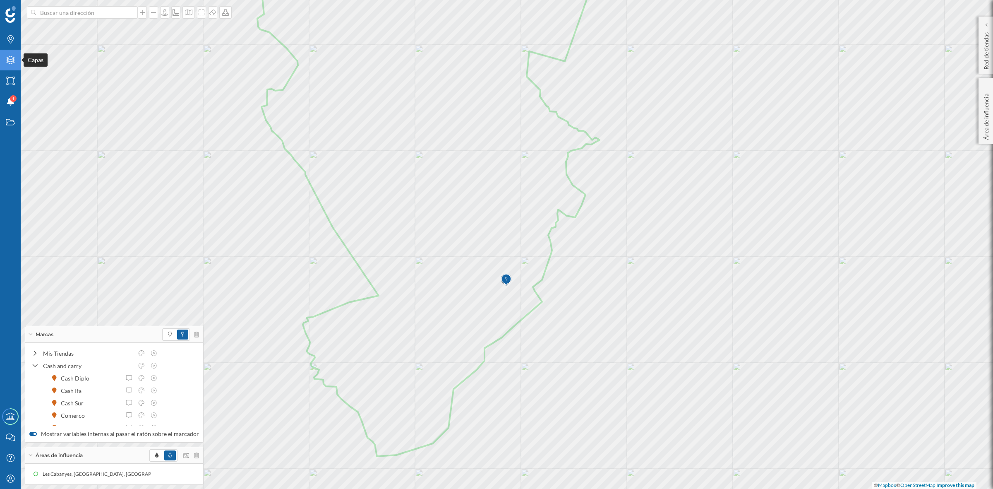
click at [7, 50] on div "Capas" at bounding box center [10, 60] width 21 height 21
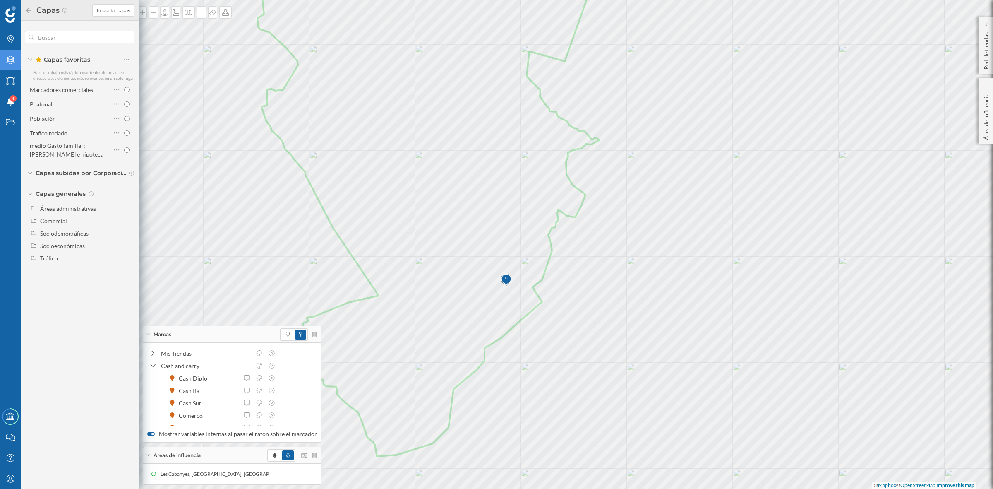
click at [81, 199] on div "Capas generales Áreas administrativas Comercial Sociodemográficas Socioeconómic…" at bounding box center [80, 227] width 110 height 75
click at [82, 207] on div "Áreas administrativas" at bounding box center [68, 208] width 56 height 7
click at [127, 247] on input "Municipio" at bounding box center [128, 245] width 5 height 5
radio input "true"
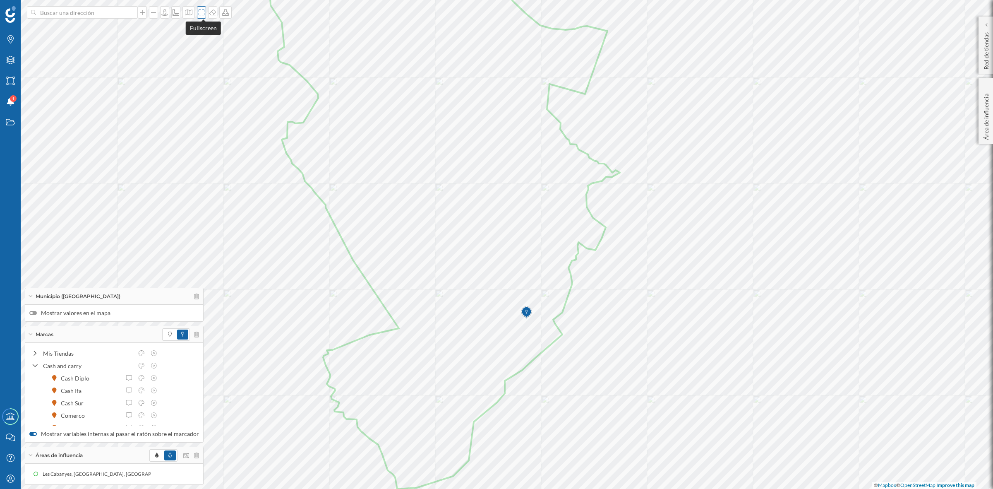
click at [200, 10] on icon at bounding box center [202, 13] width 6 height 6
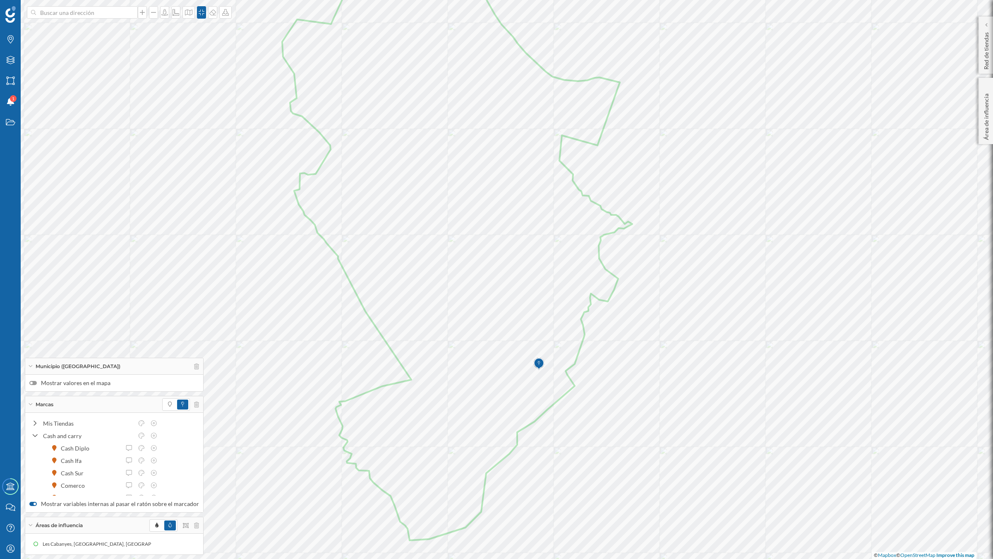
click at [194, 400] on div at bounding box center [180, 404] width 37 height 12
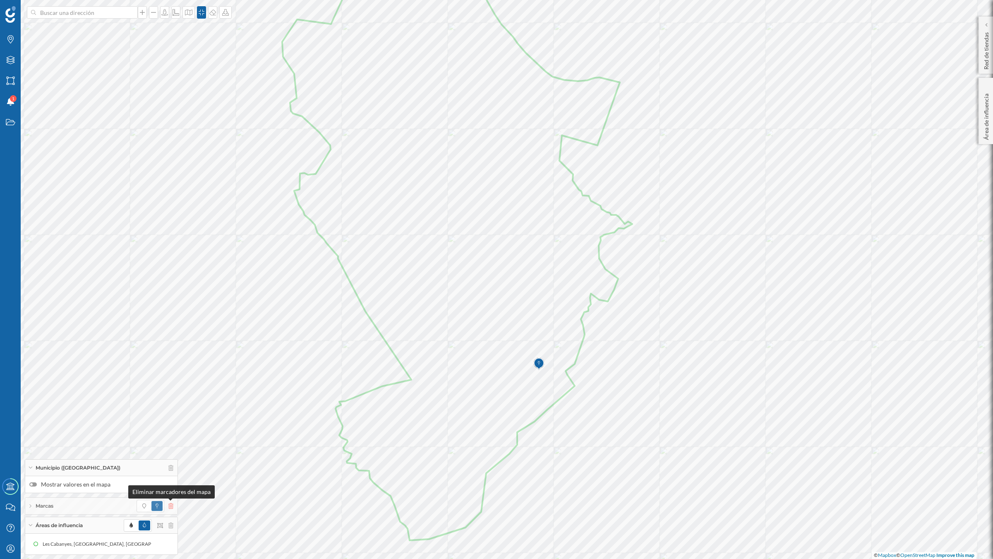
click at [170, 506] on icon at bounding box center [170, 506] width 5 height 6
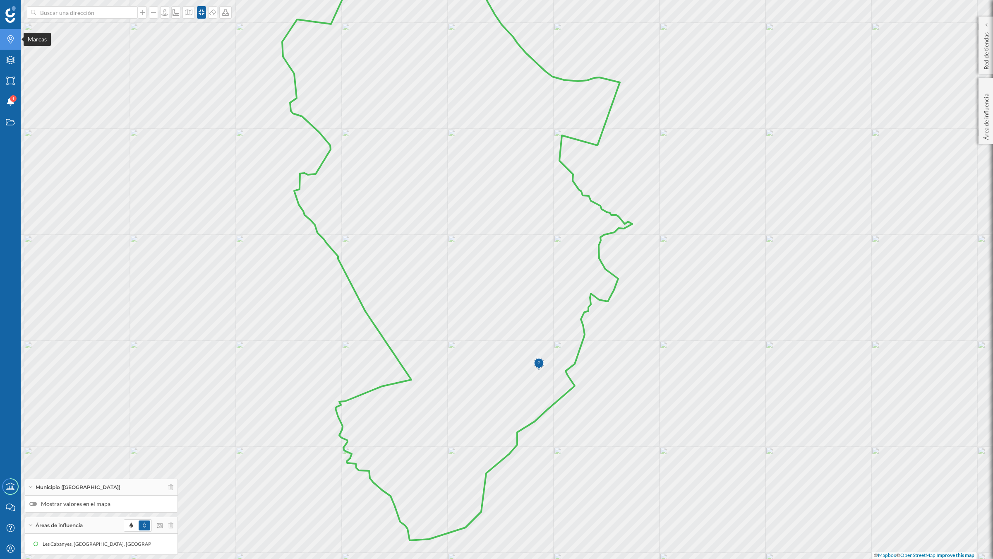
click at [8, 36] on icon at bounding box center [10, 39] width 6 height 8
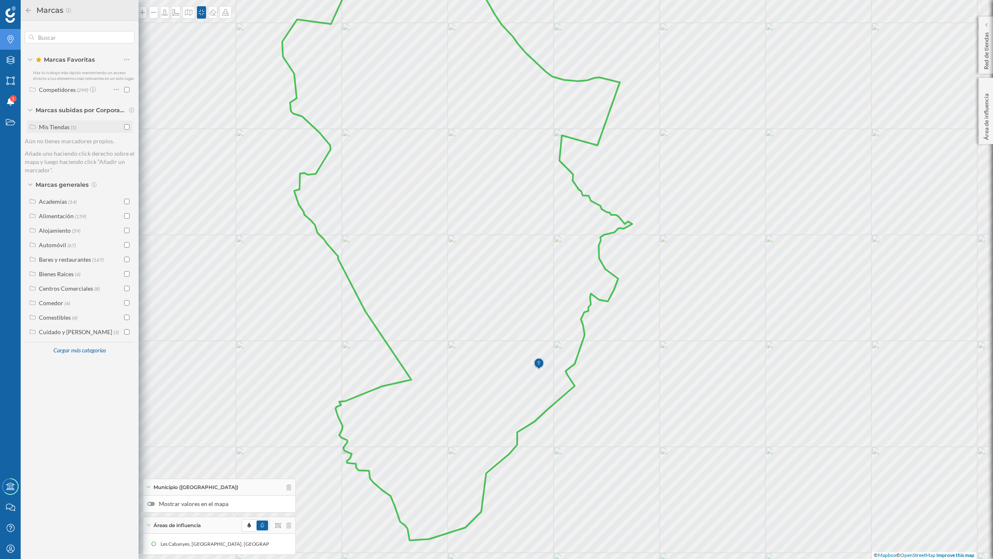
click at [125, 127] on input "checkbox" at bounding box center [126, 126] width 5 height 5
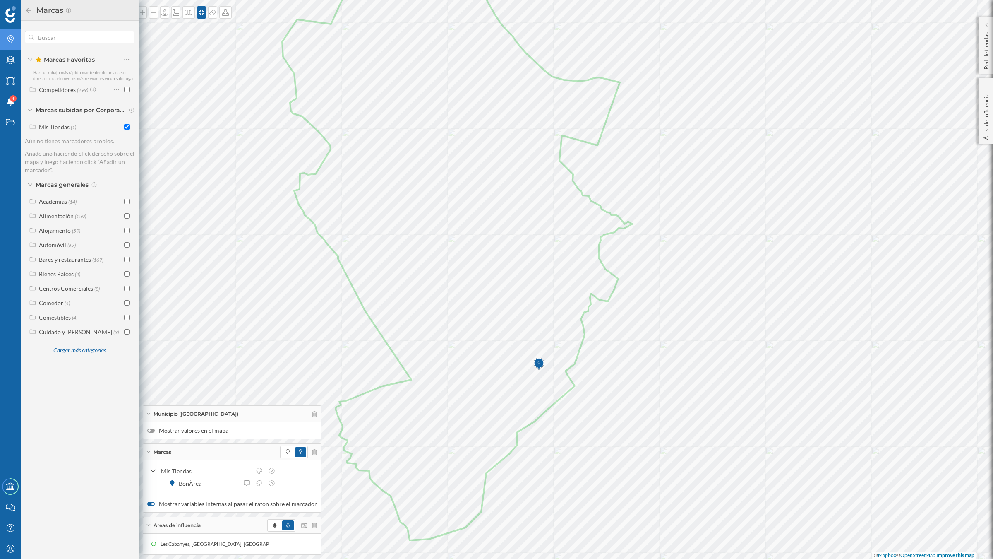
click at [28, 8] on icon at bounding box center [28, 9] width 5 height 5
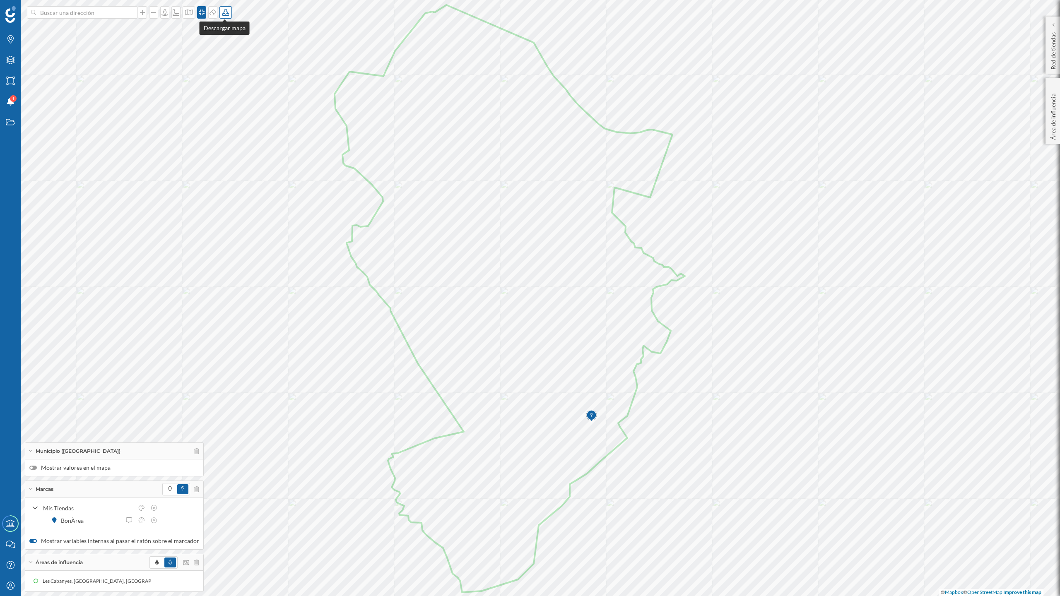
click at [225, 13] on icon at bounding box center [225, 12] width 7 height 7
click at [239, 60] on div "Descargar sin leyenda" at bounding box center [251, 60] width 58 height 9
click at [155, 521] on icon at bounding box center [156, 562] width 3 height 5
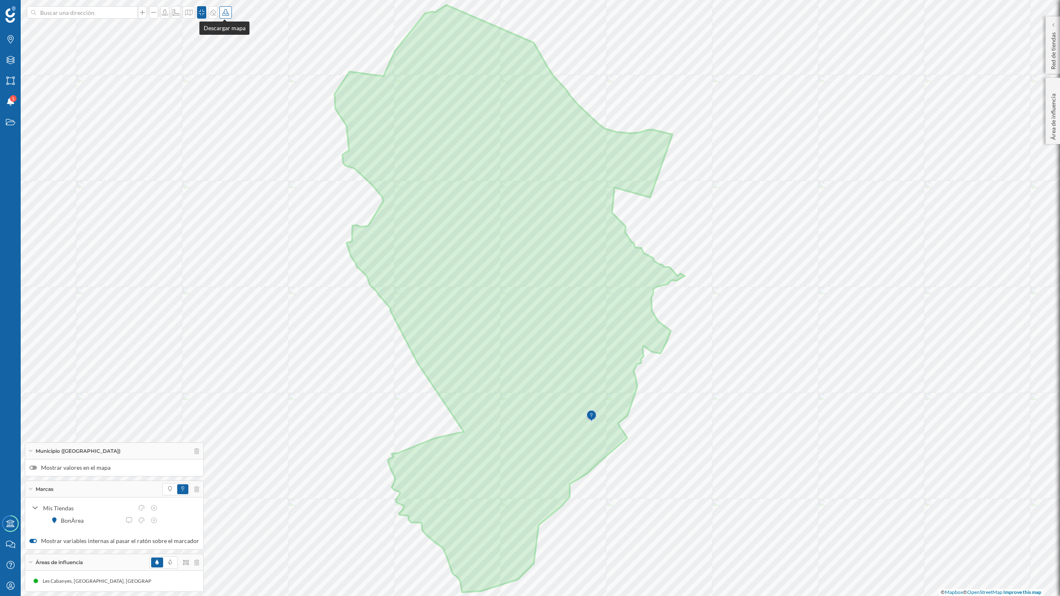
click at [221, 12] on icon at bounding box center [225, 12] width 8 height 7
click at [233, 60] on div "Descargar sin leyenda" at bounding box center [251, 60] width 58 height 9
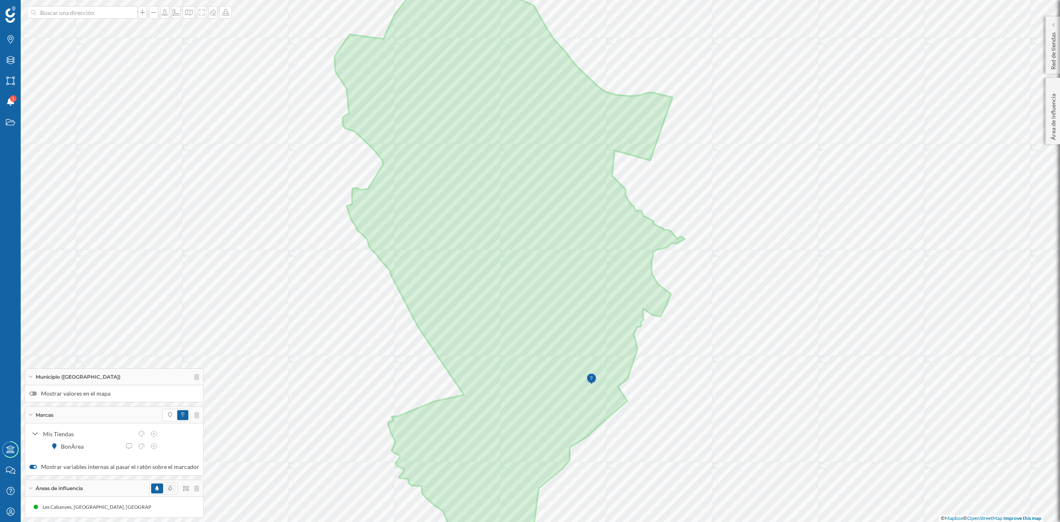
click at [170, 487] on span at bounding box center [170, 488] width 12 height 10
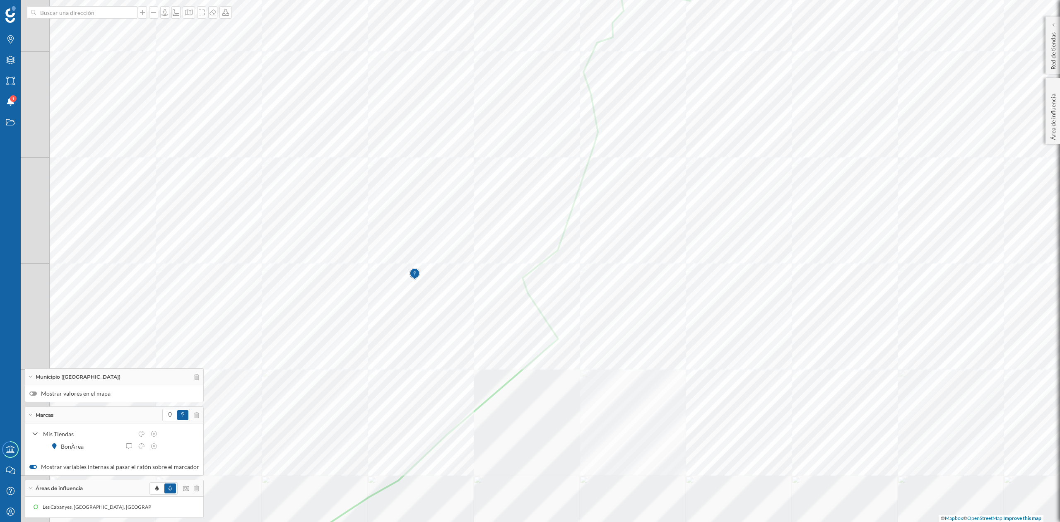
click at [516, 124] on div at bounding box center [516, 124] width 0 height 0
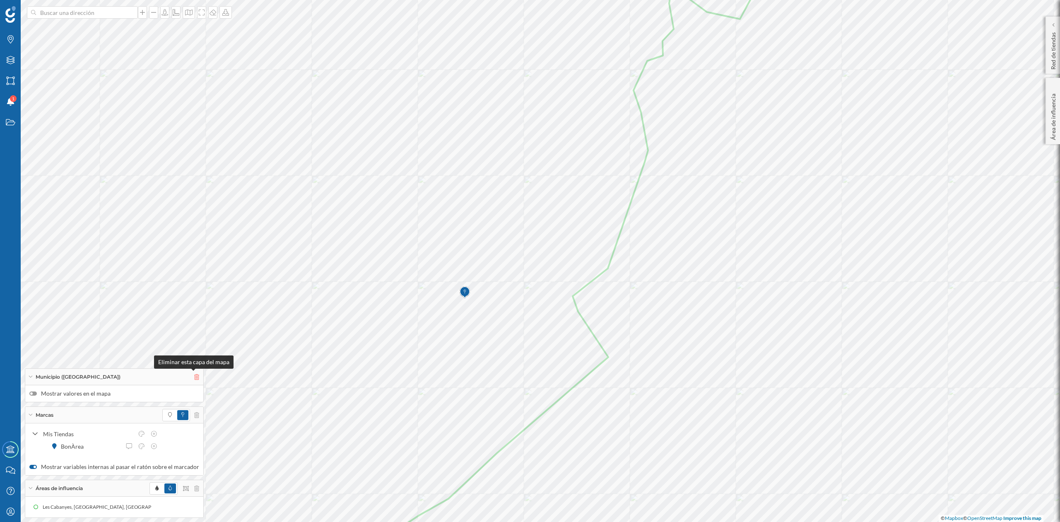
click at [195, 376] on icon at bounding box center [196, 377] width 5 height 6
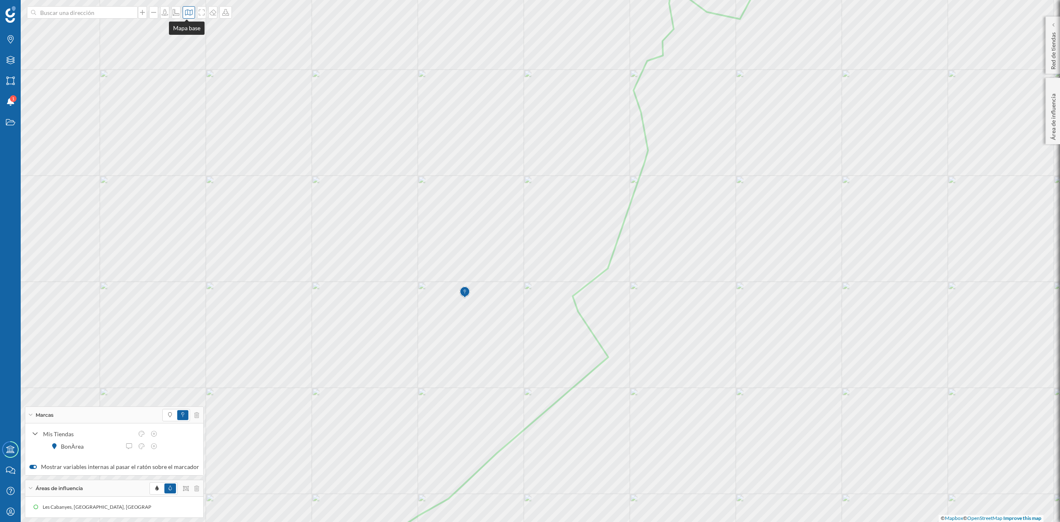
click at [185, 12] on icon at bounding box center [189, 12] width 8 height 7
click at [206, 119] on img at bounding box center [197, 116] width 25 height 29
click at [199, 15] on icon at bounding box center [201, 12] width 8 height 7
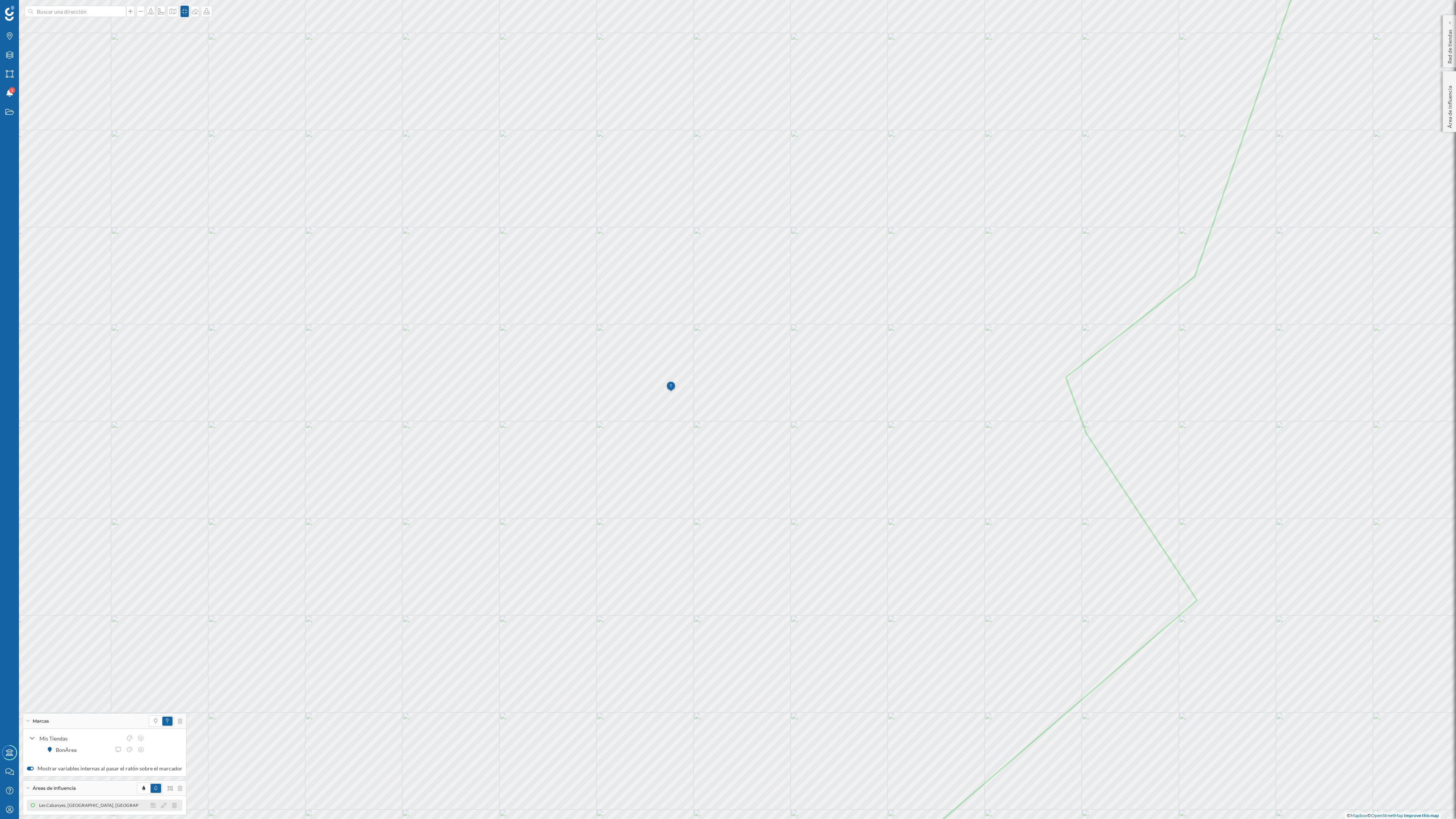
click at [170, 477] on div at bounding box center [166, 805] width 34 height 9
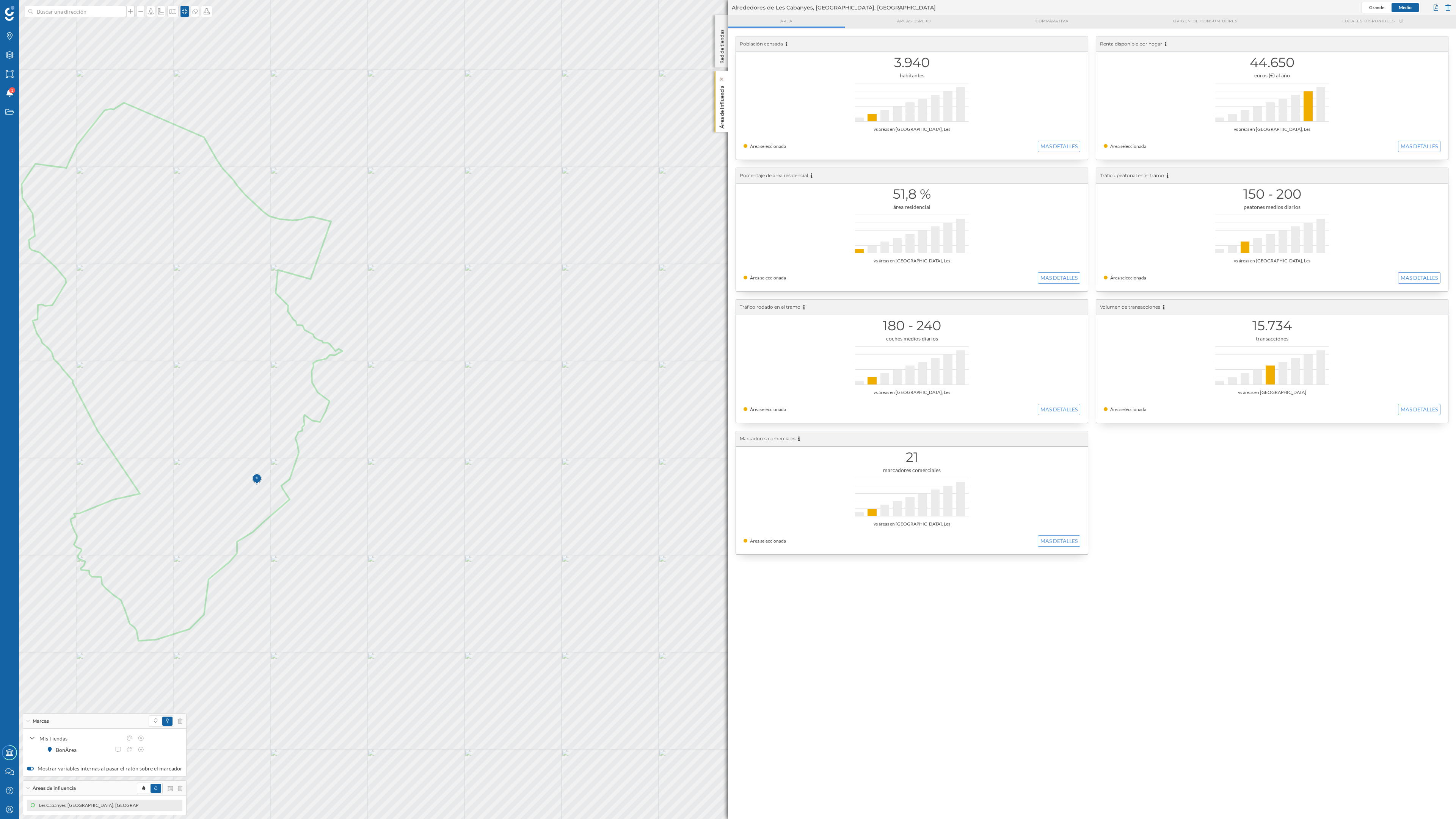
click at [727, 112] on div "Área de influencia" at bounding box center [721, 102] width 13 height 61
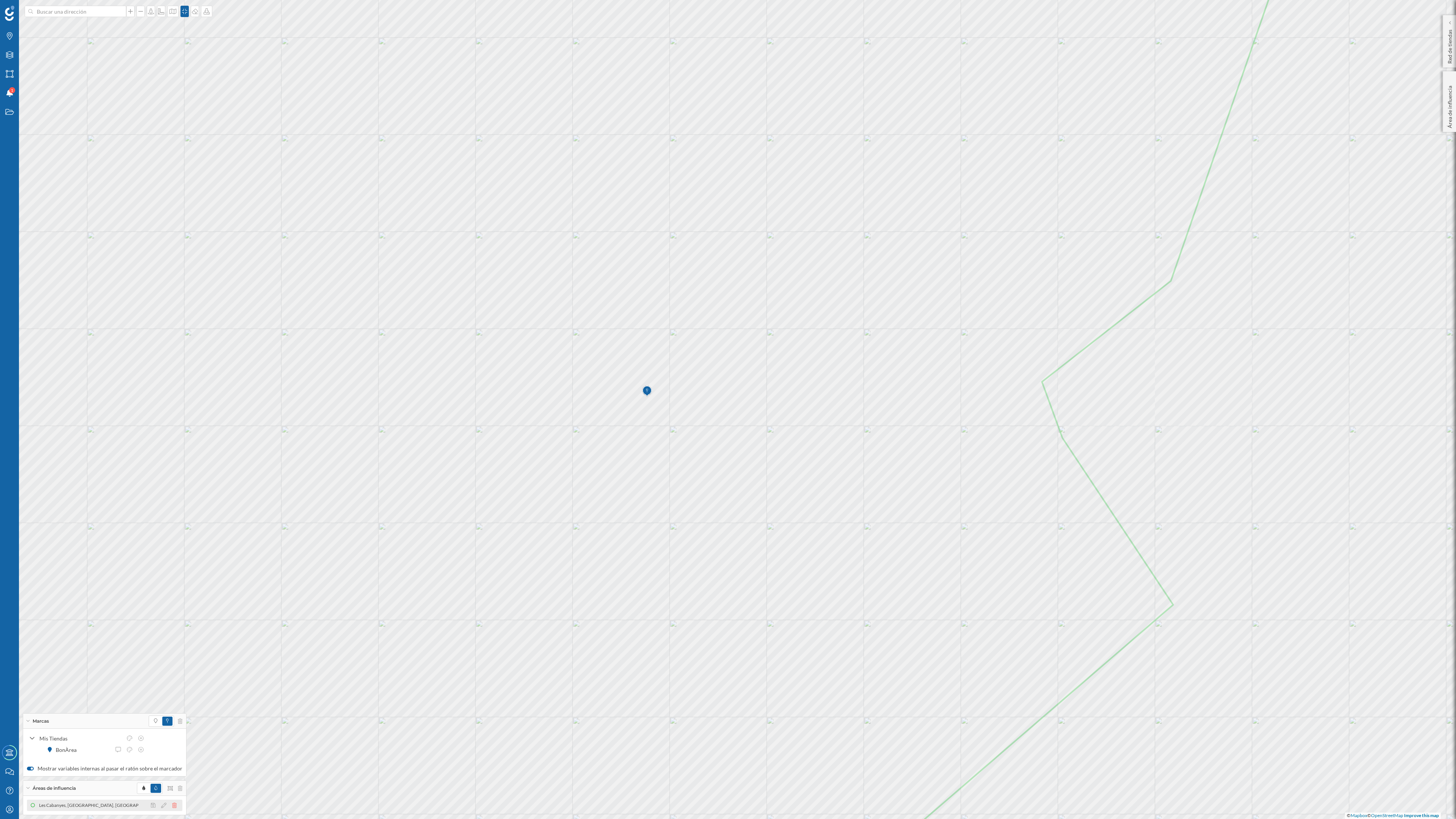
click at [172, 477] on icon at bounding box center [174, 805] width 5 height 5
click at [211, 11] on icon at bounding box center [206, 11] width 7 height 6
click at [223, 55] on div "Descargar sin leyenda" at bounding box center [236, 55] width 53 height 8
